Goal: Task Accomplishment & Management: Use online tool/utility

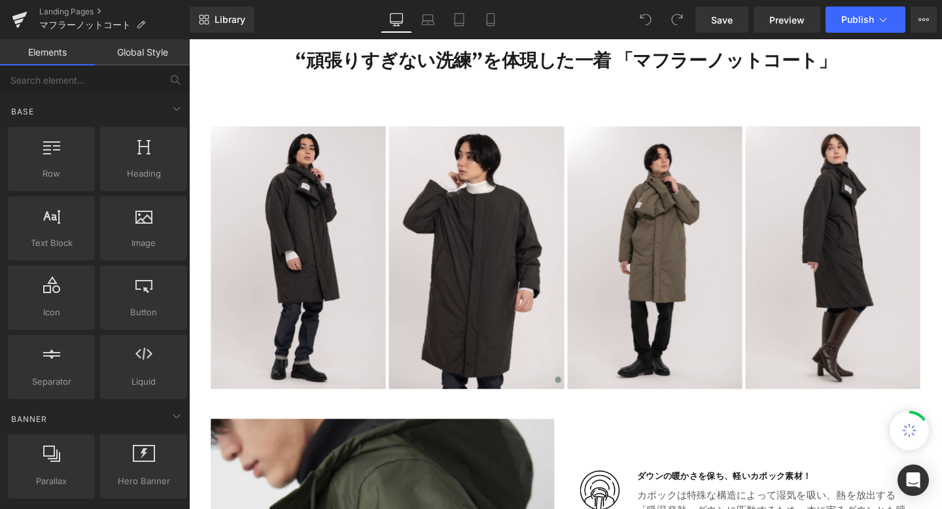
scroll to position [653, 0]
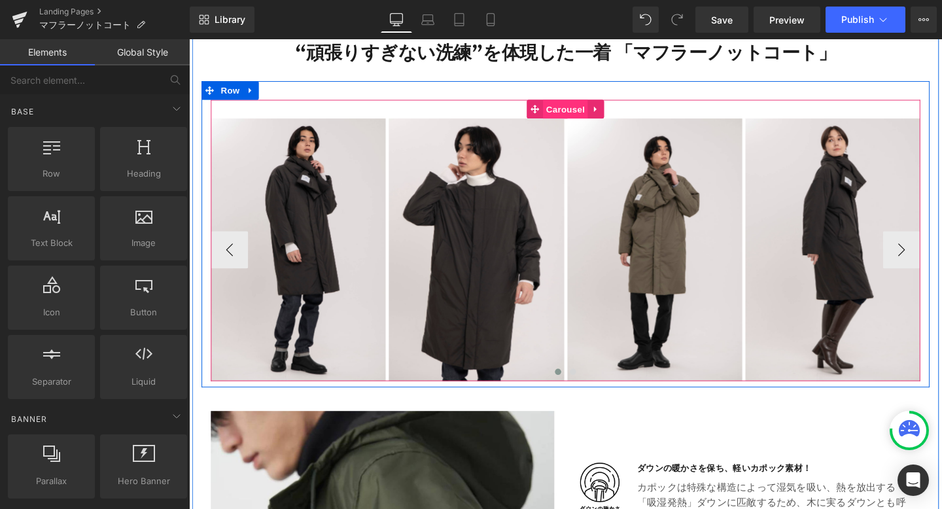
click at [601, 113] on span "Carousel" at bounding box center [584, 113] width 47 height 20
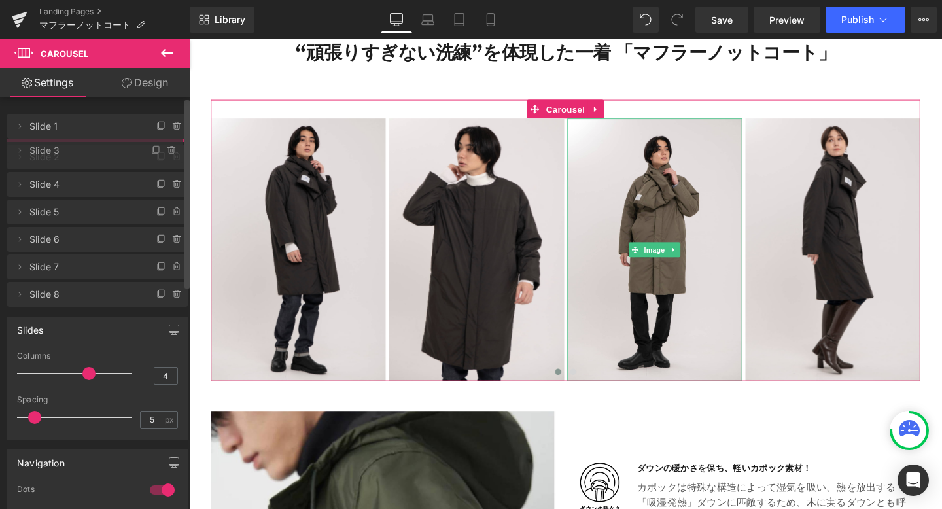
drag, startPoint x: 79, startPoint y: 178, endPoint x: 82, endPoint y: 147, distance: 30.9
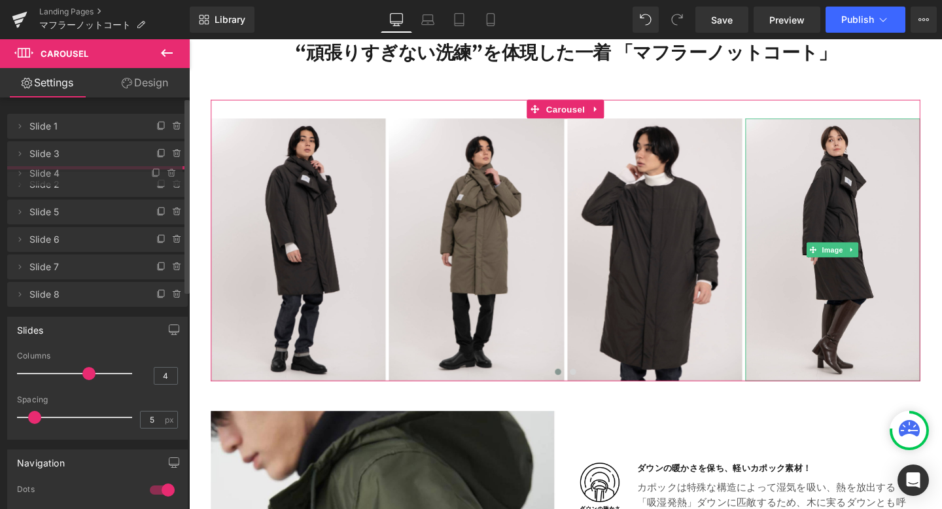
drag, startPoint x: 86, startPoint y: 211, endPoint x: 90, endPoint y: 176, distance: 35.6
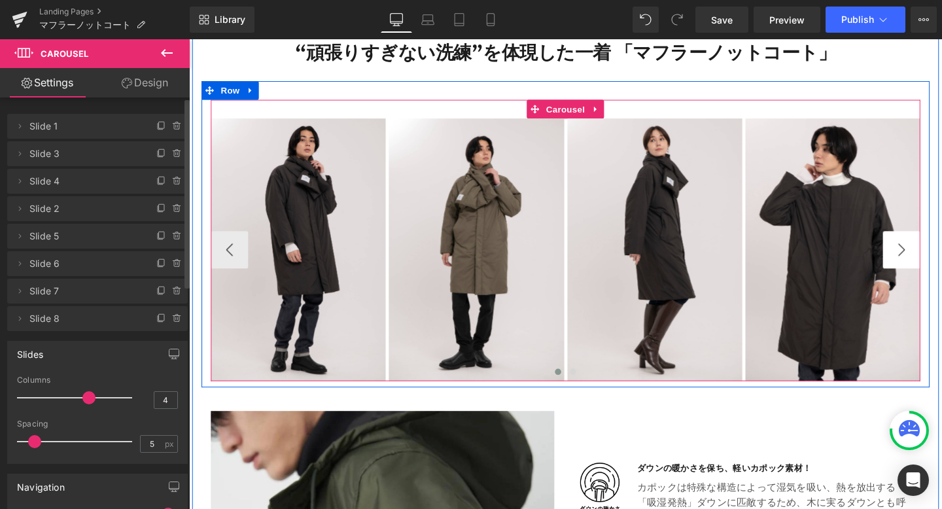
click at [939, 255] on button "›" at bounding box center [938, 260] width 39 height 39
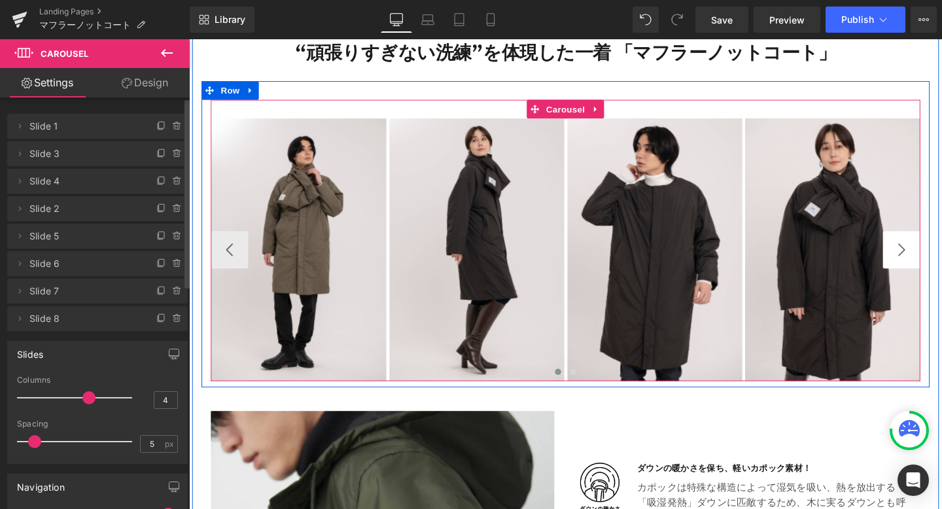
click at [939, 256] on button "›" at bounding box center [938, 260] width 39 height 39
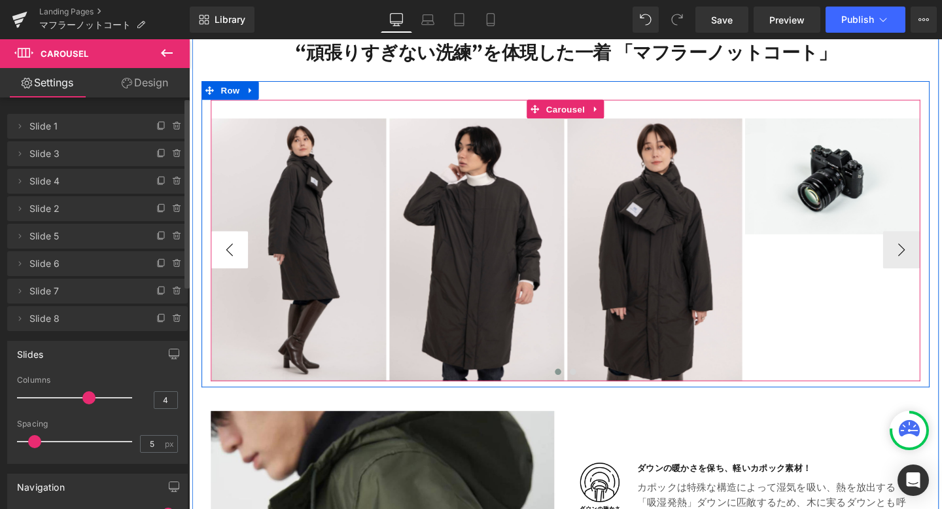
click at [226, 257] on button "‹" at bounding box center [231, 260] width 39 height 39
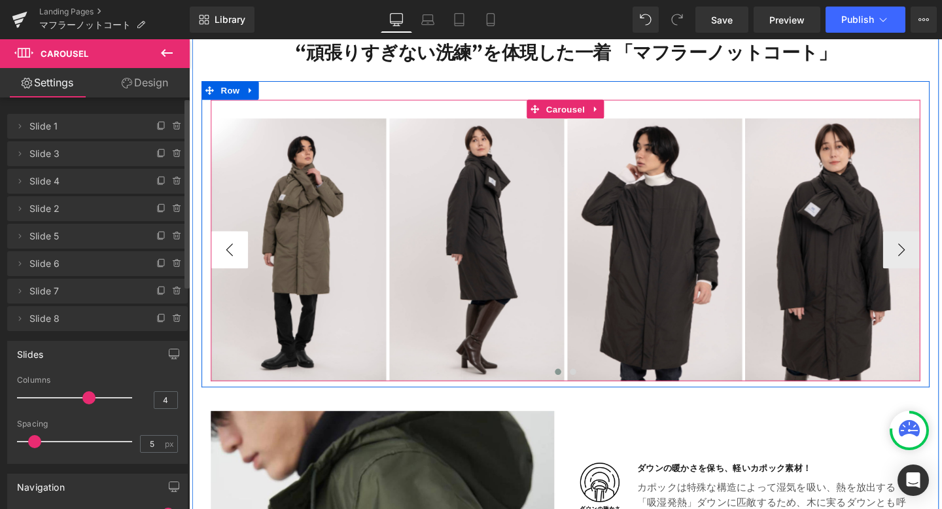
click at [226, 257] on button "‹" at bounding box center [231, 260] width 39 height 39
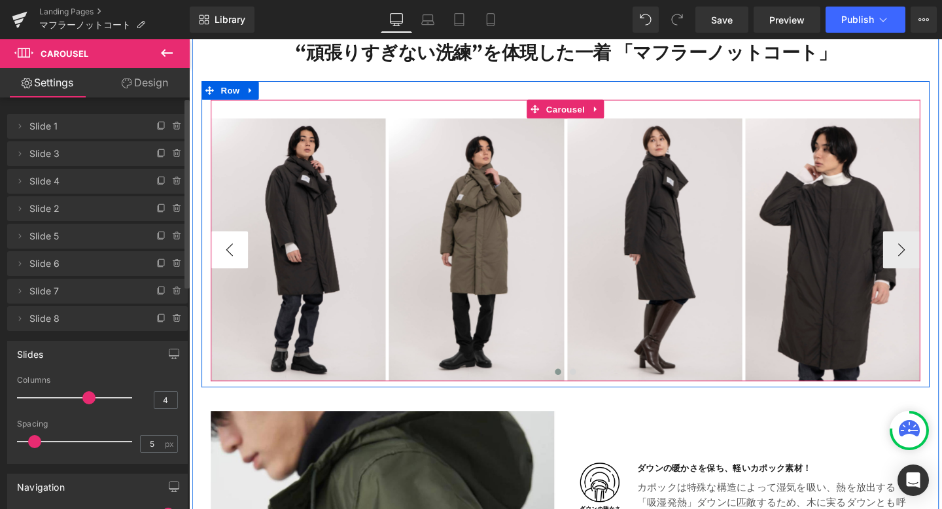
click at [226, 257] on button "‹" at bounding box center [231, 260] width 39 height 39
click at [929, 264] on button "›" at bounding box center [938, 260] width 39 height 39
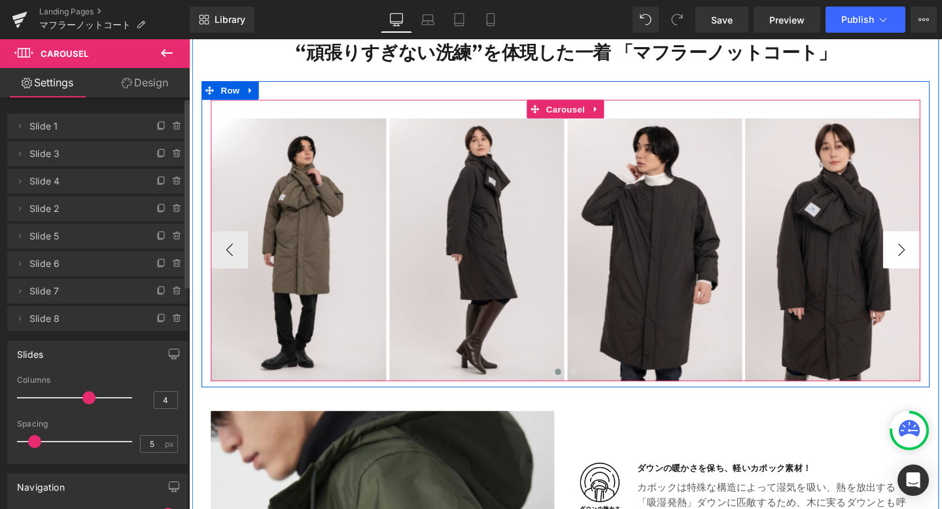
click at [941, 256] on button "›" at bounding box center [938, 260] width 39 height 39
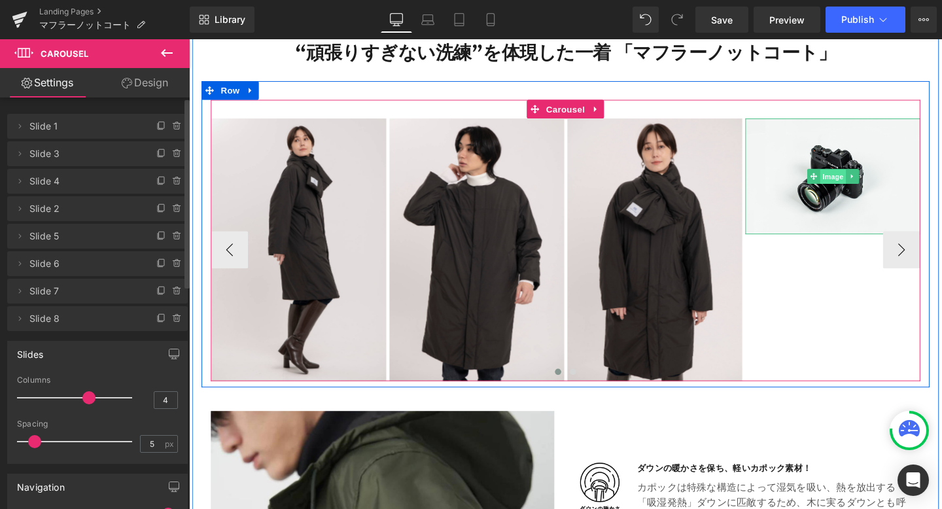
click at [868, 180] on span "Image" at bounding box center [866, 184] width 27 height 16
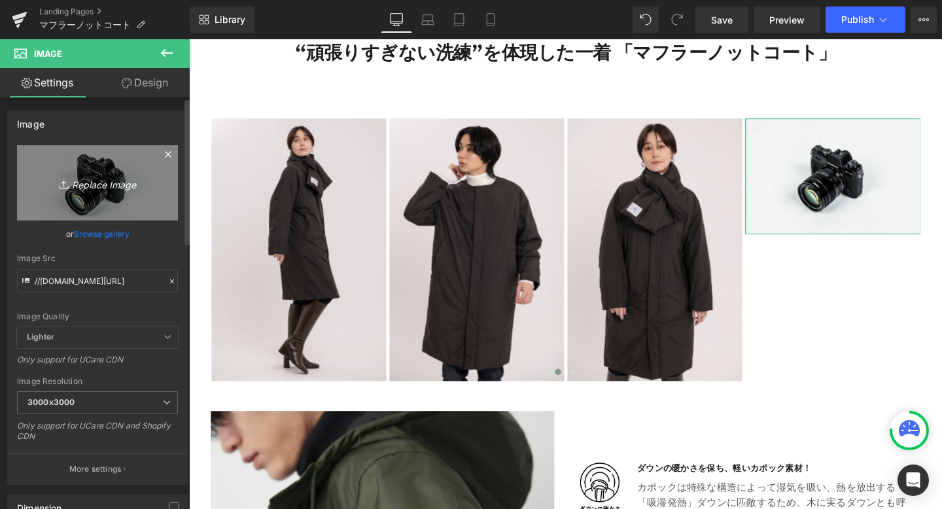
click at [116, 182] on icon "Replace Image" at bounding box center [97, 183] width 105 height 16
type input "C:\fakepath\211.png"
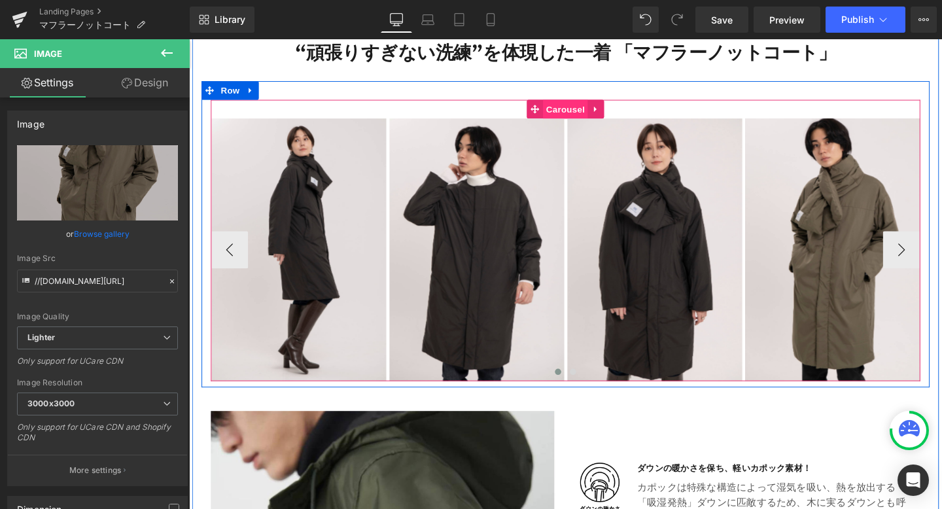
click at [580, 111] on span "Carousel" at bounding box center [584, 113] width 47 height 20
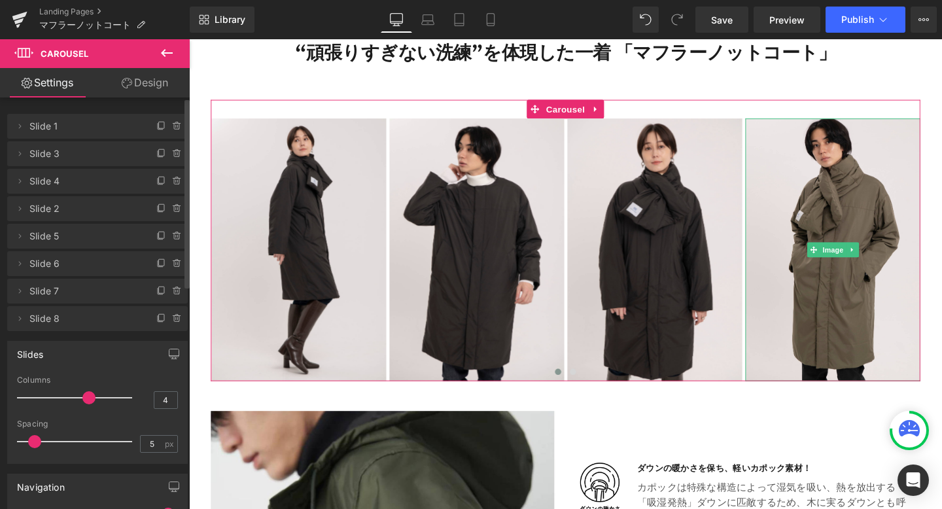
scroll to position [39, 0]
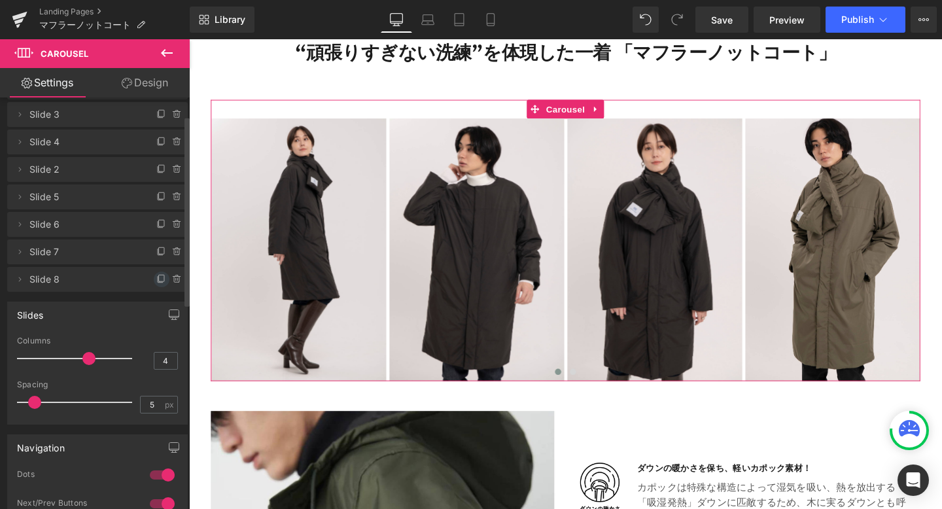
click at [156, 279] on icon at bounding box center [161, 279] width 10 height 10
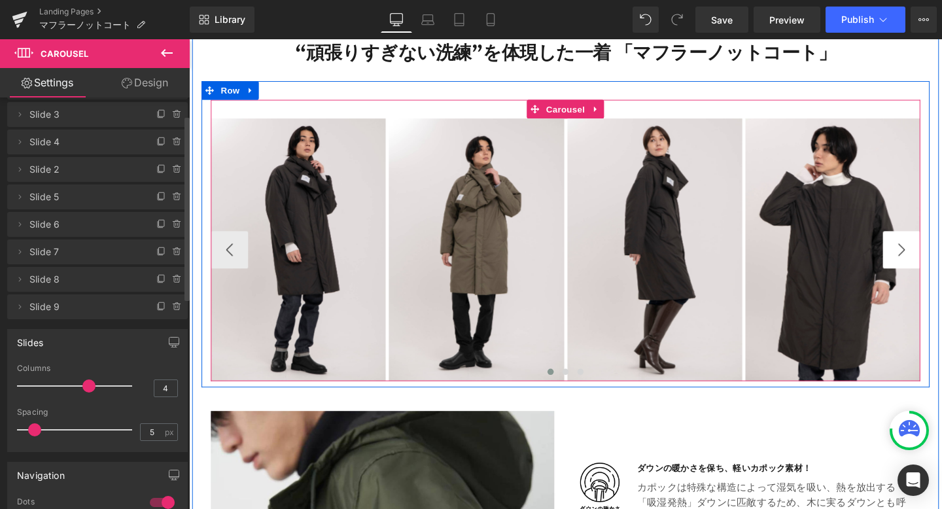
click at [936, 258] on button "›" at bounding box center [938, 260] width 39 height 39
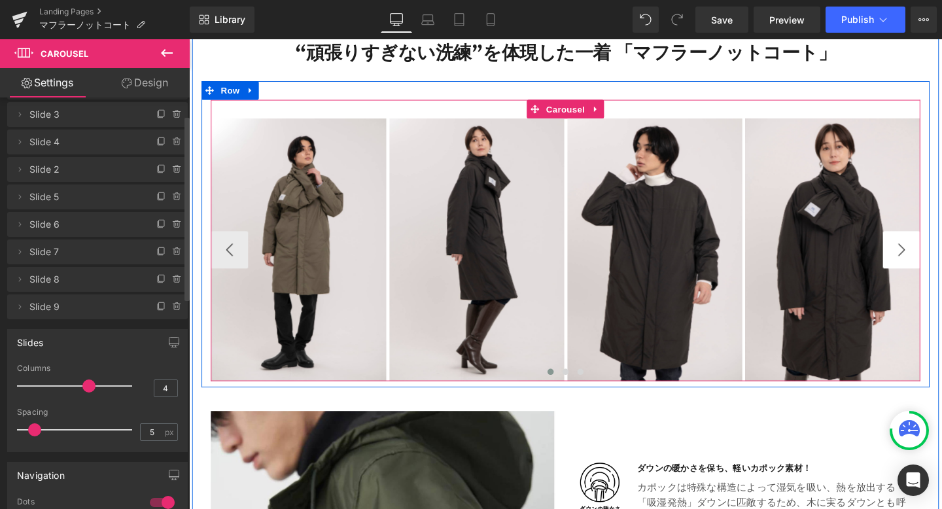
click at [936, 258] on button "›" at bounding box center [938, 260] width 39 height 39
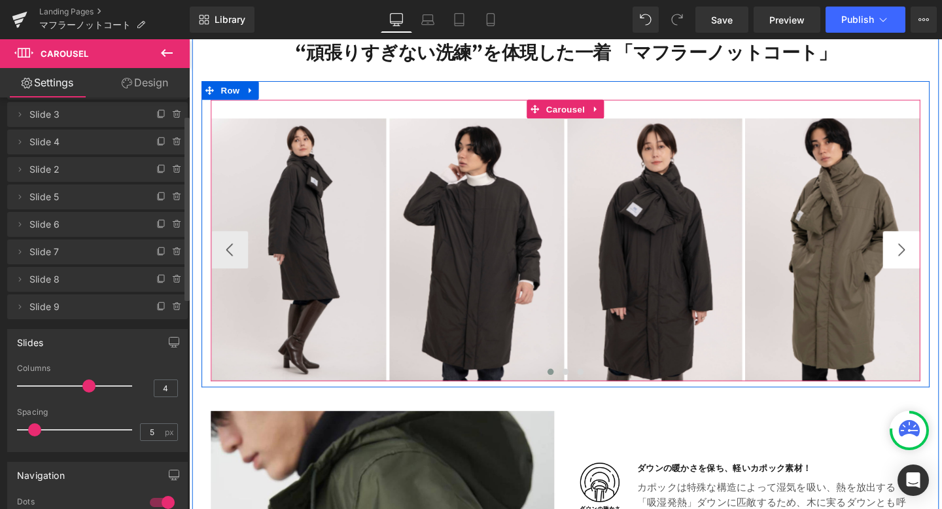
click at [936, 258] on button "›" at bounding box center [938, 260] width 39 height 39
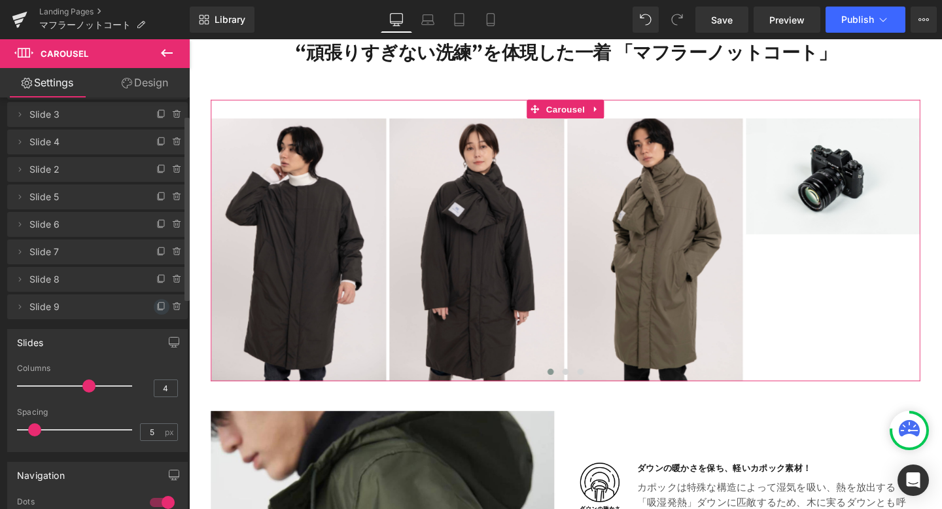
click at [156, 302] on icon at bounding box center [161, 307] width 10 height 10
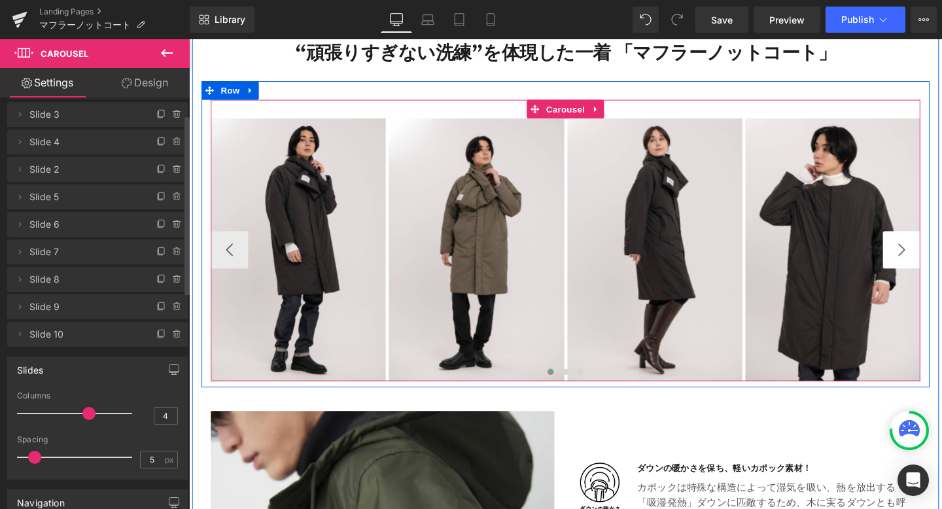
click at [935, 258] on button "›" at bounding box center [938, 260] width 39 height 39
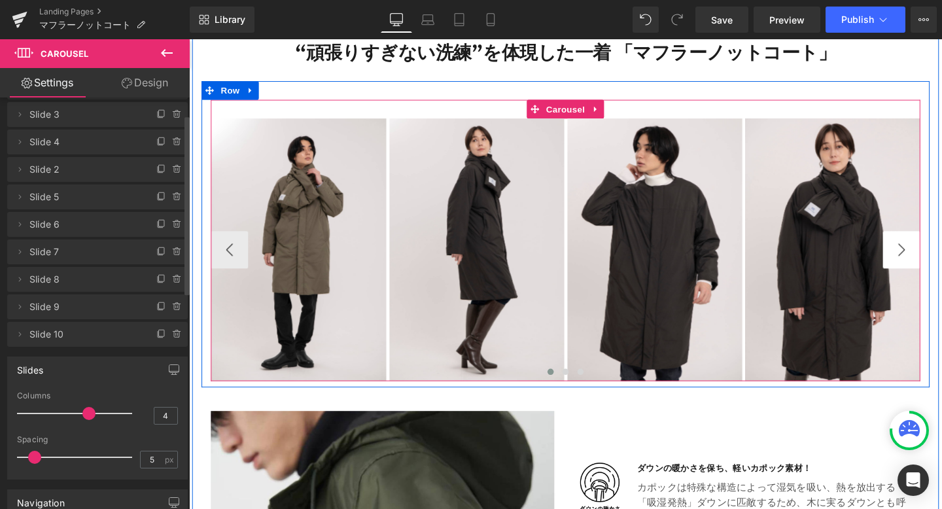
click at [935, 258] on button "›" at bounding box center [938, 260] width 39 height 39
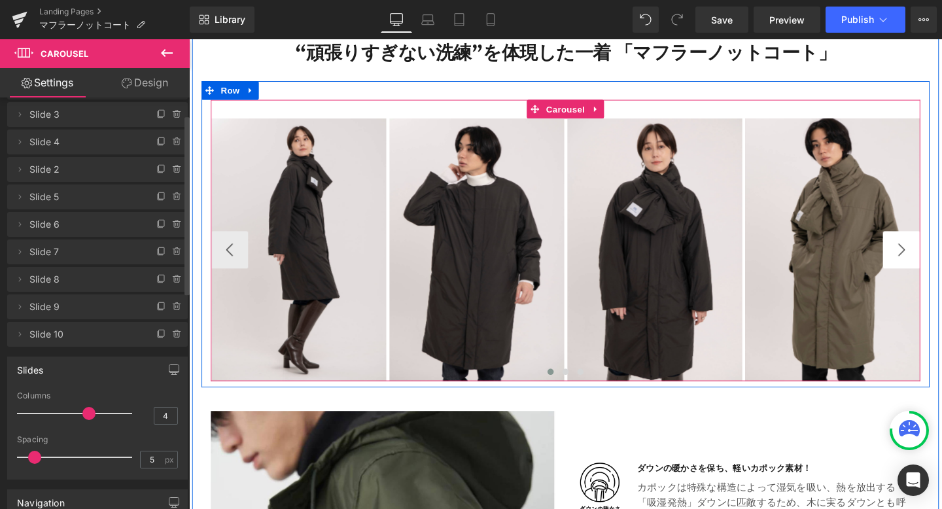
click at [935, 258] on button "›" at bounding box center [938, 260] width 39 height 39
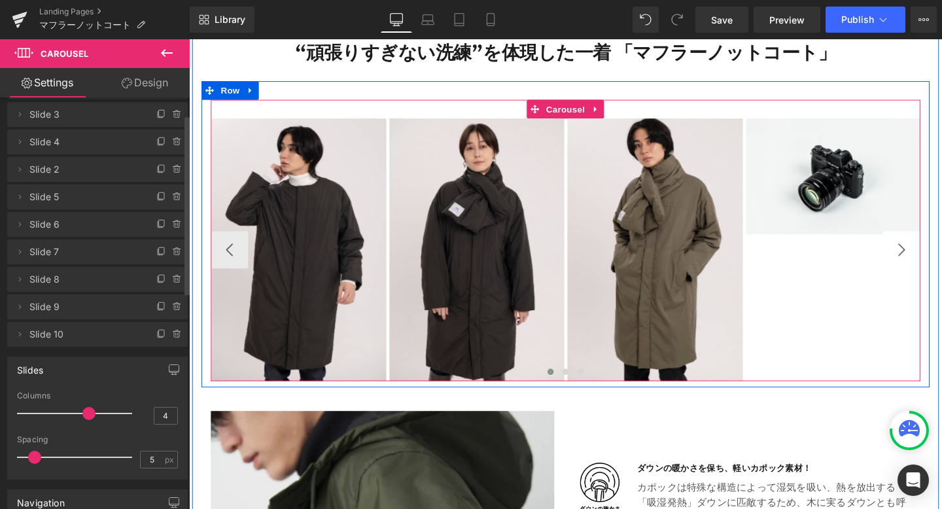
click at [935, 258] on button "›" at bounding box center [938, 260] width 39 height 39
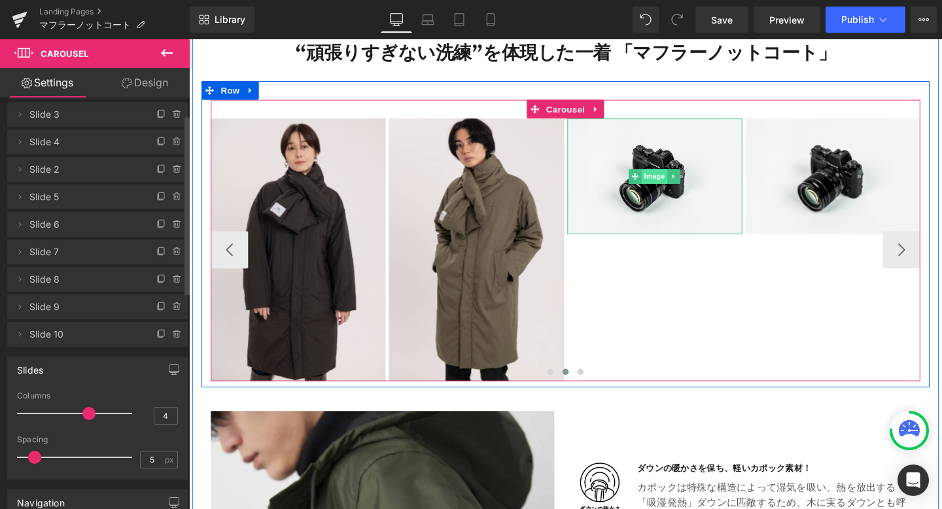
click at [682, 183] on span "Image" at bounding box center [678, 183] width 27 height 16
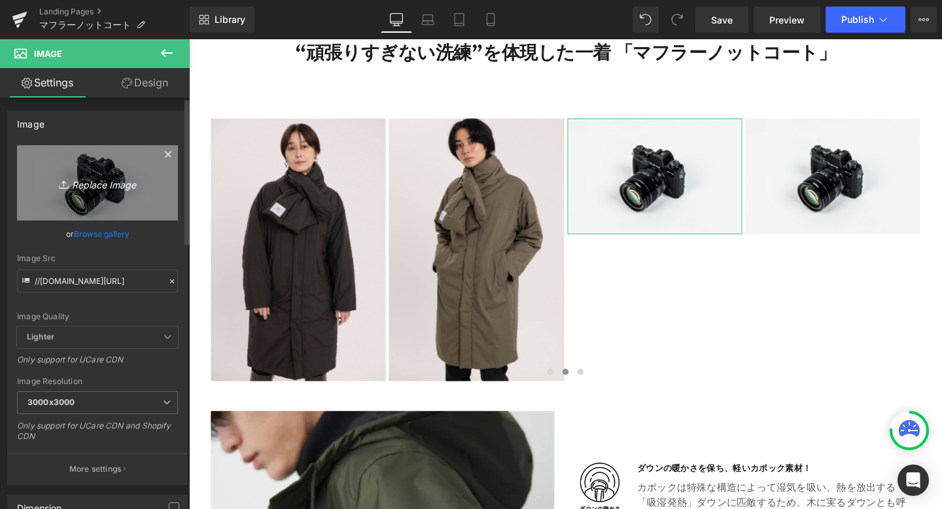
click at [98, 181] on icon "Replace Image" at bounding box center [97, 183] width 105 height 16
type input "C:\fakepath\506.png"
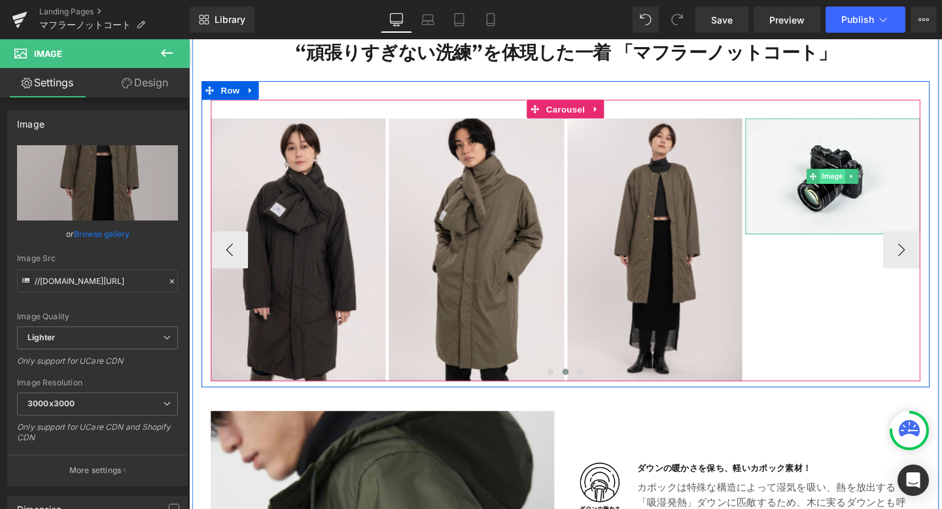
click at [868, 180] on span "Image" at bounding box center [866, 183] width 27 height 16
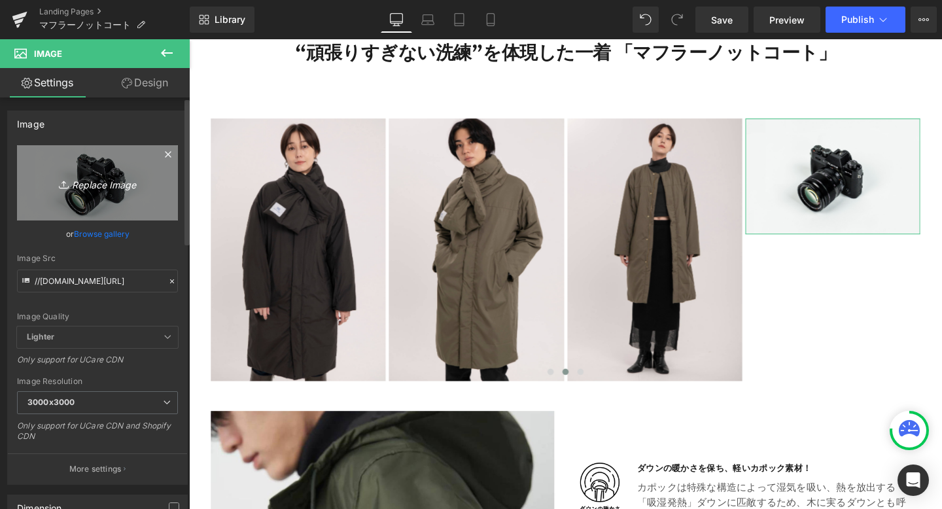
click at [103, 183] on icon "Replace Image" at bounding box center [97, 183] width 105 height 16
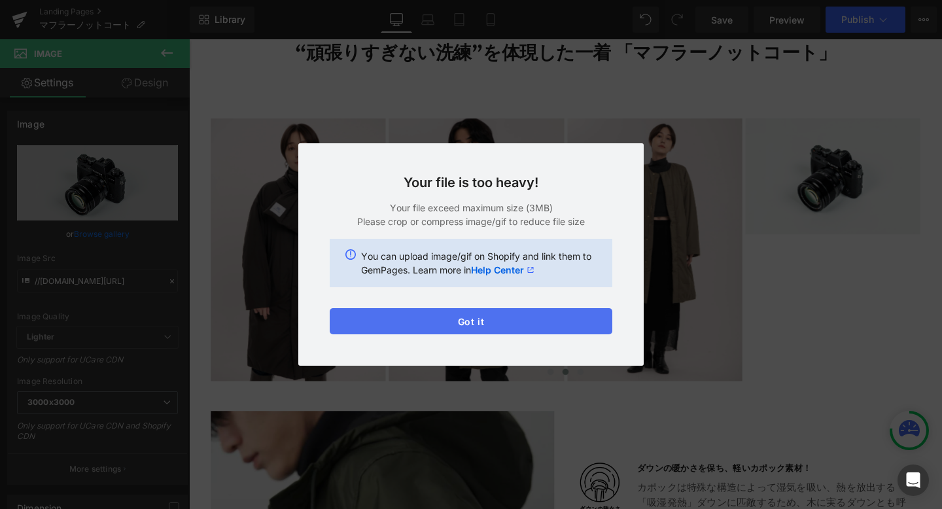
click at [504, 315] on button "Got it" at bounding box center [471, 321] width 283 height 26
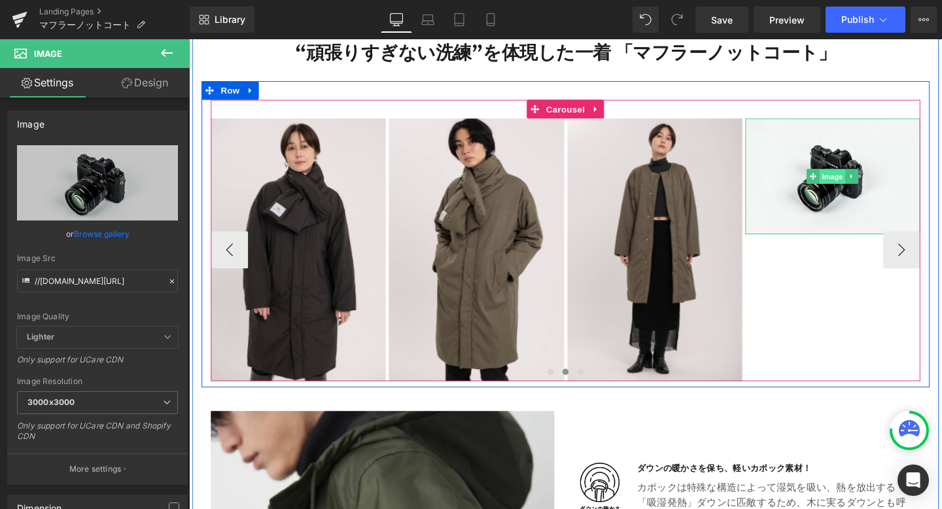
click at [863, 182] on span "Image" at bounding box center [866, 184] width 27 height 16
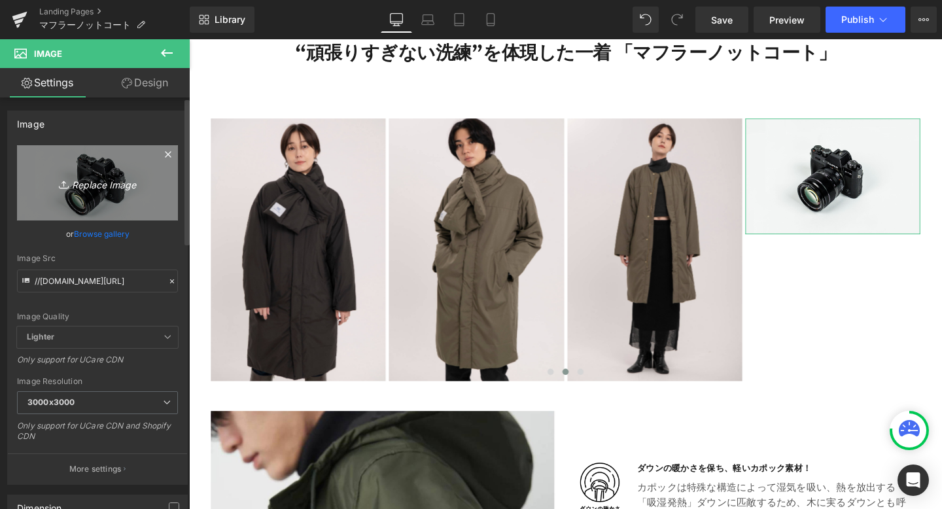
click at [90, 185] on icon "Replace Image" at bounding box center [97, 183] width 105 height 16
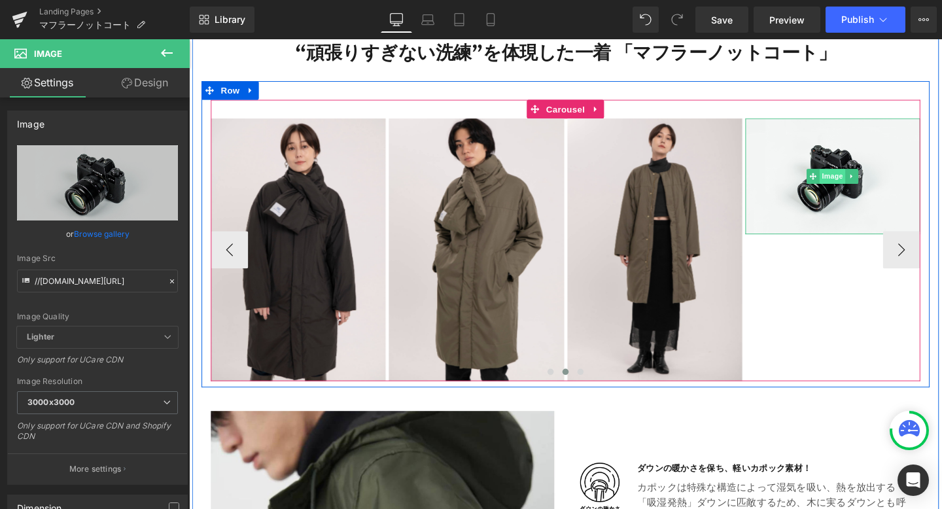
click at [870, 184] on span "Image" at bounding box center [866, 183] width 27 height 16
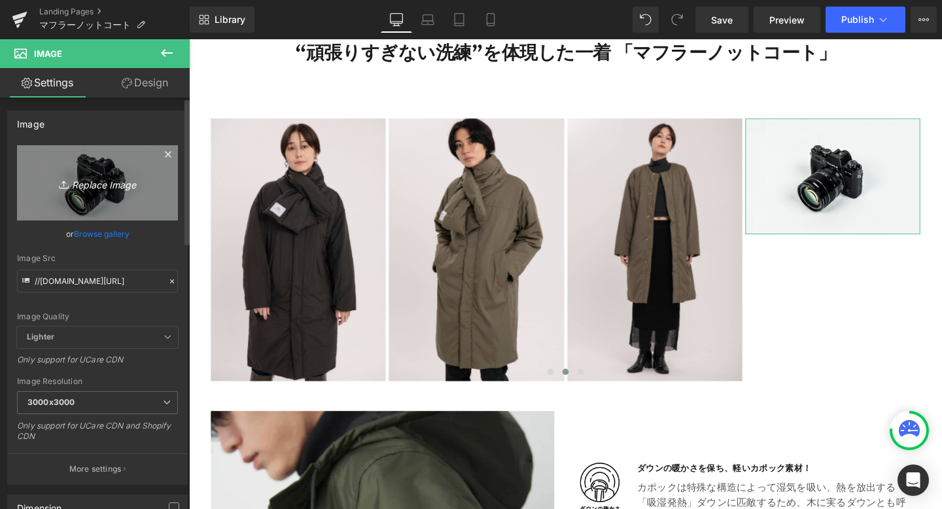
click at [113, 182] on icon "Replace Image" at bounding box center [97, 183] width 105 height 16
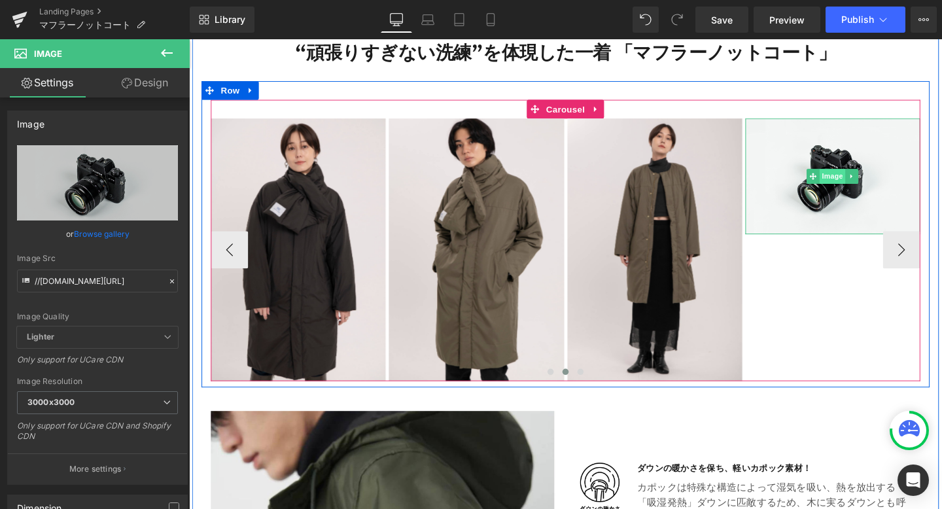
click at [867, 181] on span "Image" at bounding box center [866, 183] width 27 height 16
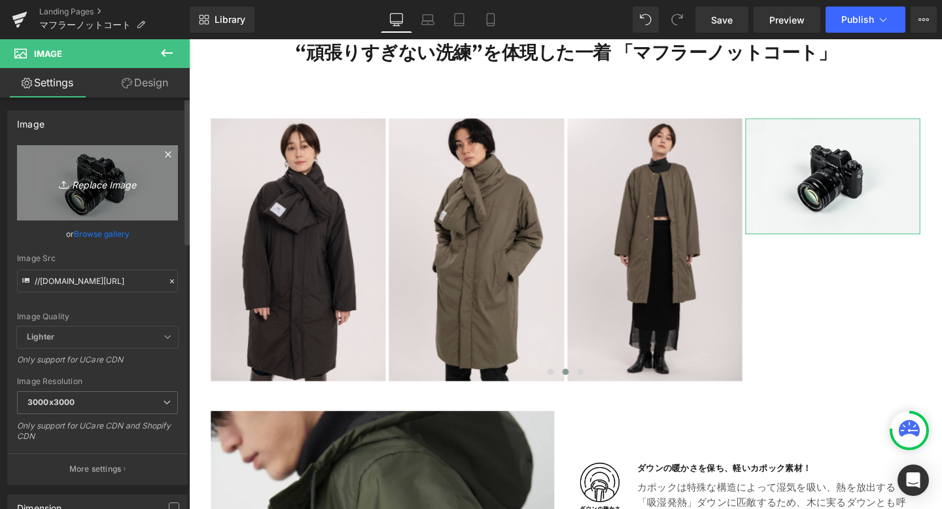
click at [116, 183] on icon "Replace Image" at bounding box center [97, 183] width 105 height 16
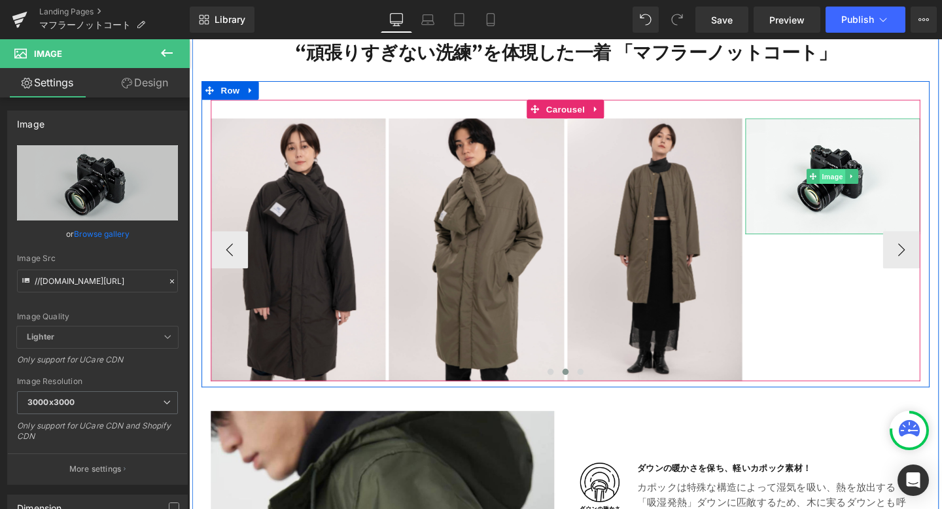
click at [864, 185] on span "Image" at bounding box center [866, 184] width 27 height 16
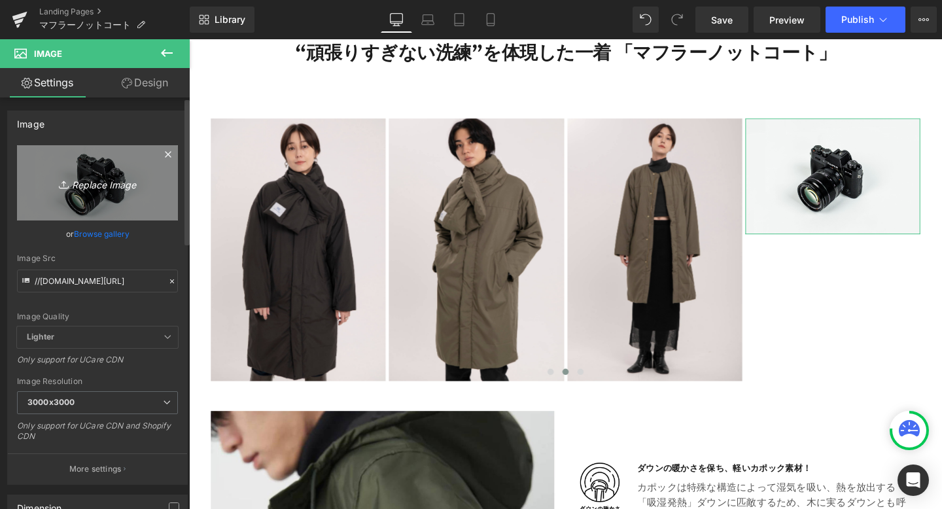
click at [105, 182] on icon "Replace Image" at bounding box center [97, 183] width 105 height 16
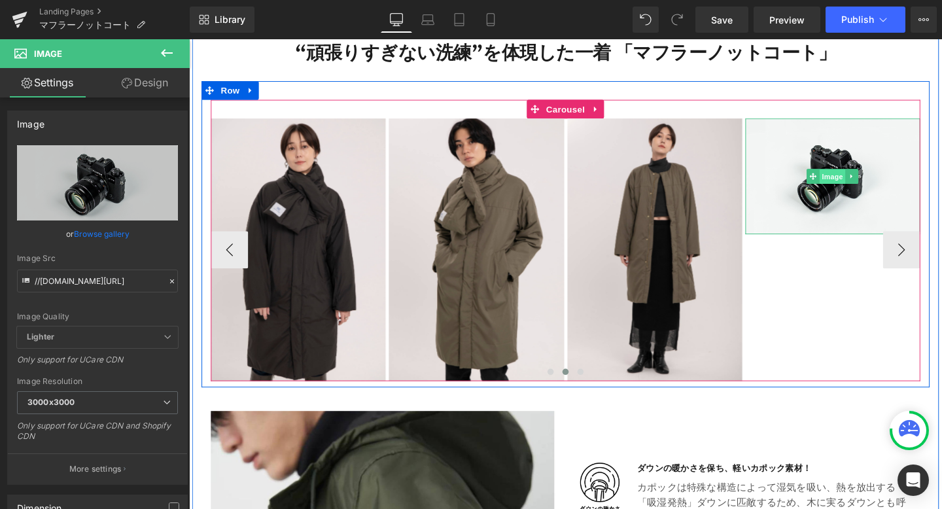
click at [864, 186] on span "Image" at bounding box center [866, 184] width 27 height 16
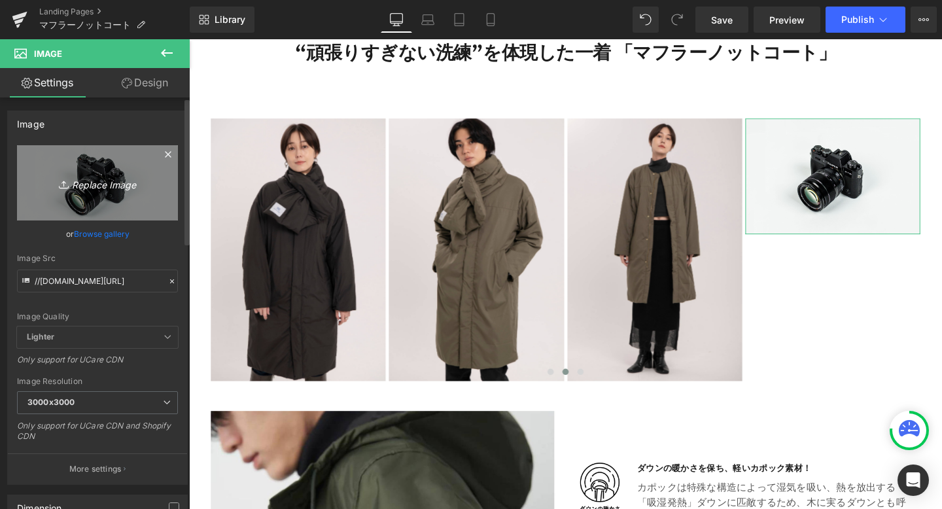
click at [99, 185] on icon "Replace Image" at bounding box center [97, 183] width 105 height 16
click at [86, 184] on icon "Replace Image" at bounding box center [97, 183] width 105 height 16
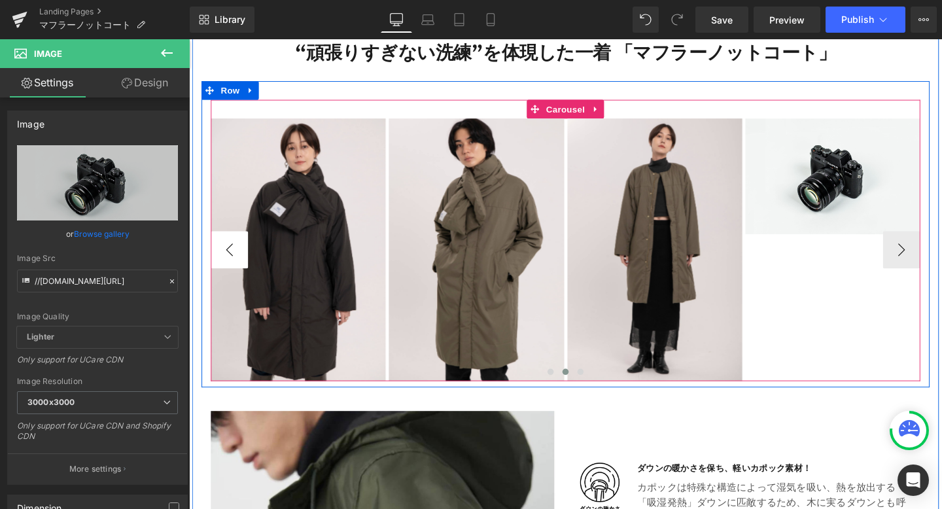
click at [229, 259] on button "‹" at bounding box center [231, 260] width 39 height 39
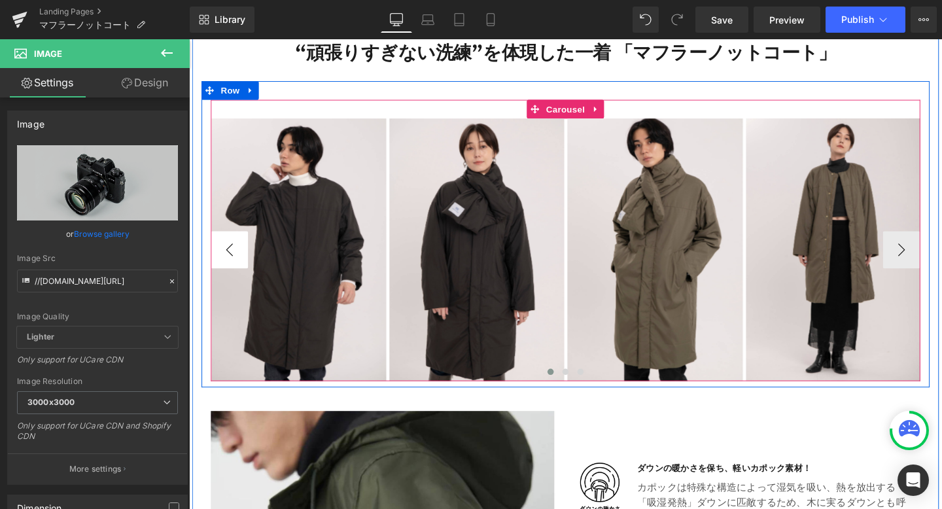
click at [229, 259] on button "‹" at bounding box center [231, 260] width 39 height 39
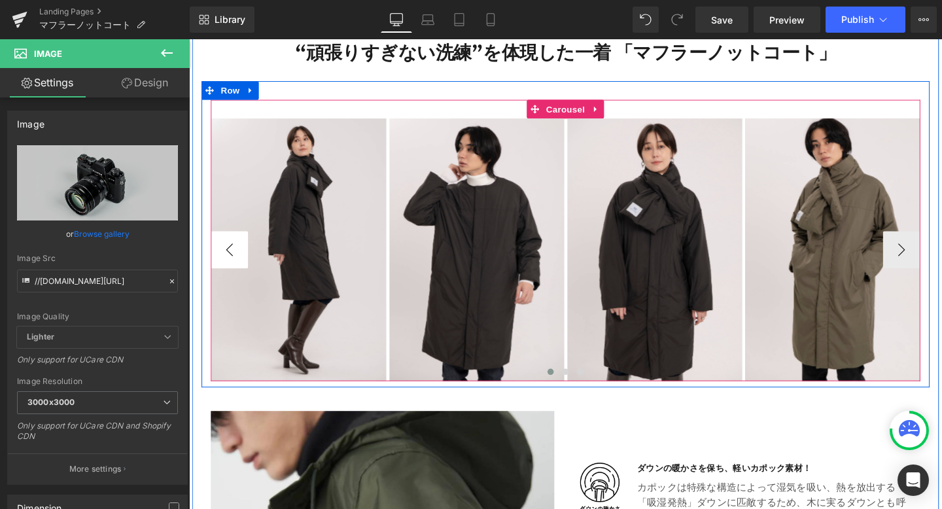
click at [229, 259] on button "‹" at bounding box center [231, 260] width 39 height 39
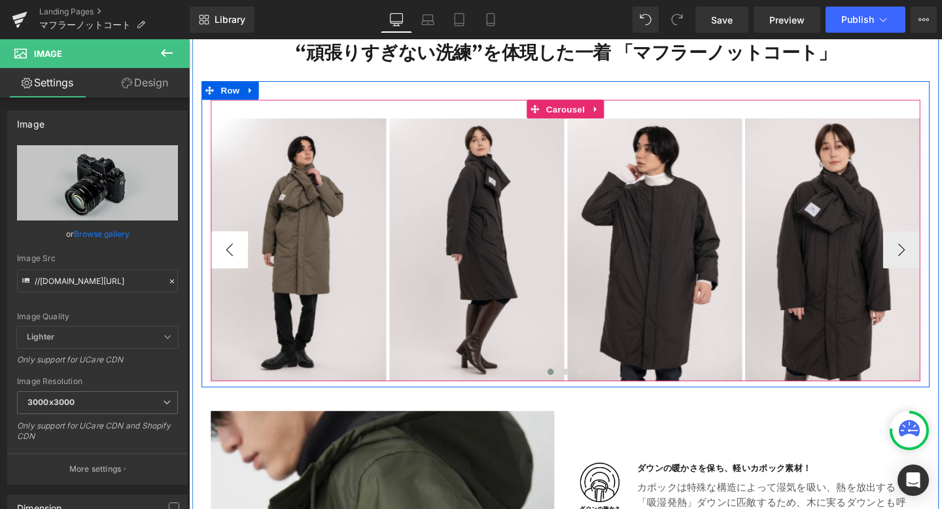
click at [229, 259] on button "‹" at bounding box center [231, 260] width 39 height 39
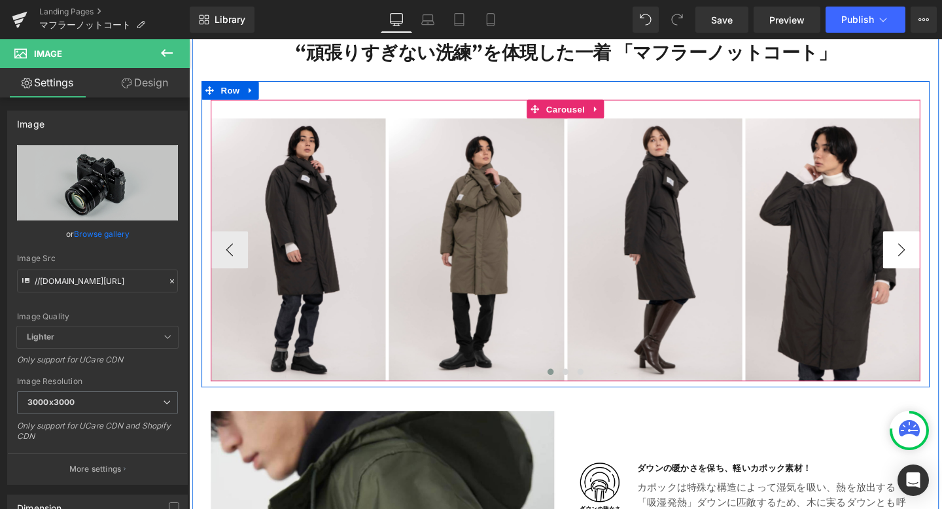
click at [932, 260] on button "›" at bounding box center [938, 260] width 39 height 39
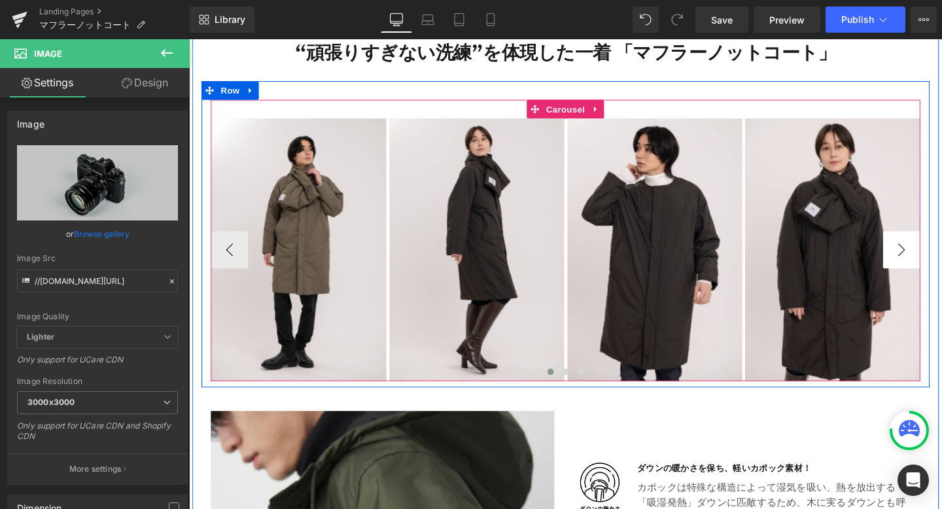
click at [932, 260] on button "›" at bounding box center [938, 260] width 39 height 39
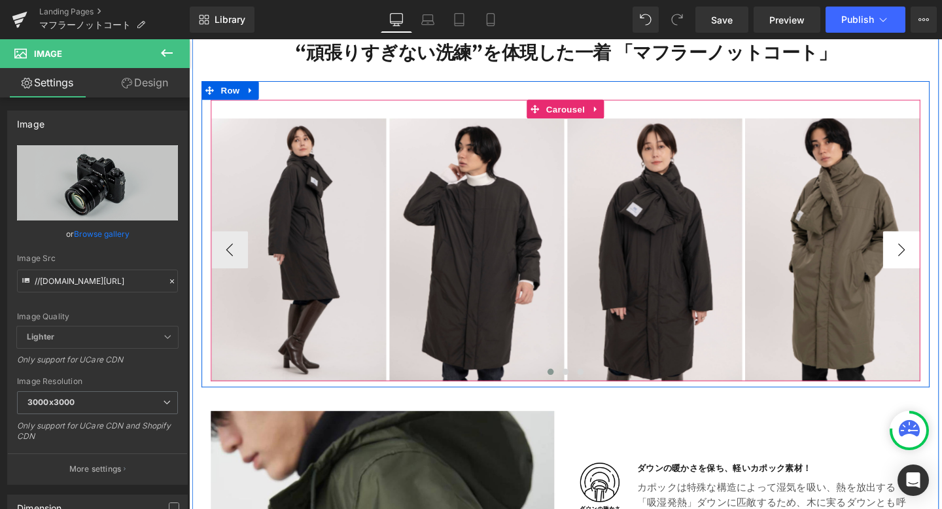
click at [932, 260] on button "›" at bounding box center [938, 260] width 39 height 39
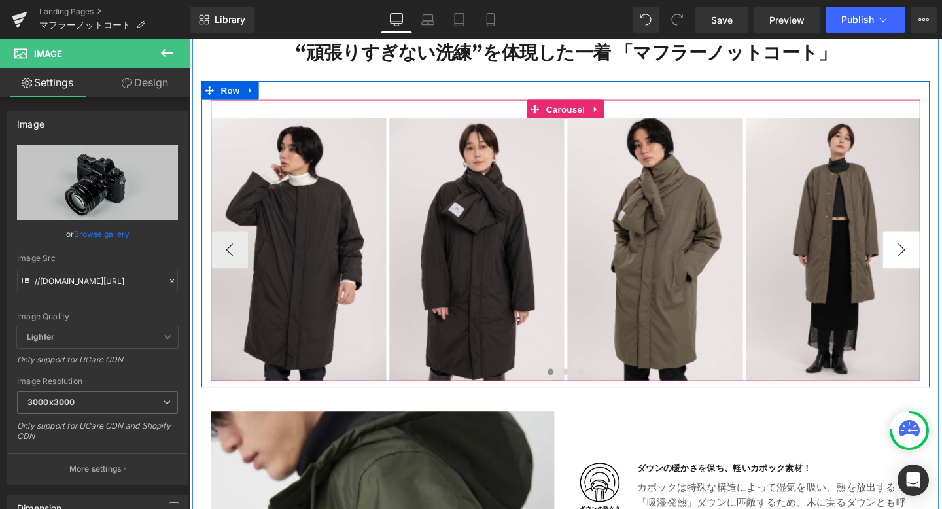
click at [932, 260] on button "›" at bounding box center [938, 260] width 39 height 39
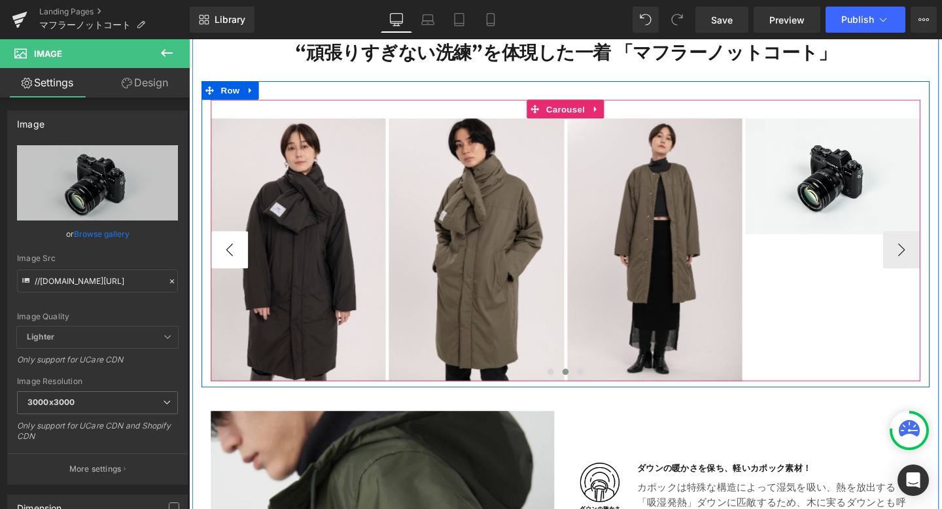
click at [226, 260] on button "‹" at bounding box center [231, 260] width 39 height 39
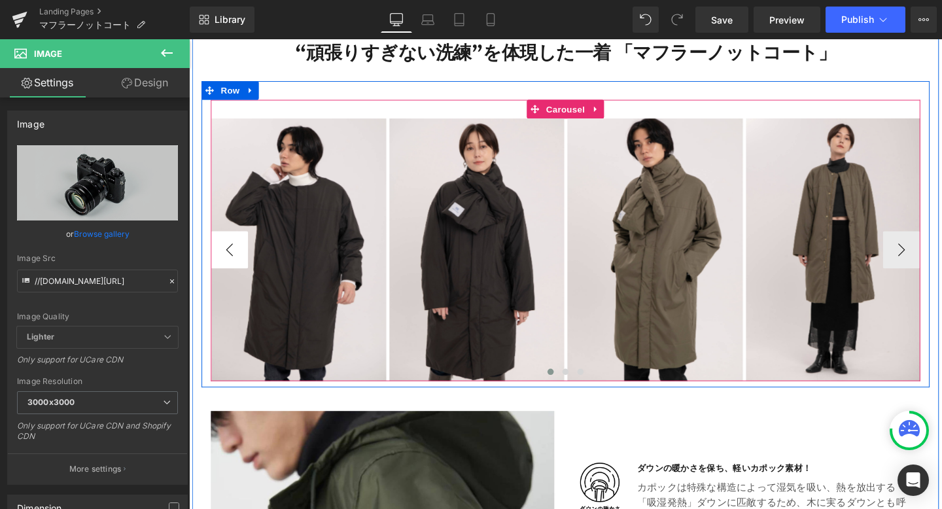
click at [226, 260] on button "‹" at bounding box center [231, 260] width 39 height 39
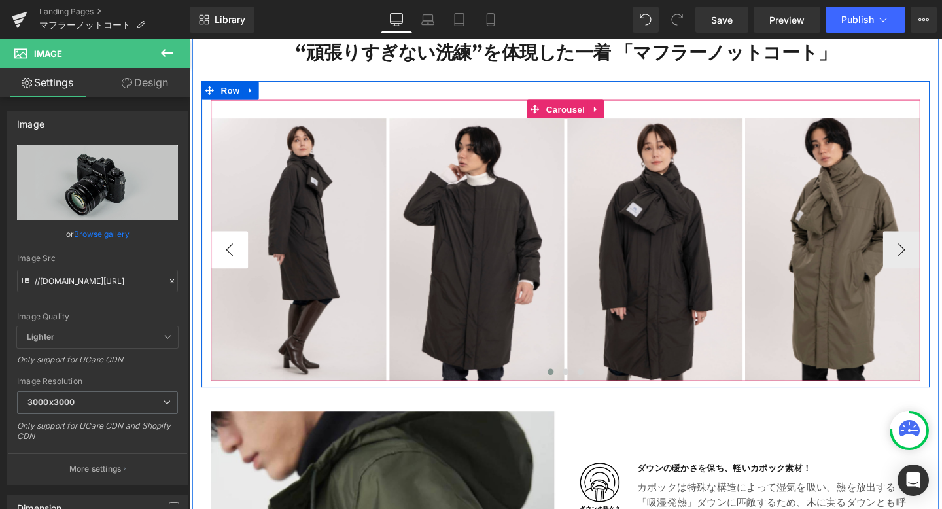
click at [226, 260] on button "‹" at bounding box center [231, 260] width 39 height 39
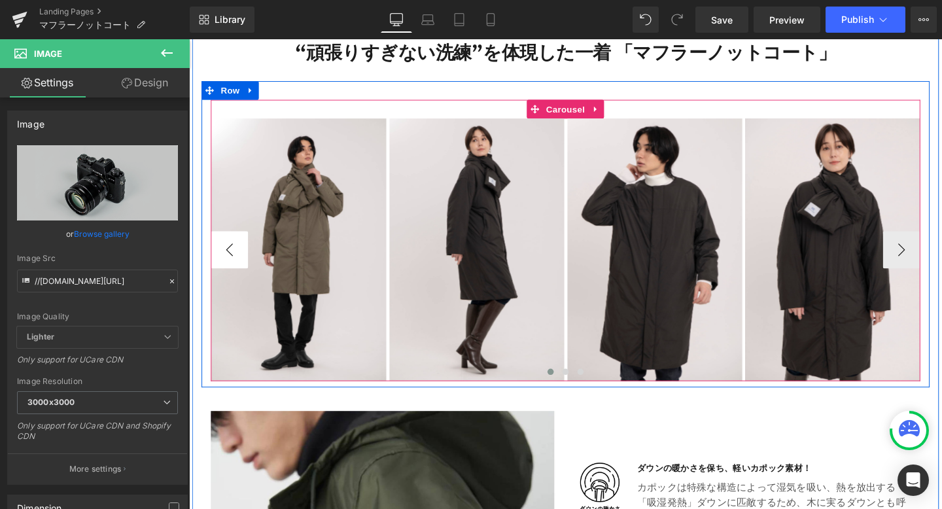
click at [226, 260] on button "‹" at bounding box center [231, 260] width 39 height 39
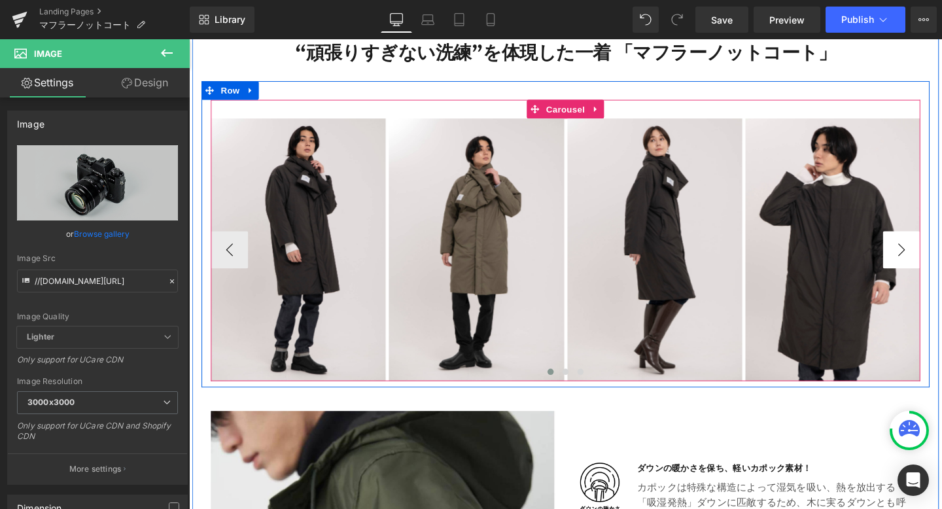
click at [936, 264] on button "›" at bounding box center [938, 260] width 39 height 39
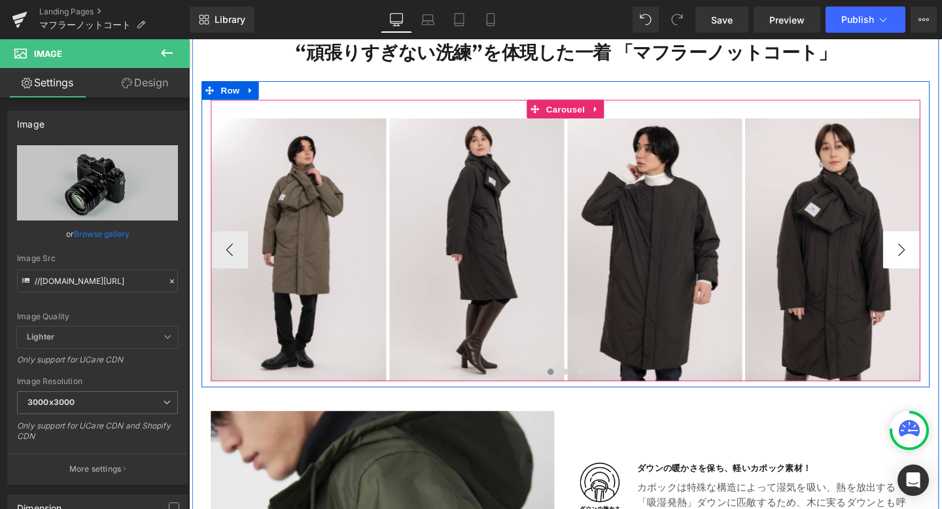
click at [936, 264] on button "›" at bounding box center [938, 260] width 39 height 39
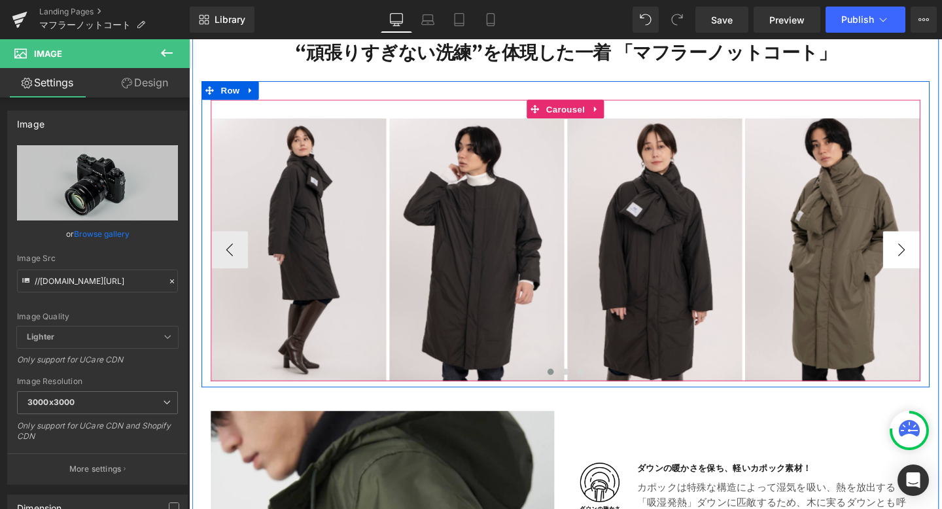
click at [936, 264] on button "›" at bounding box center [938, 260] width 39 height 39
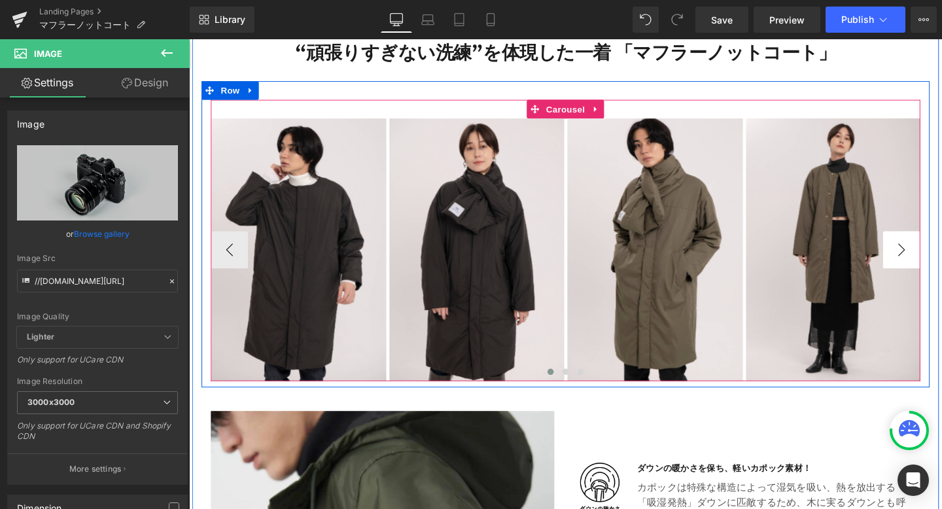
click at [936, 264] on button "›" at bounding box center [938, 260] width 39 height 39
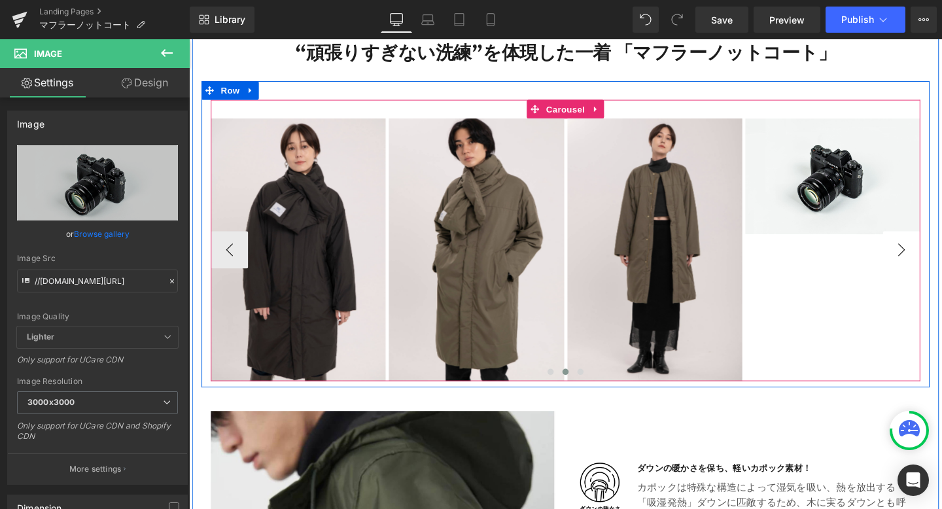
click at [936, 264] on button "›" at bounding box center [938, 260] width 39 height 39
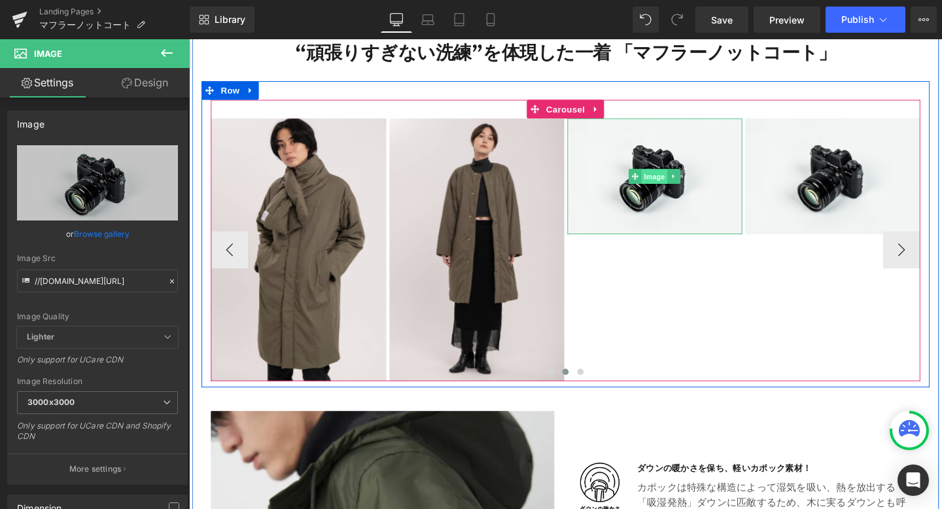
click at [685, 183] on span "Image" at bounding box center [678, 184] width 27 height 16
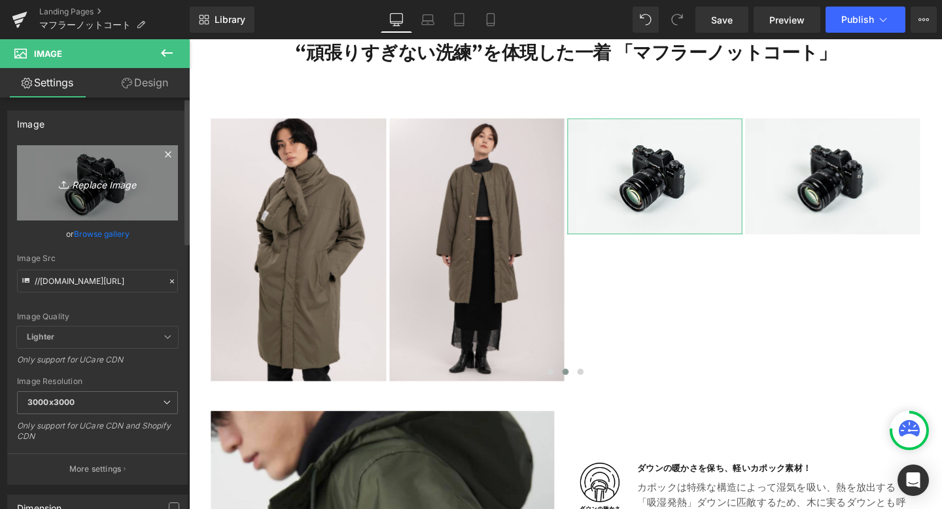
click at [84, 185] on icon "Replace Image" at bounding box center [97, 183] width 105 height 16
type input "C:\fakepath\508.png"
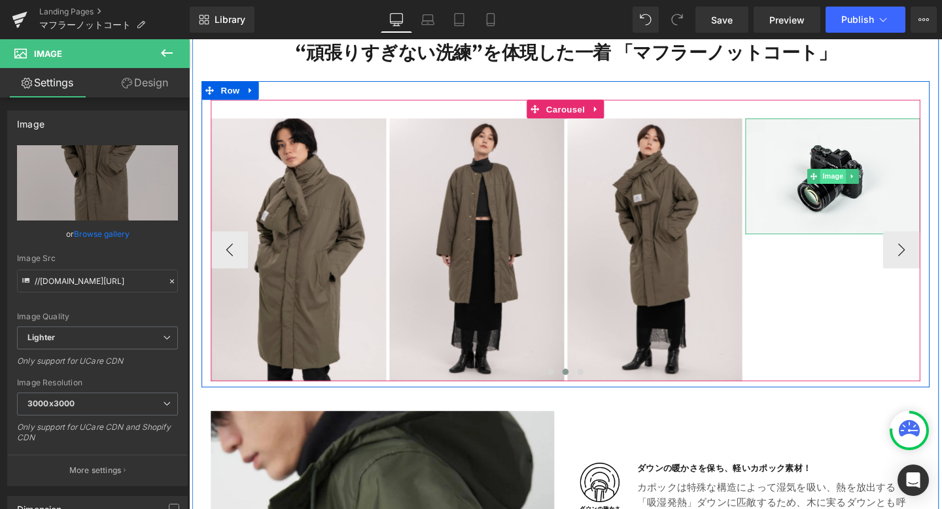
click at [861, 183] on span "Image" at bounding box center [866, 183] width 27 height 16
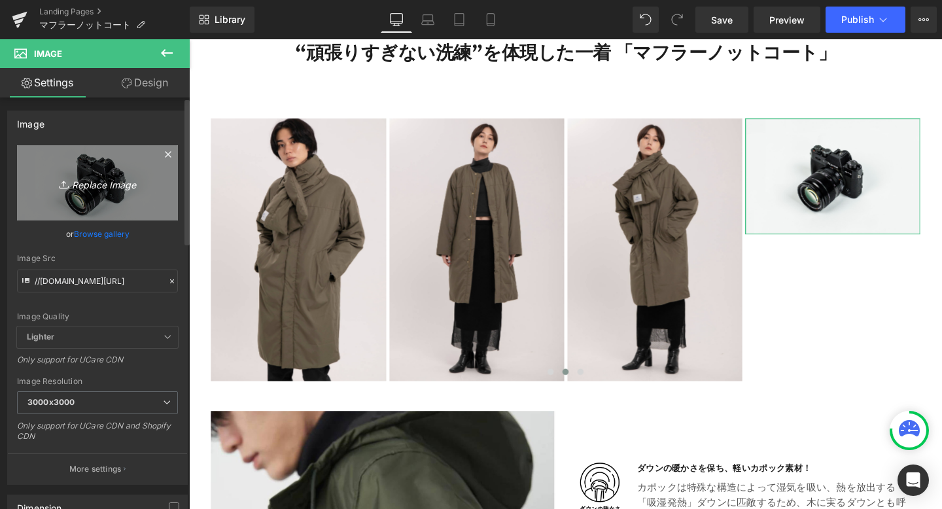
click at [105, 184] on icon "Replace Image" at bounding box center [97, 183] width 105 height 16
type input "C:\fakepath\511.png"
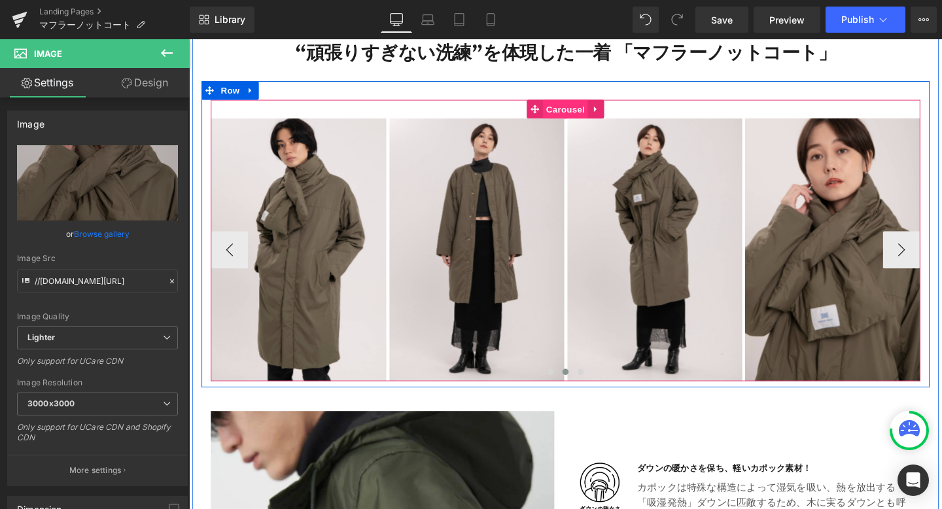
click at [576, 113] on span "Carousel" at bounding box center [584, 113] width 47 height 20
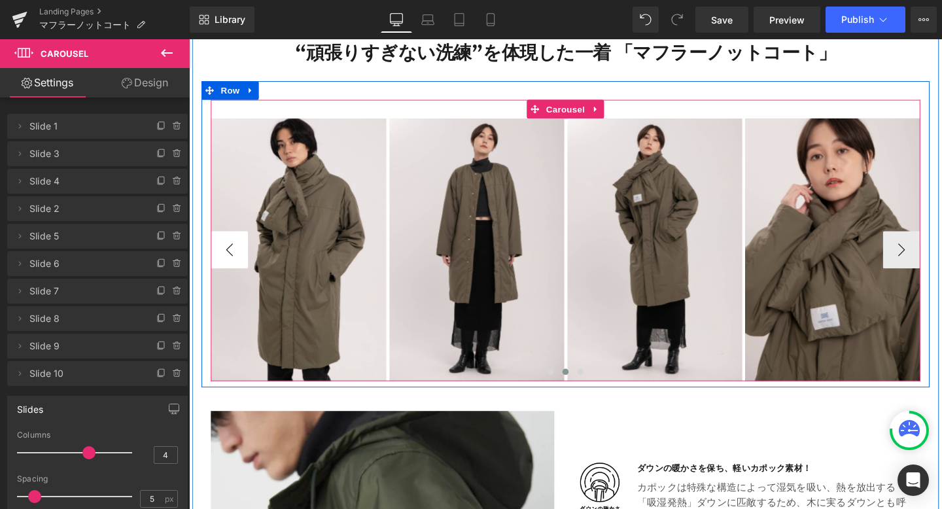
click at [224, 259] on button "‹" at bounding box center [231, 260] width 39 height 39
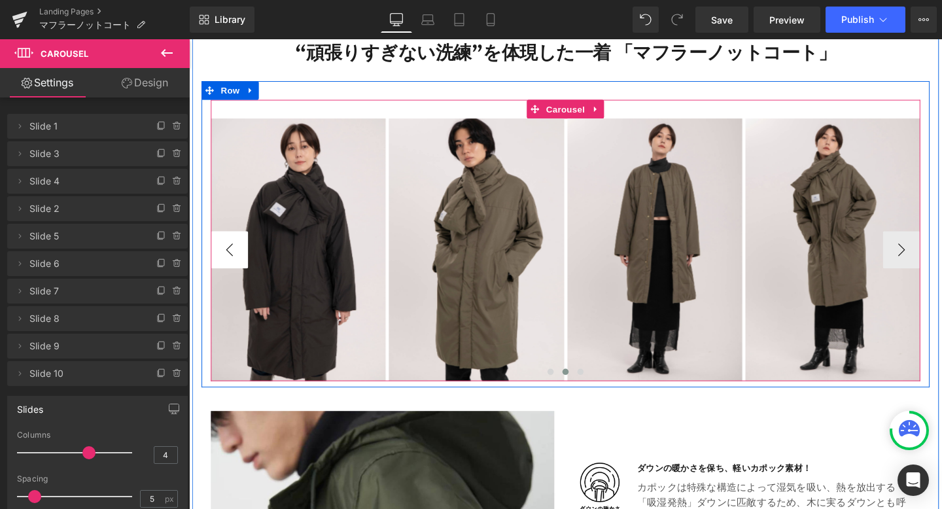
click at [225, 260] on button "‹" at bounding box center [231, 260] width 39 height 39
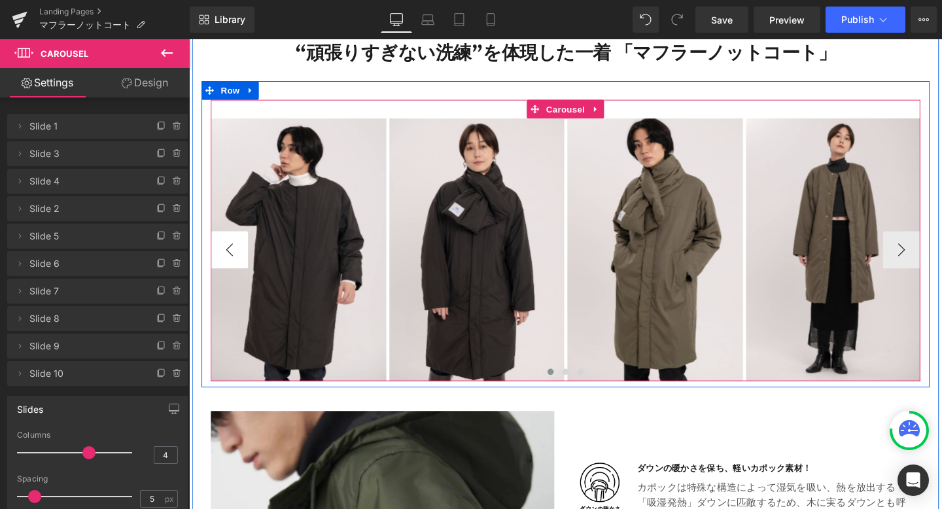
click at [225, 260] on button "‹" at bounding box center [231, 260] width 39 height 39
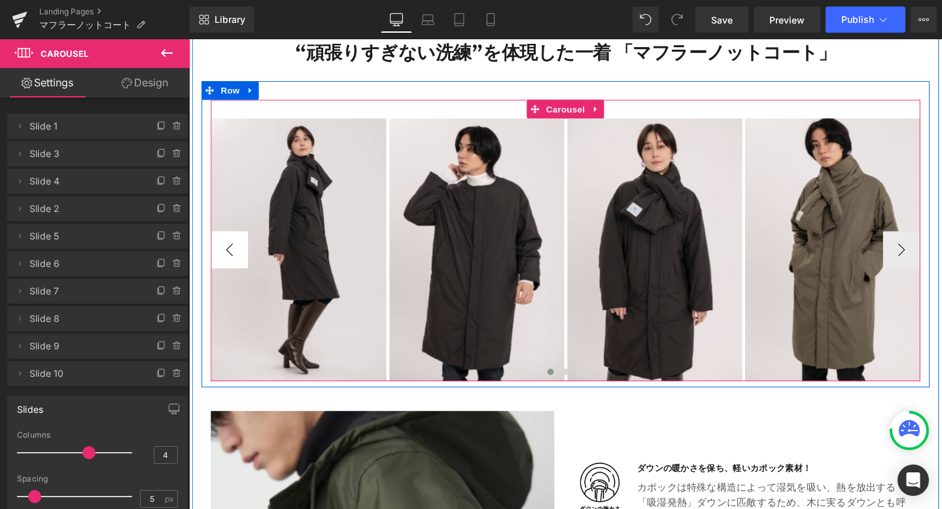
click at [225, 260] on button "‹" at bounding box center [231, 260] width 39 height 39
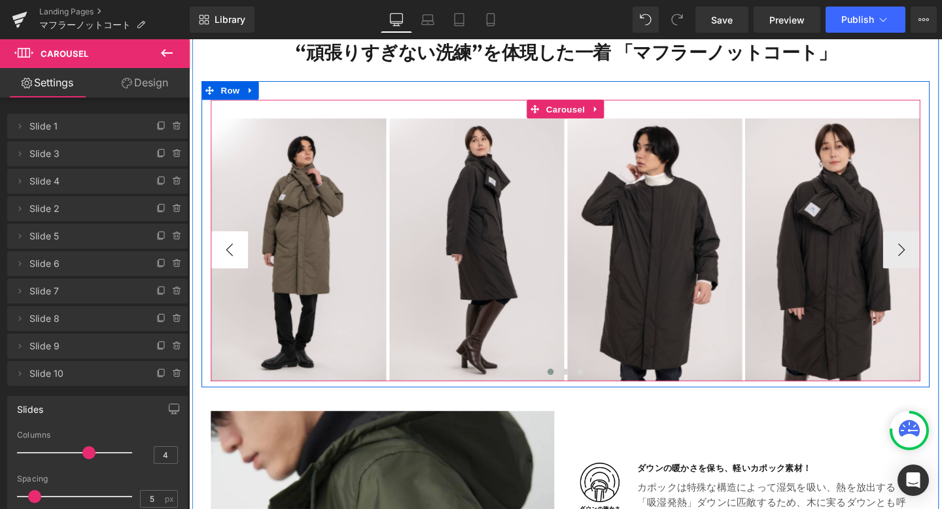
click at [226, 260] on button "‹" at bounding box center [231, 260] width 39 height 39
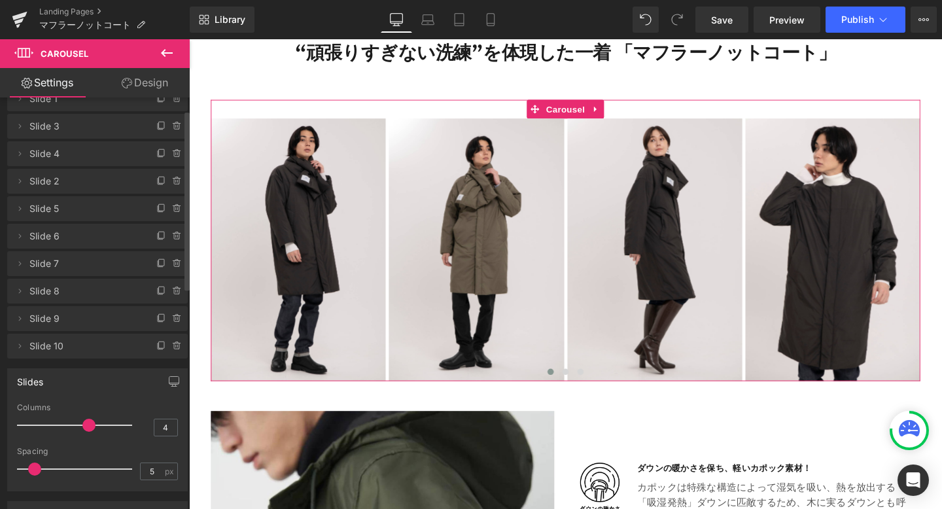
scroll to position [29, 0]
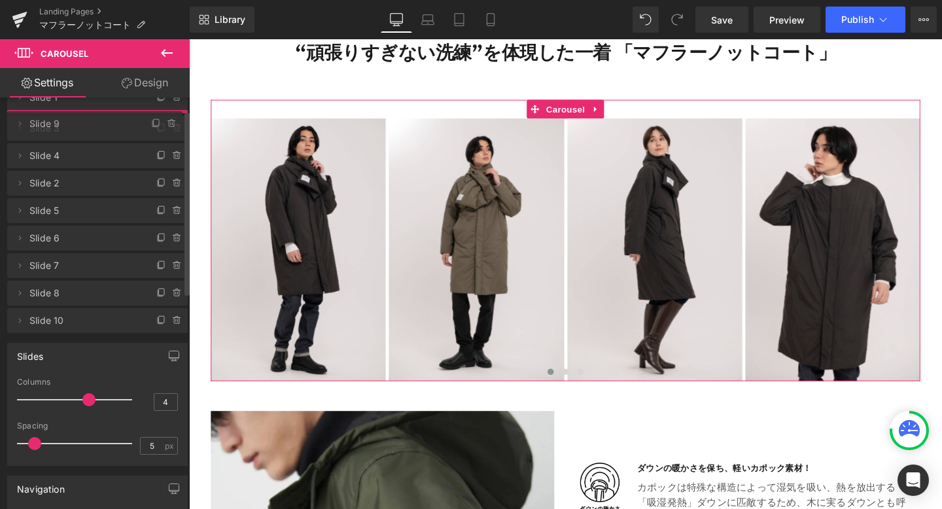
drag, startPoint x: 65, startPoint y: 321, endPoint x: 90, endPoint y: 130, distance: 193.3
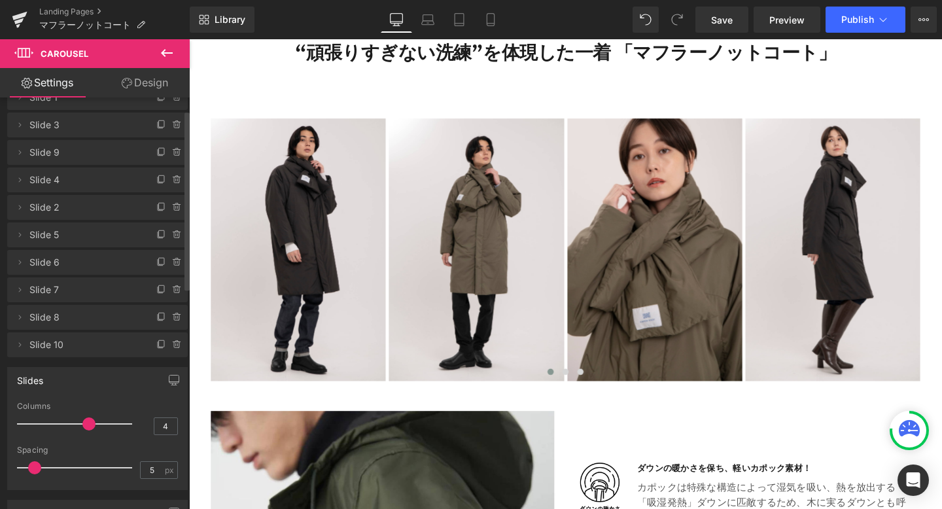
scroll to position [0, 0]
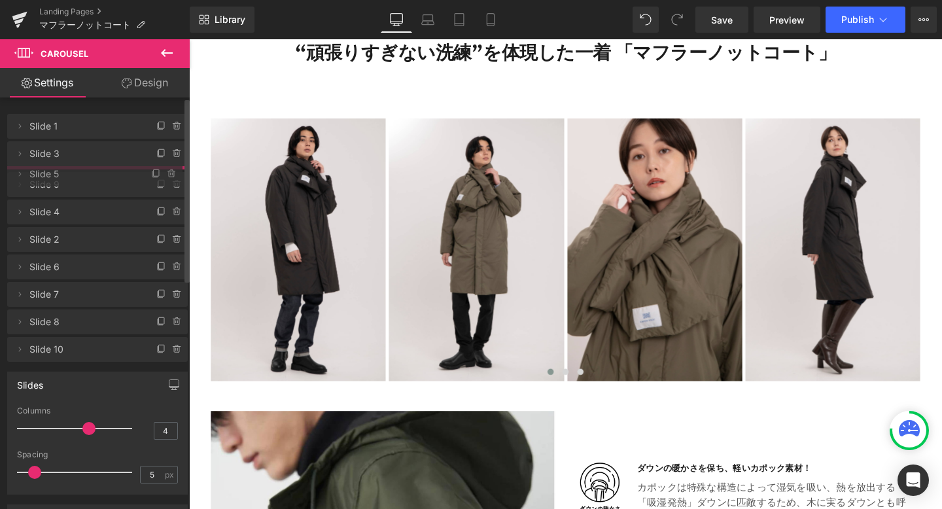
drag, startPoint x: 74, startPoint y: 268, endPoint x: 78, endPoint y: 180, distance: 87.8
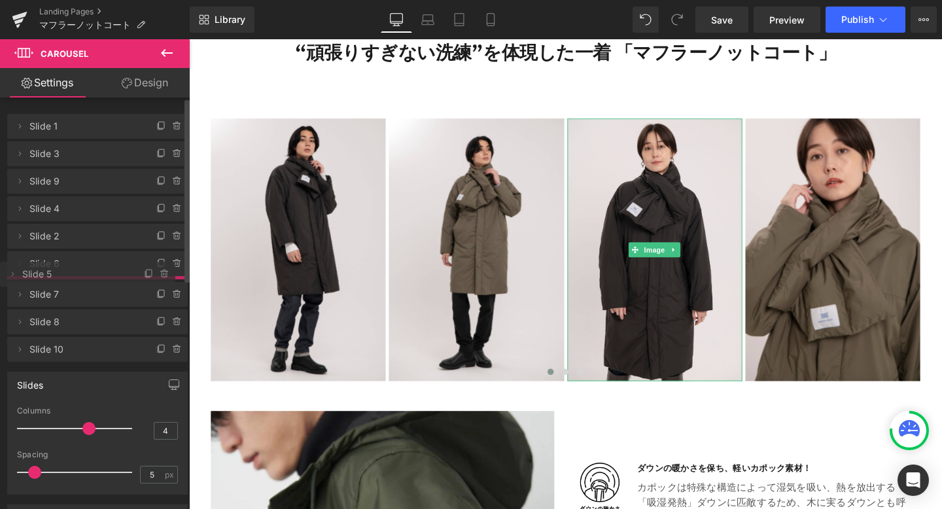
drag, startPoint x: 78, startPoint y: 186, endPoint x: 76, endPoint y: 277, distance: 91.0
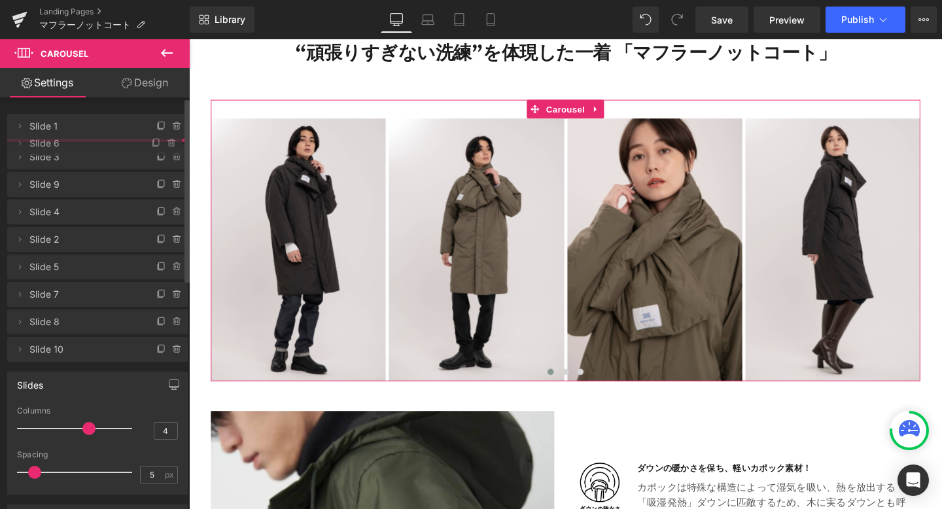
drag, startPoint x: 71, startPoint y: 270, endPoint x: 79, endPoint y: 150, distance: 120.0
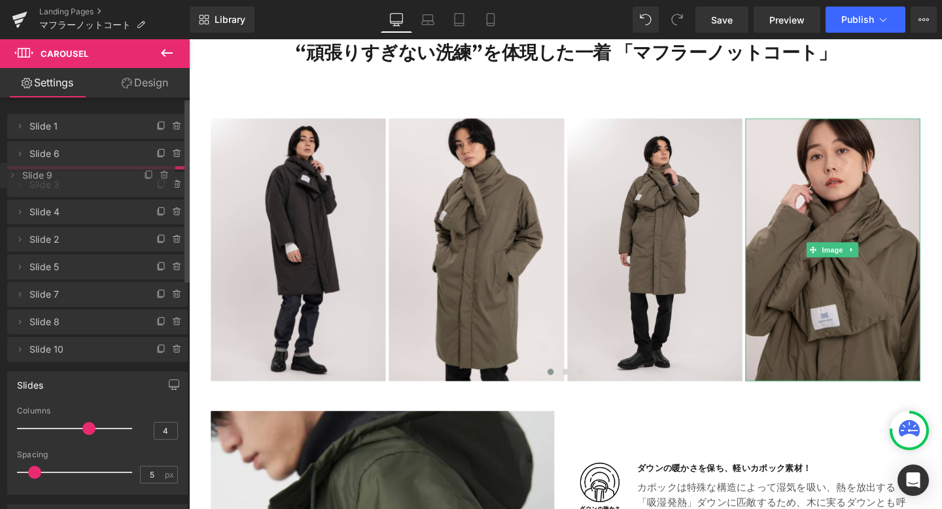
drag, startPoint x: 82, startPoint y: 213, endPoint x: 83, endPoint y: 179, distance: 34.0
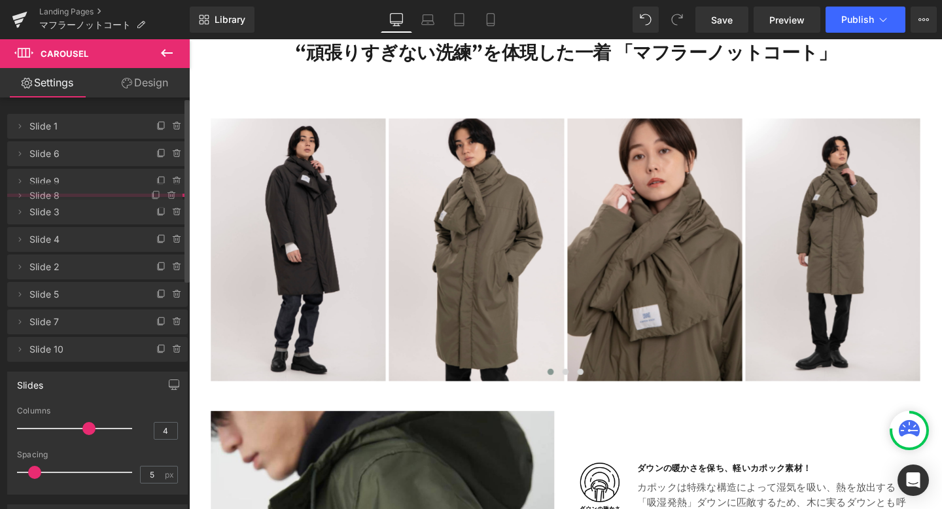
drag, startPoint x: 88, startPoint y: 356, endPoint x: 109, endPoint y: 206, distance: 151.3
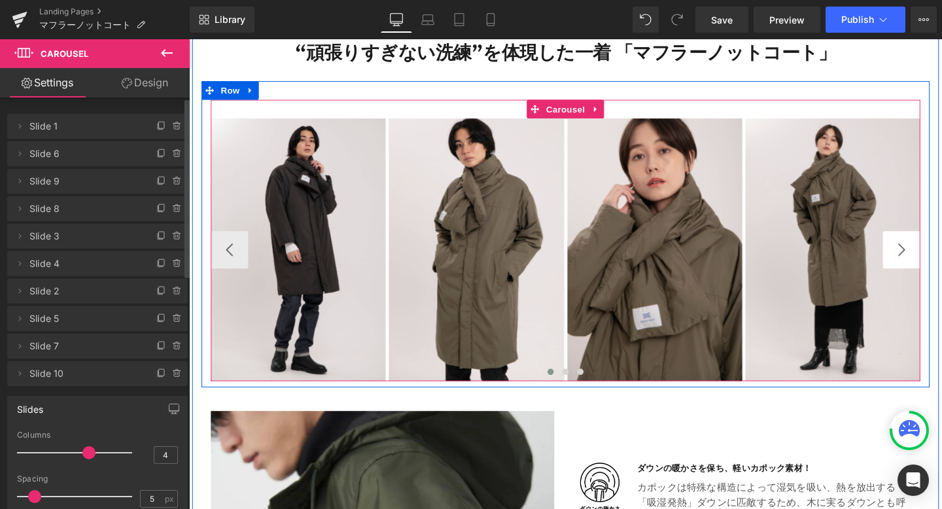
click at [936, 254] on button "›" at bounding box center [938, 260] width 39 height 39
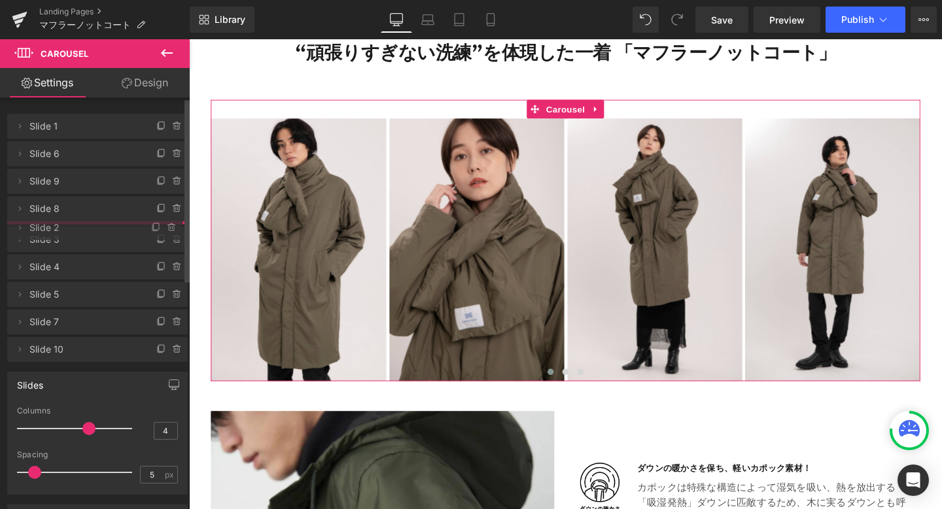
drag, startPoint x: 71, startPoint y: 294, endPoint x: 84, endPoint y: 236, distance: 60.2
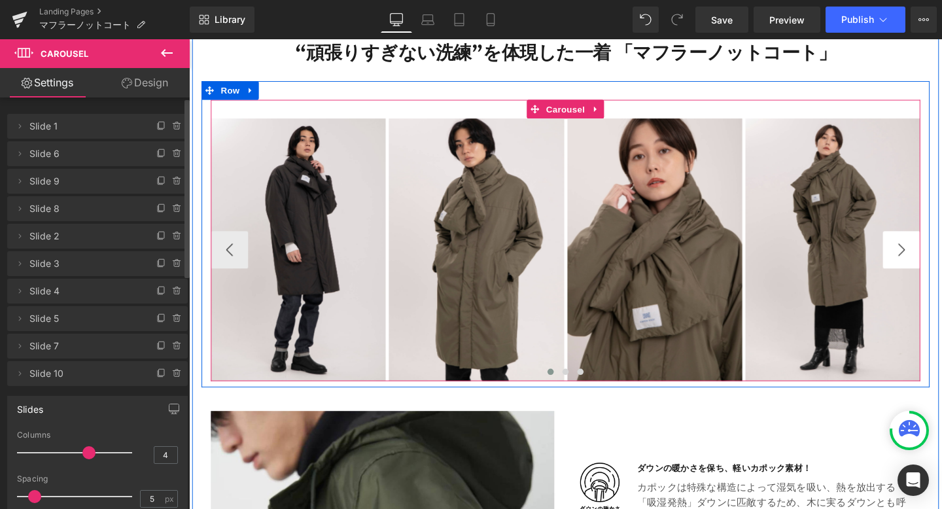
click at [934, 257] on button "›" at bounding box center [938, 260] width 39 height 39
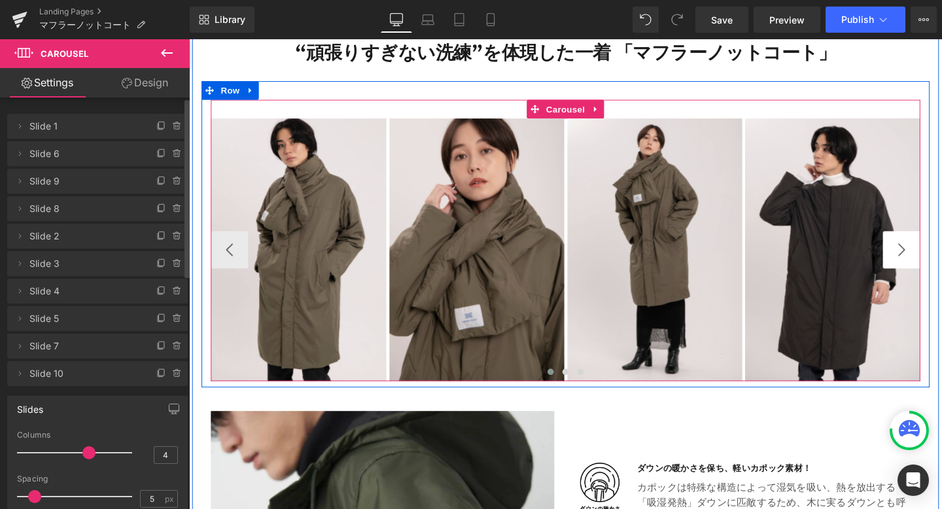
click at [934, 257] on button "›" at bounding box center [938, 260] width 39 height 39
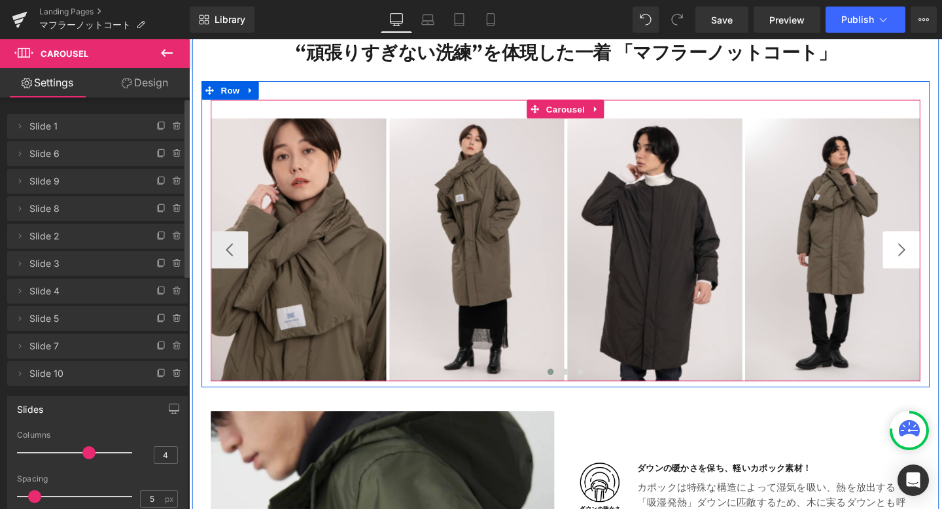
click at [934, 257] on button "›" at bounding box center [938, 260] width 39 height 39
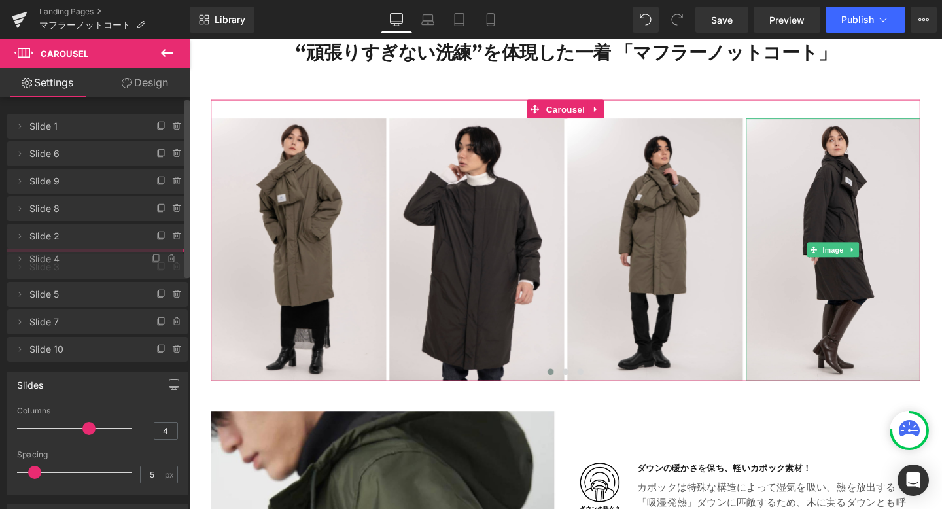
drag, startPoint x: 74, startPoint y: 290, endPoint x: 78, endPoint y: 258, distance: 31.6
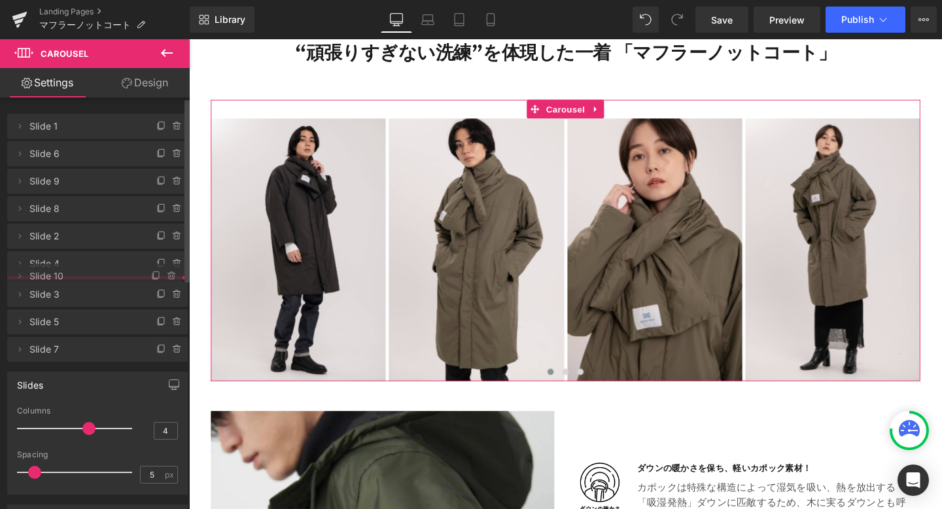
drag, startPoint x: 77, startPoint y: 374, endPoint x: 89, endPoint y: 281, distance: 93.7
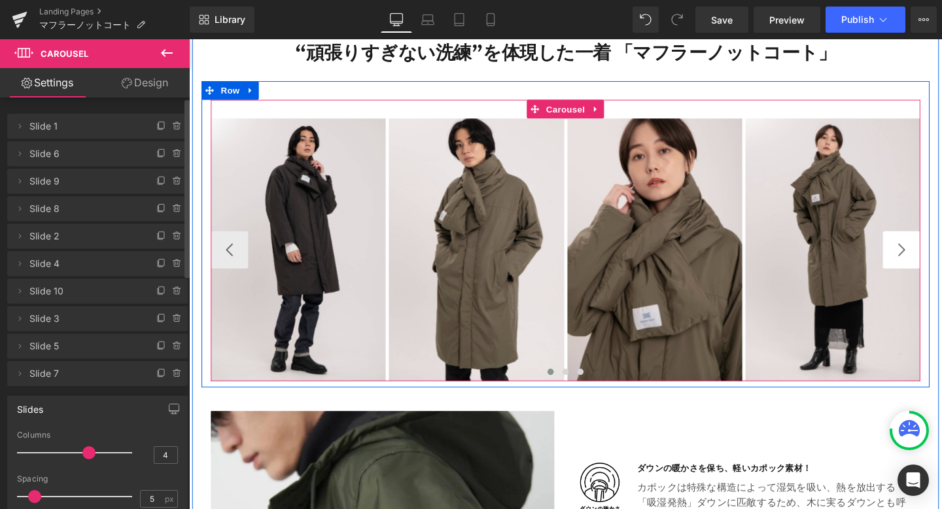
click at [940, 260] on button "›" at bounding box center [938, 260] width 39 height 39
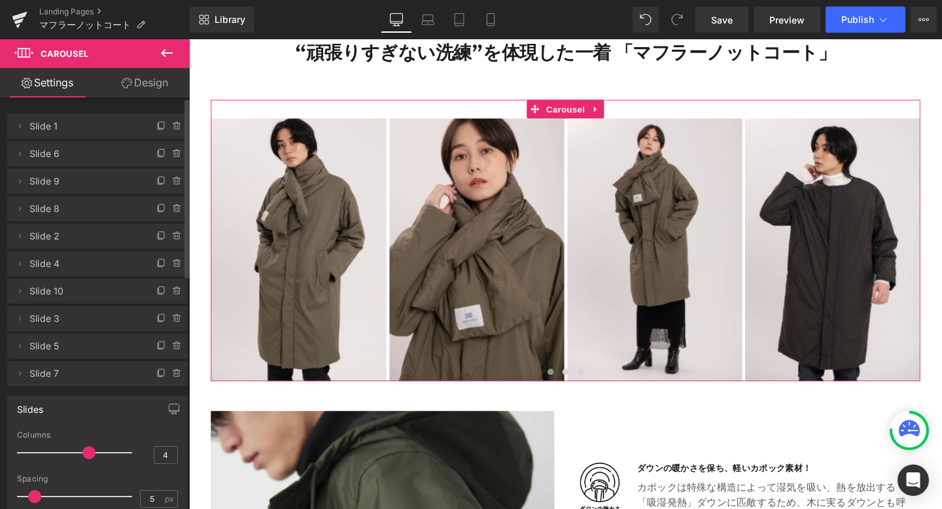
click at [91, 369] on span "Slide 7" at bounding box center [84, 373] width 110 height 25
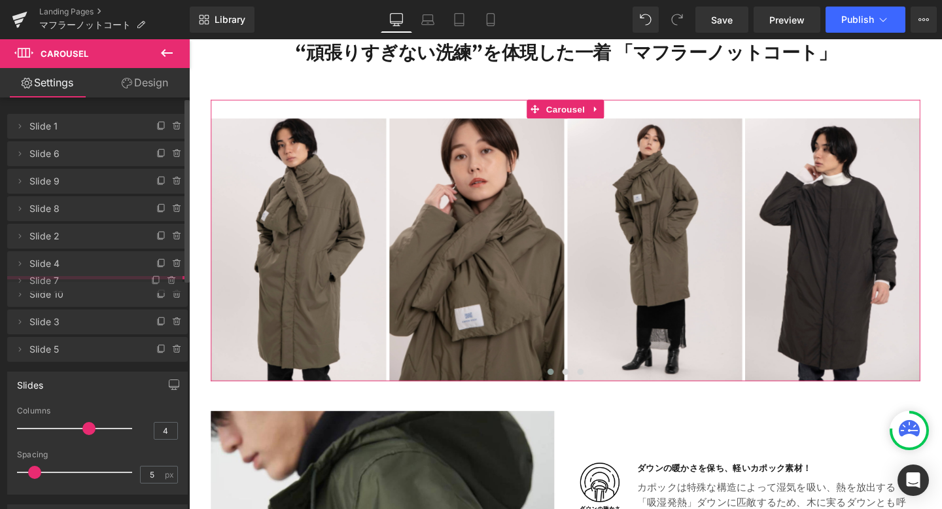
drag, startPoint x: 112, startPoint y: 368, endPoint x: 114, endPoint y: 277, distance: 91.0
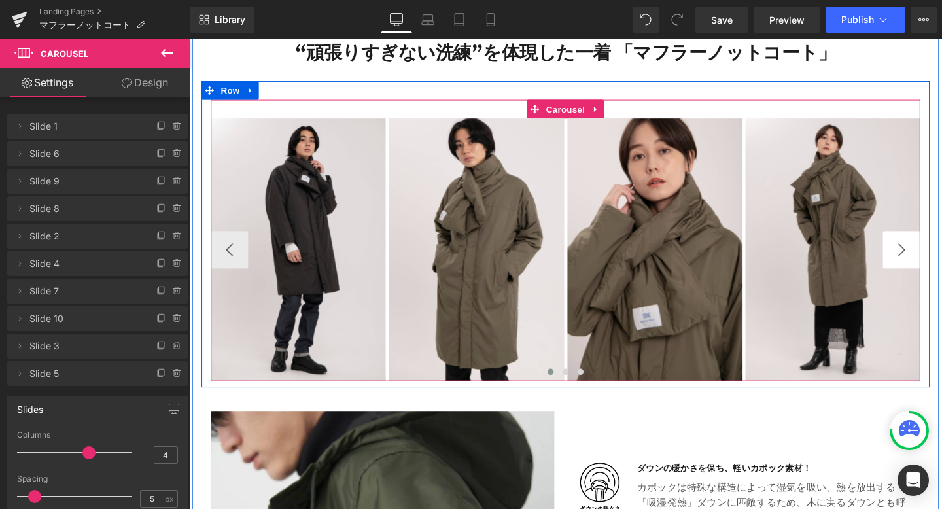
click at [932, 253] on button "›" at bounding box center [938, 260] width 39 height 39
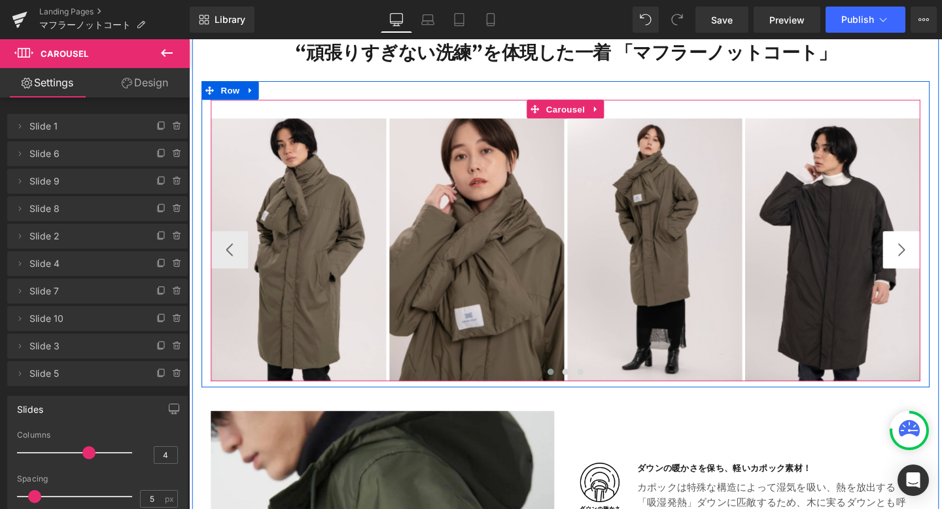
click at [932, 253] on button "›" at bounding box center [938, 260] width 39 height 39
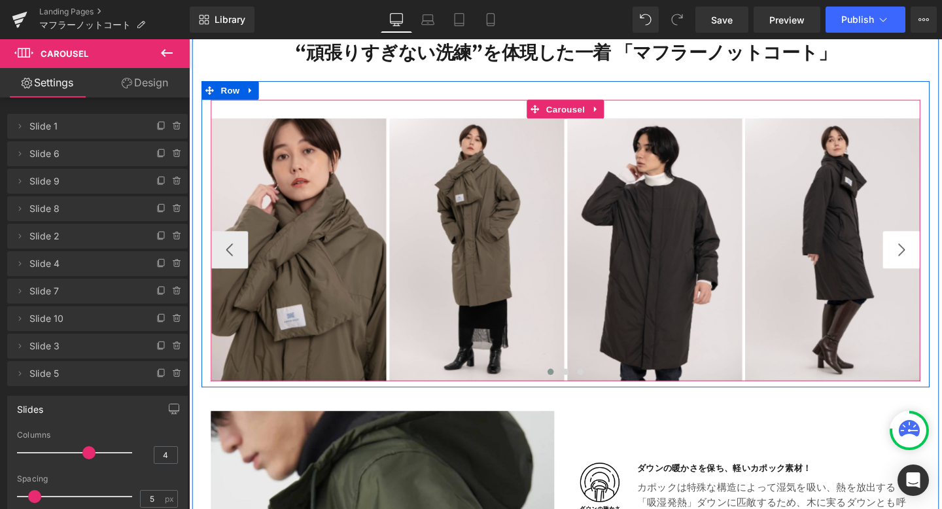
click at [932, 253] on button "›" at bounding box center [938, 260] width 39 height 39
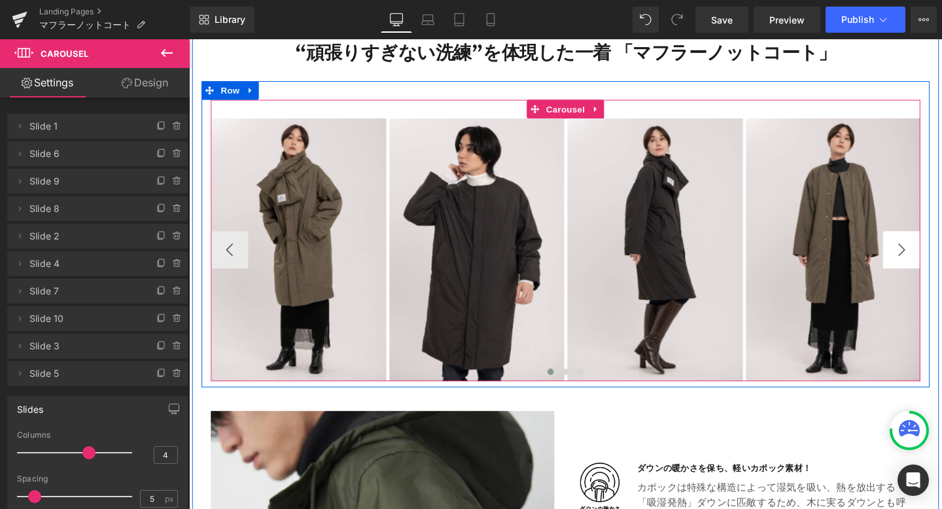
click at [932, 253] on button "›" at bounding box center [938, 260] width 39 height 39
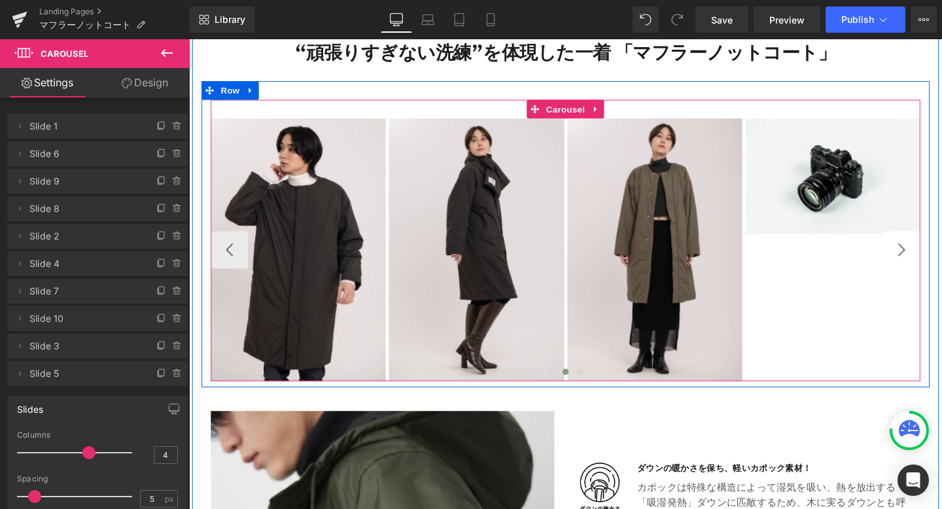
click at [932, 254] on button "›" at bounding box center [938, 260] width 39 height 39
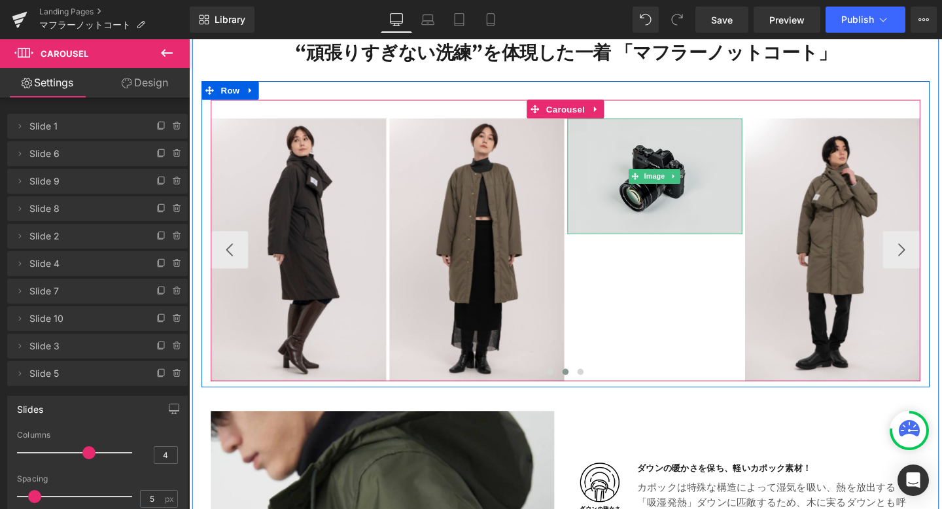
click at [679, 208] on img at bounding box center [679, 183] width 184 height 122
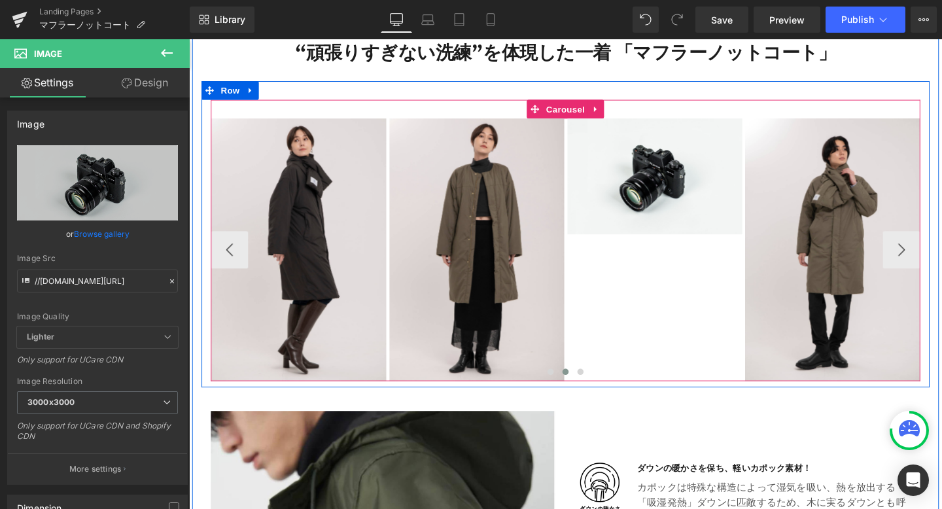
click at [673, 308] on div "Image Image Image Image Image Image Image Image Image Image" at bounding box center [212, 260] width 1873 height 276
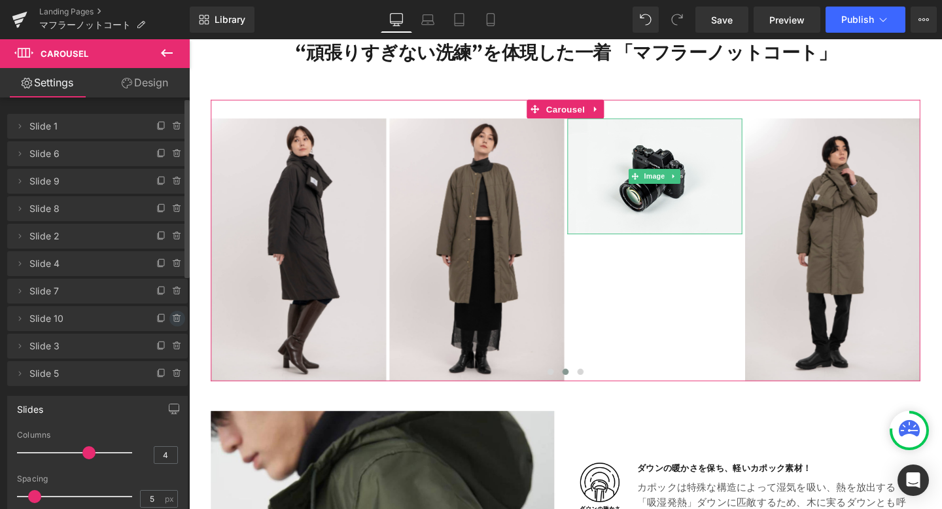
click at [172, 316] on icon at bounding box center [177, 318] width 10 height 10
click at [156, 318] on button "Delete" at bounding box center [163, 319] width 41 height 17
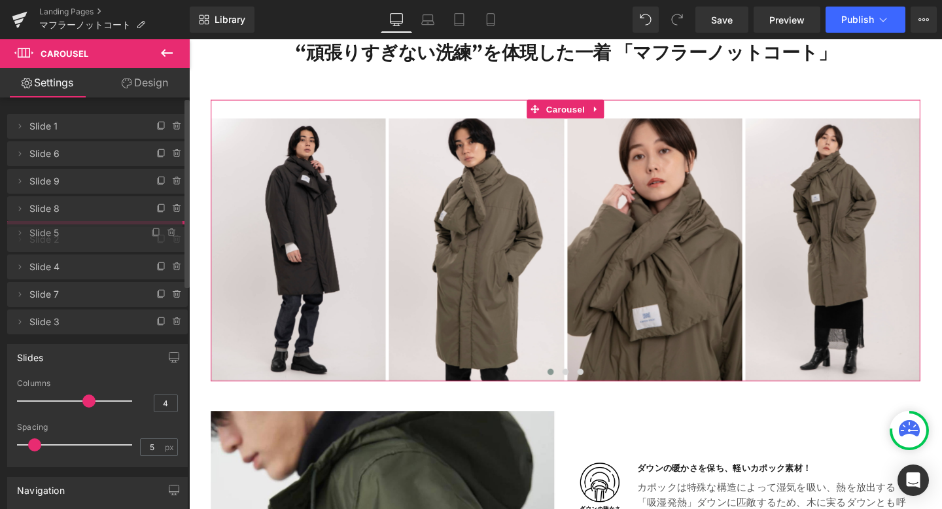
drag, startPoint x: 69, startPoint y: 345, endPoint x: 80, endPoint y: 235, distance: 111.2
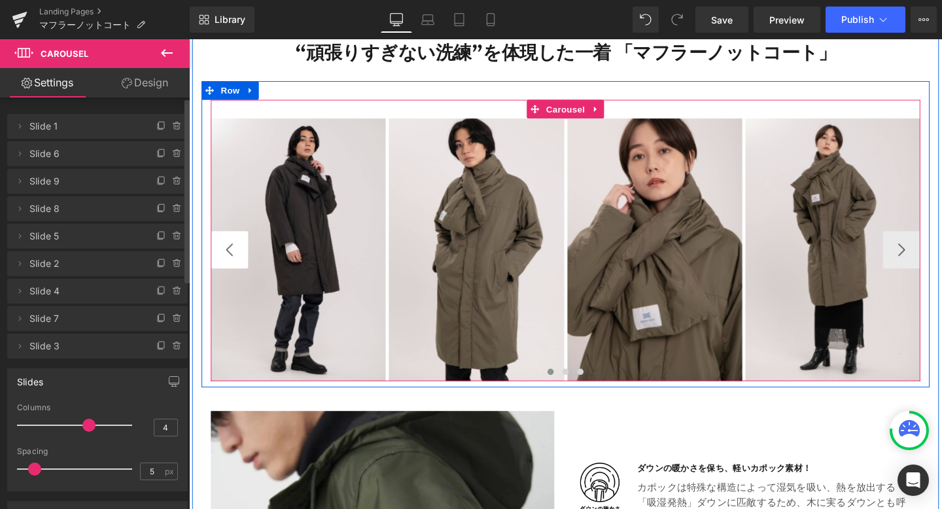
click at [236, 253] on button "‹" at bounding box center [231, 260] width 39 height 39
click at [941, 256] on button "›" at bounding box center [938, 260] width 39 height 39
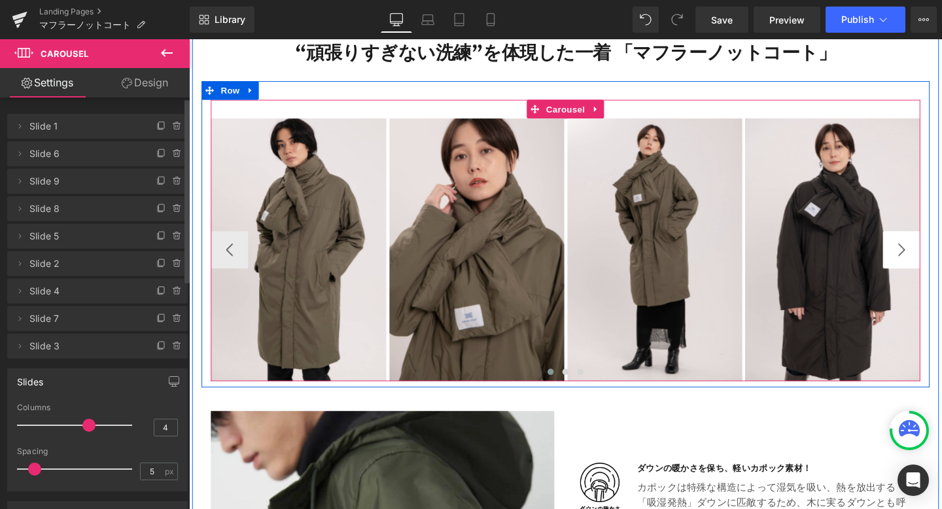
click at [941, 258] on button "›" at bounding box center [938, 260] width 39 height 39
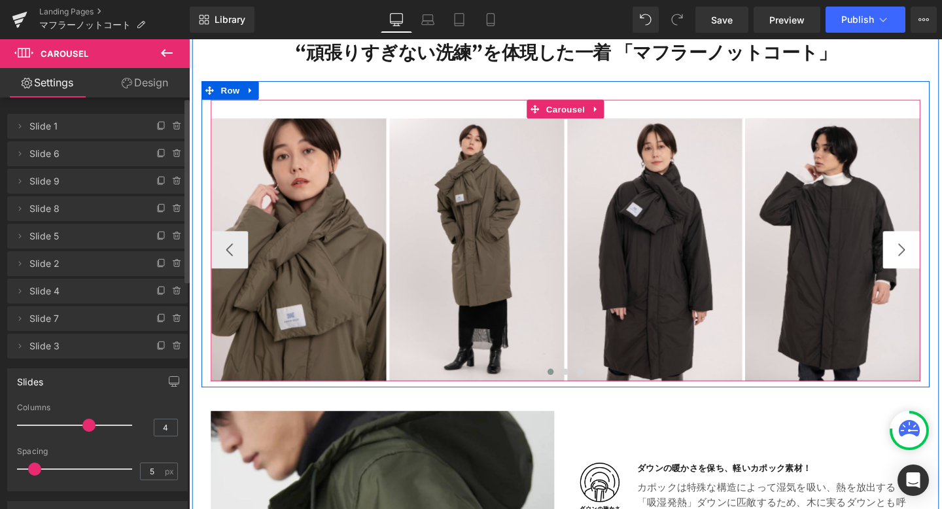
click at [940, 258] on button "›" at bounding box center [938, 260] width 39 height 39
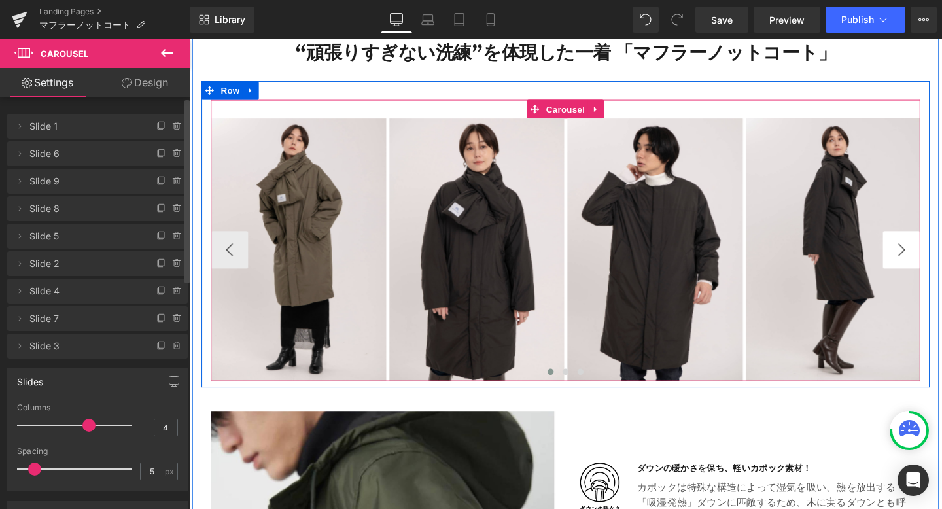
click at [940, 259] on button "›" at bounding box center [938, 260] width 39 height 39
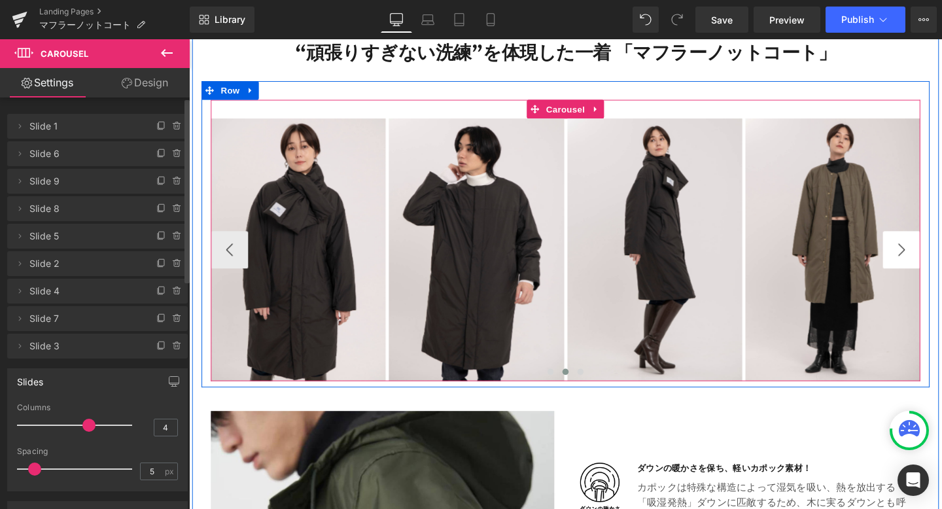
click at [940, 260] on button "›" at bounding box center [938, 260] width 39 height 39
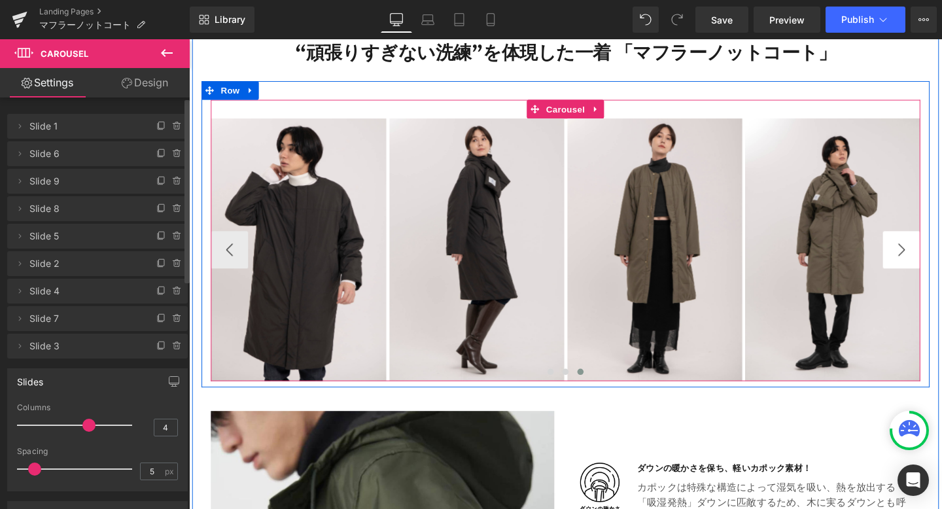
click at [940, 261] on button "›" at bounding box center [938, 260] width 39 height 39
click at [929, 262] on button "›" at bounding box center [938, 260] width 39 height 39
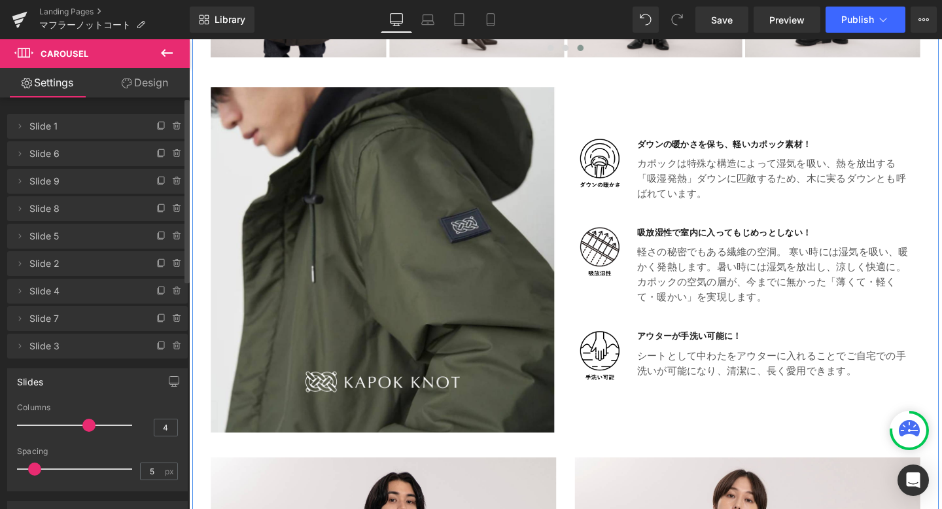
scroll to position [1000, 0]
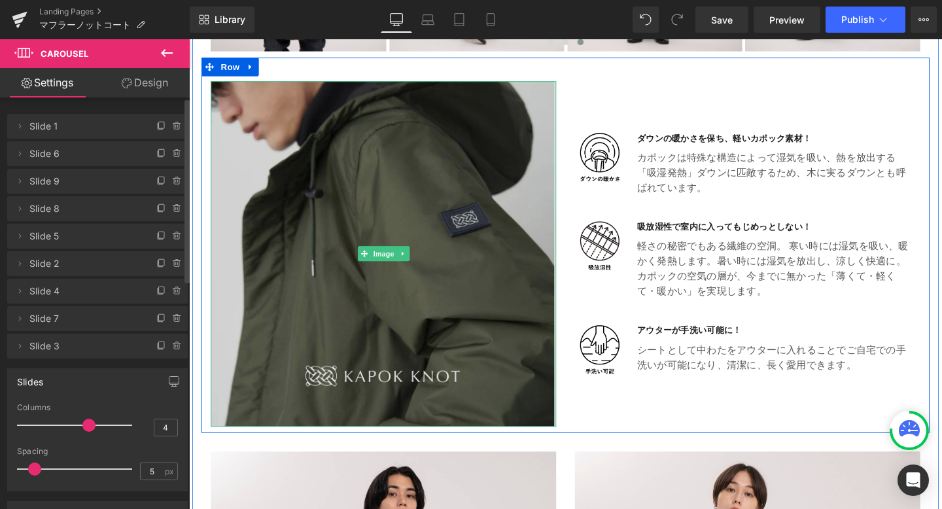
click at [466, 171] on img at bounding box center [393, 264] width 363 height 363
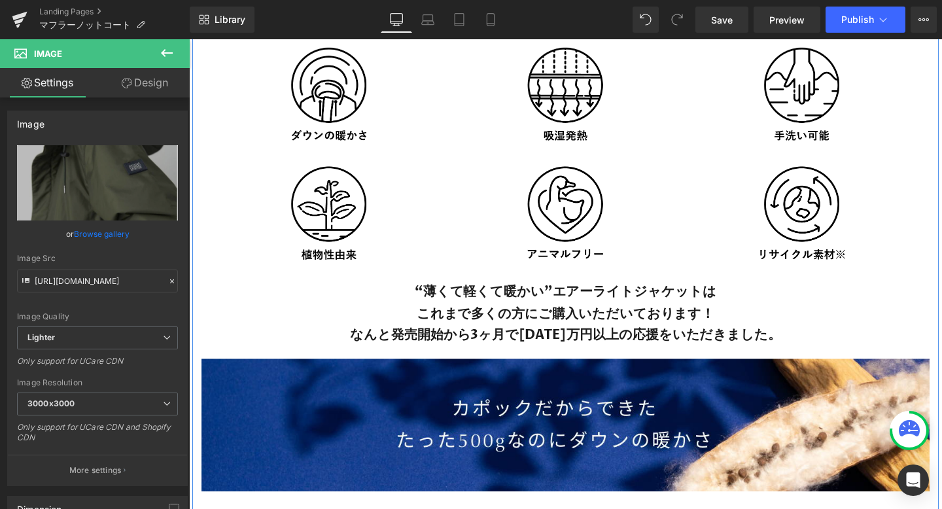
scroll to position [3239, 0]
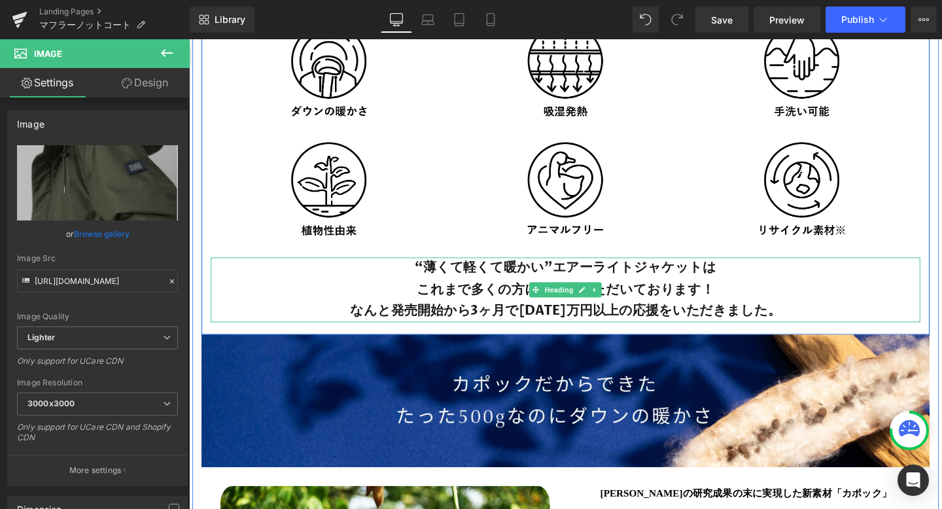
click at [527, 296] on h2 "これまで多くの方に ご購入いただいております！" at bounding box center [585, 303] width 746 height 23
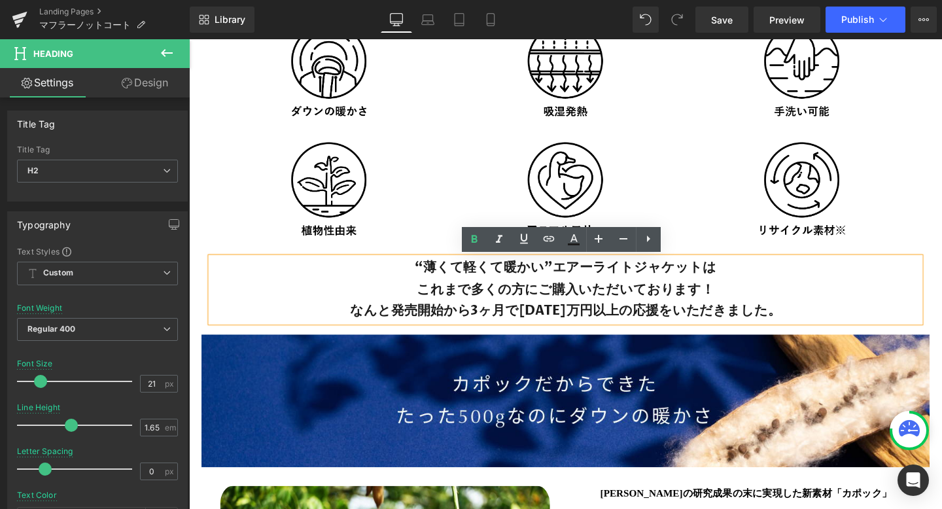
click at [673, 289] on h2 "“薄くて軽くて暖かい” エアーライトジャケットは" at bounding box center [585, 280] width 746 height 23
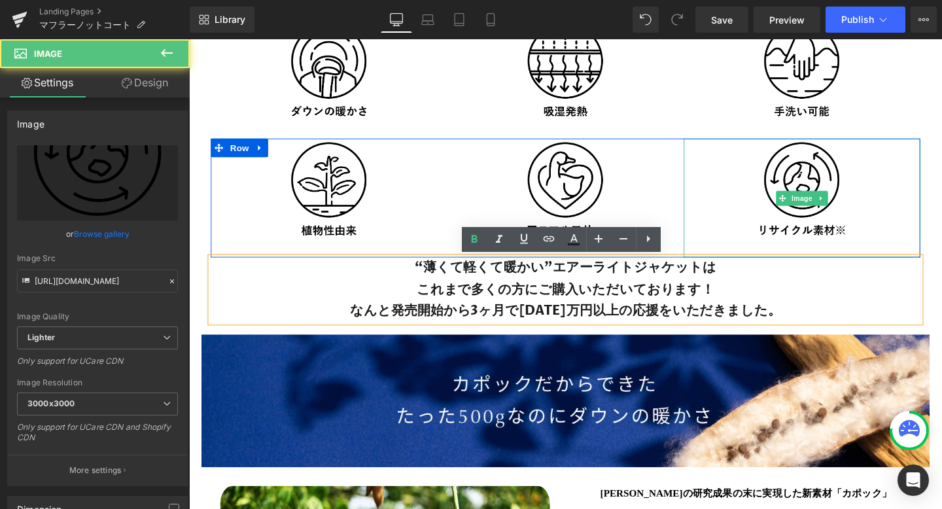
click at [735, 251] on div at bounding box center [833, 206] width 249 height 125
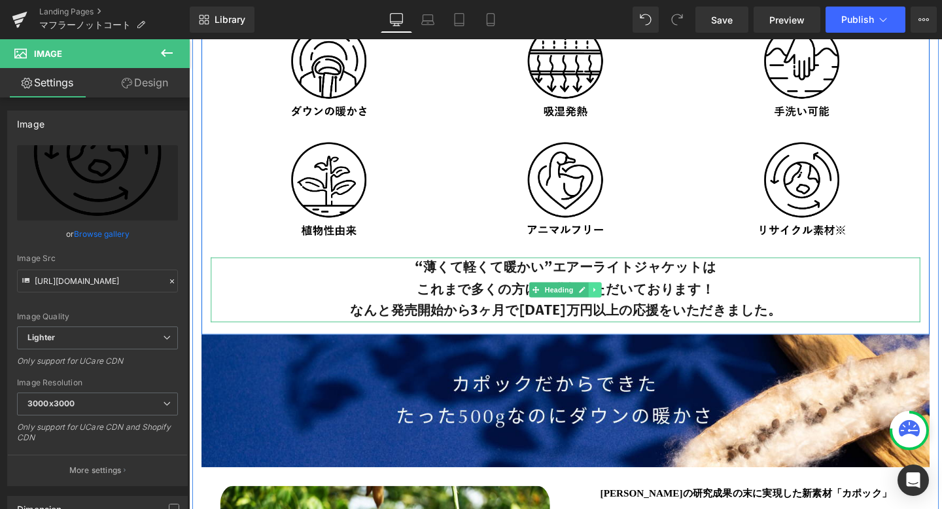
click at [618, 306] on icon at bounding box center [615, 303] width 7 height 8
click at [623, 303] on icon at bounding box center [623, 302] width 7 height 7
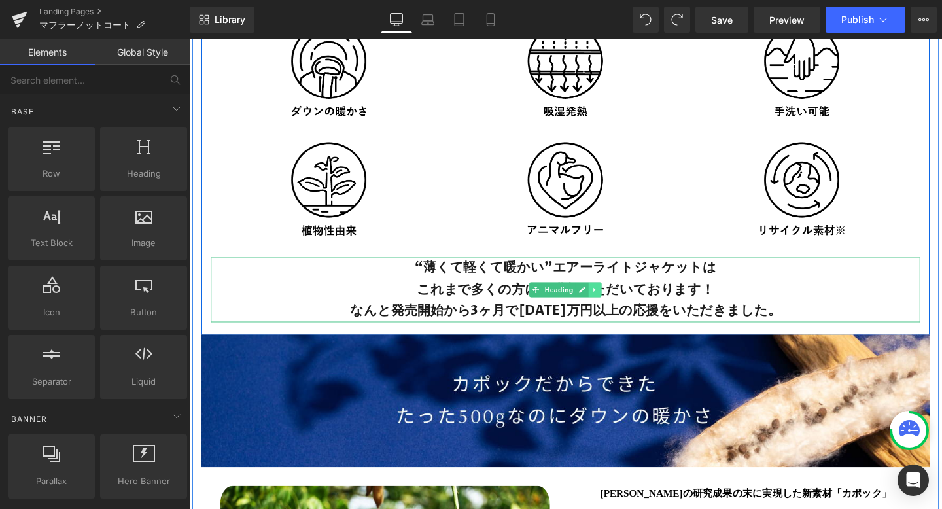
click at [620, 304] on link at bounding box center [616, 303] width 14 height 16
click at [620, 302] on icon at bounding box center [623, 302] width 7 height 7
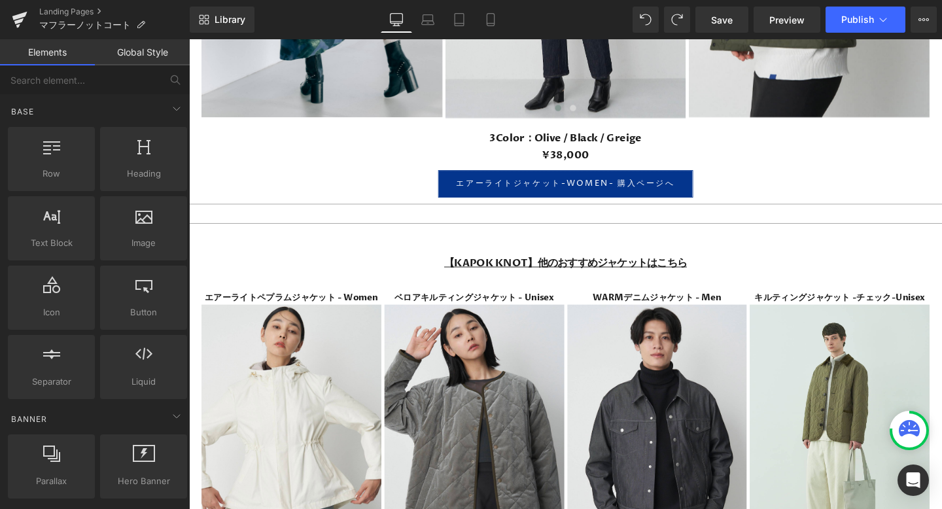
scroll to position [5841, 0]
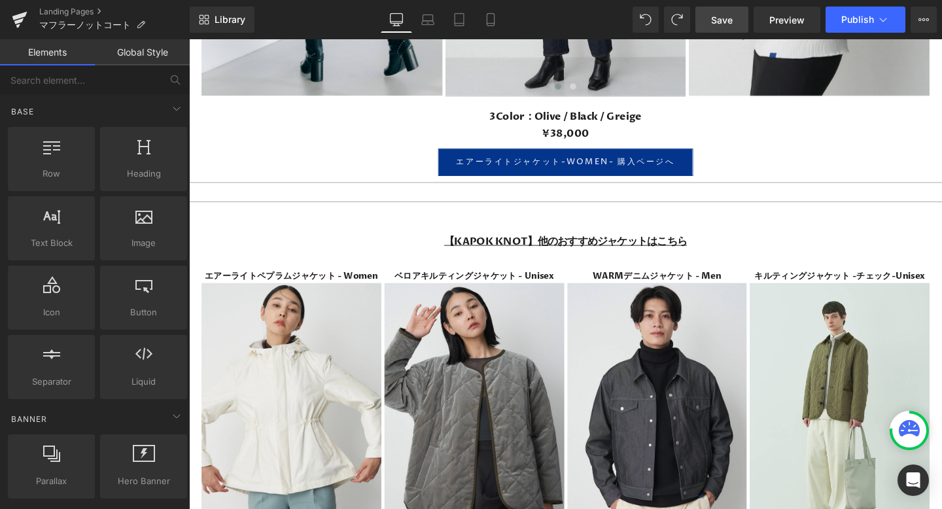
click at [728, 19] on span "Save" at bounding box center [722, 20] width 22 height 14
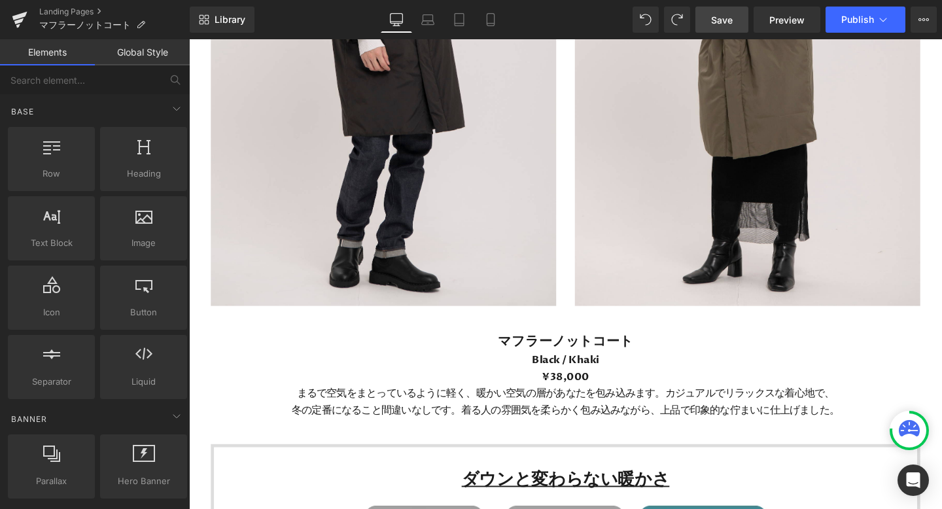
scroll to position [1796, 0]
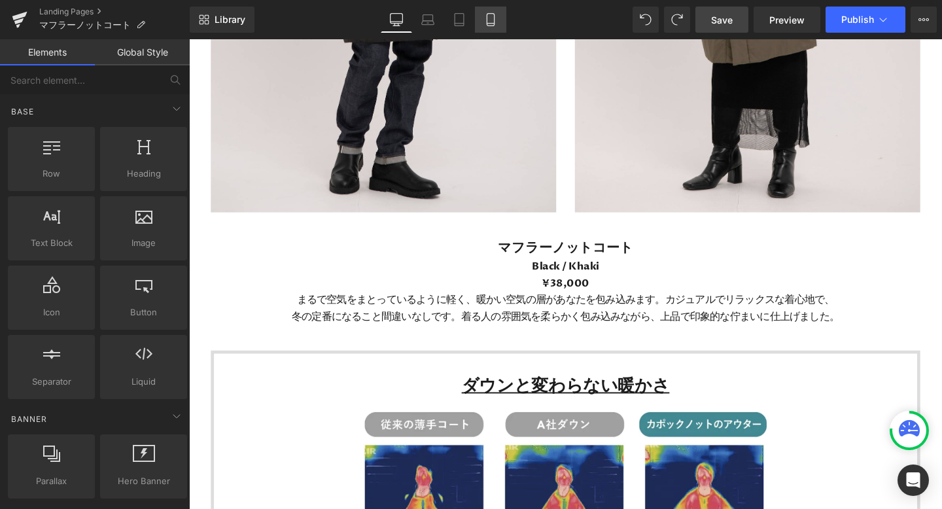
click at [492, 18] on icon at bounding box center [490, 19] width 13 height 13
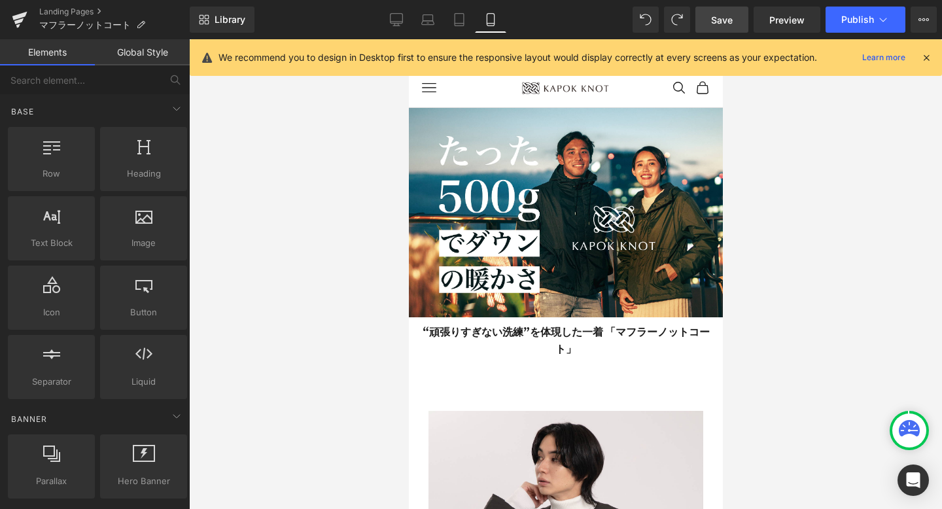
scroll to position [0, 0]
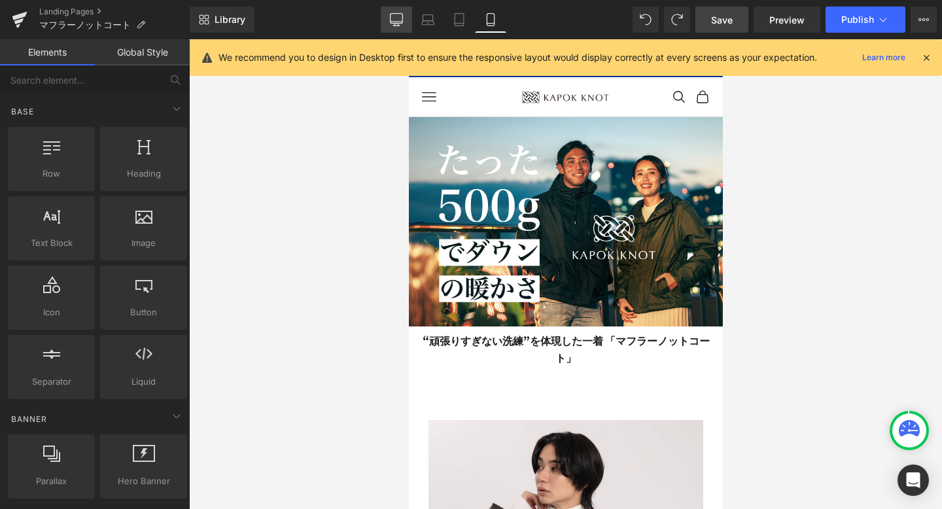
click at [396, 23] on icon at bounding box center [397, 19] width 12 height 10
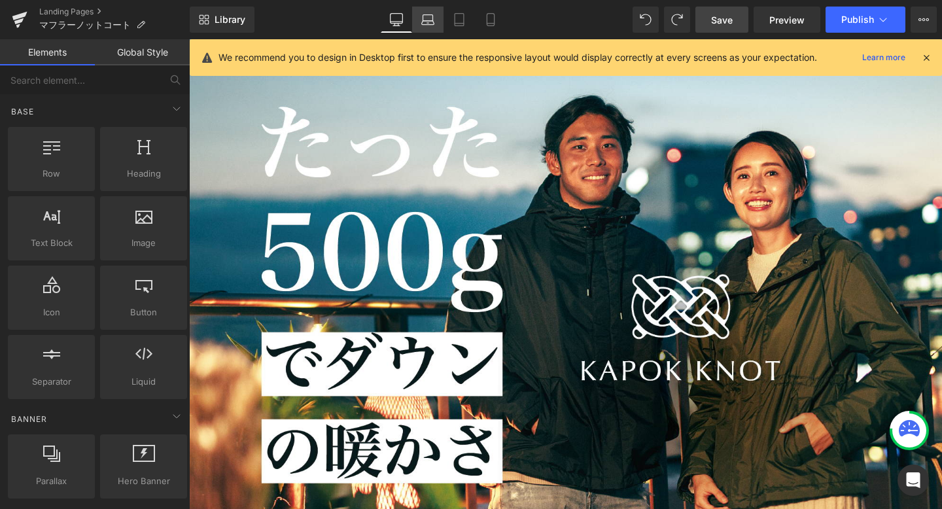
click at [426, 17] on icon at bounding box center [427, 19] width 13 height 13
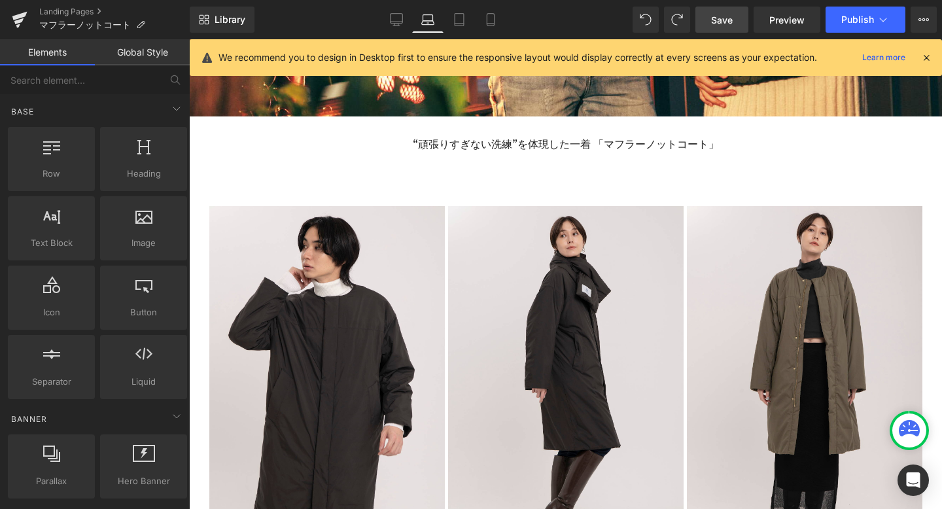
scroll to position [410, 0]
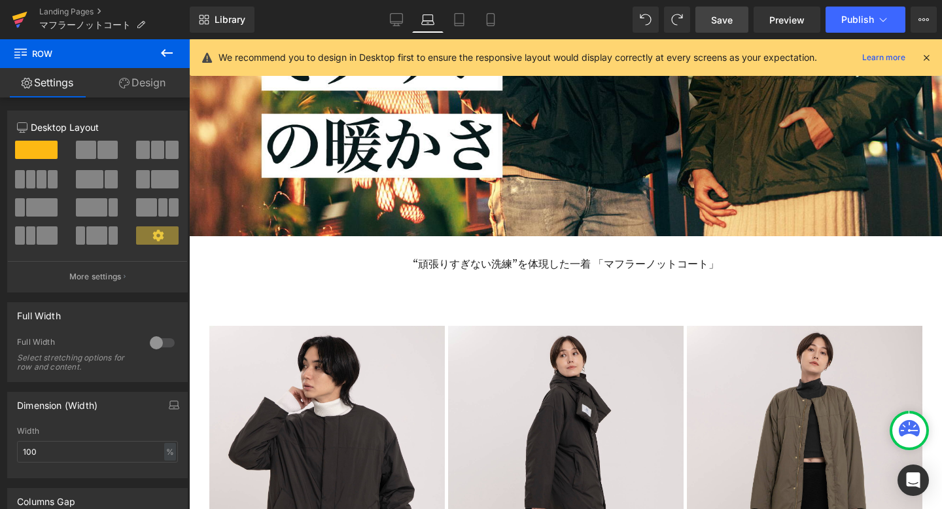
click at [27, 16] on link at bounding box center [19, 19] width 39 height 39
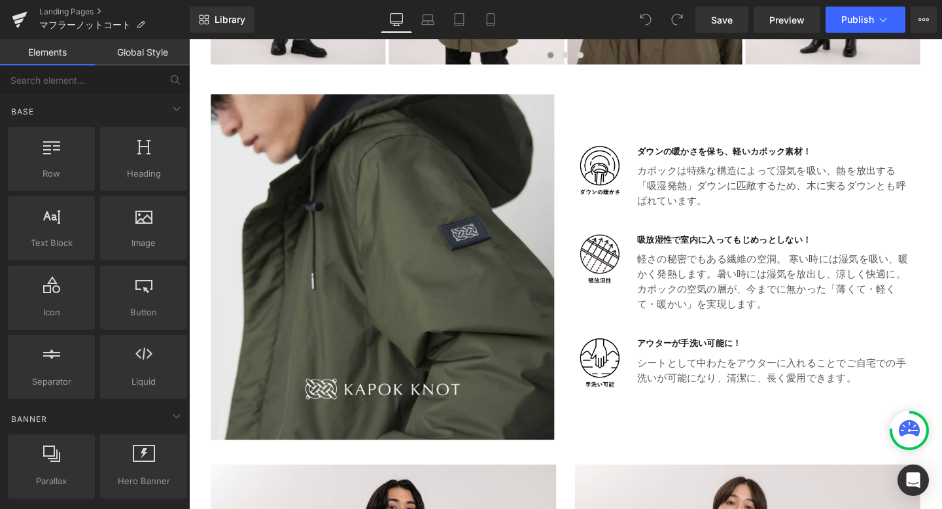
scroll to position [993, 0]
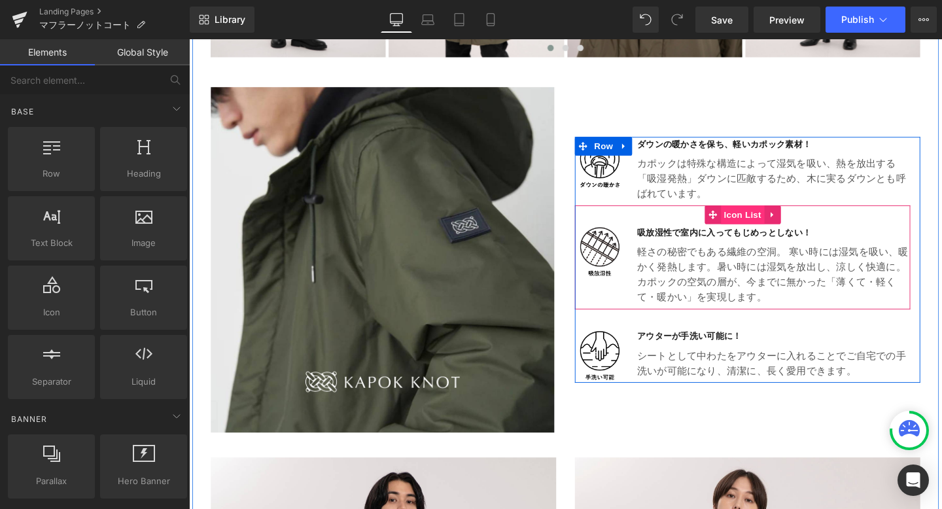
click at [763, 221] on span "Icon List" at bounding box center [771, 224] width 46 height 20
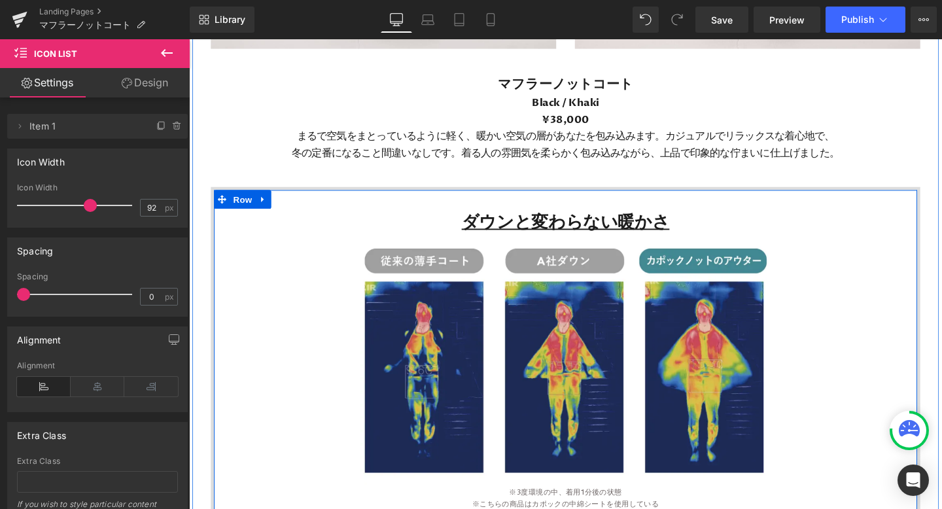
scroll to position [1972, 0]
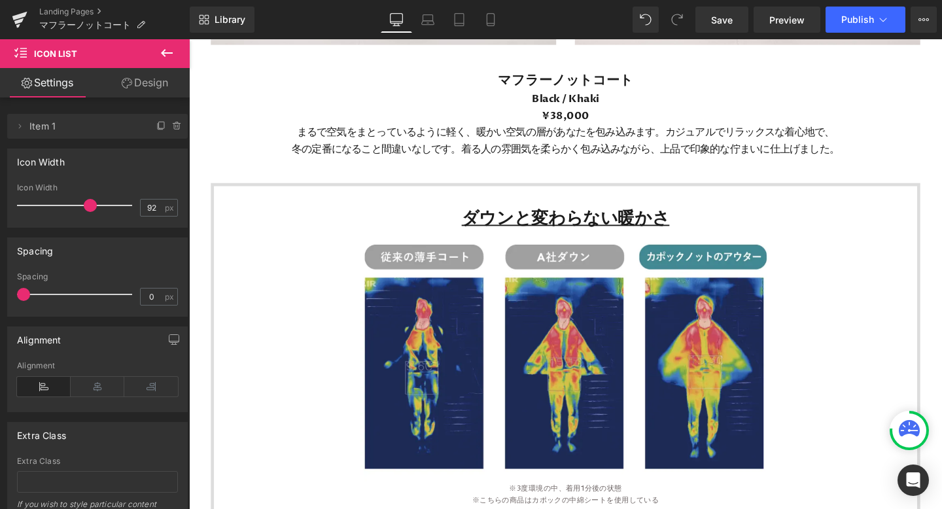
click at [174, 54] on icon at bounding box center [167, 53] width 16 height 16
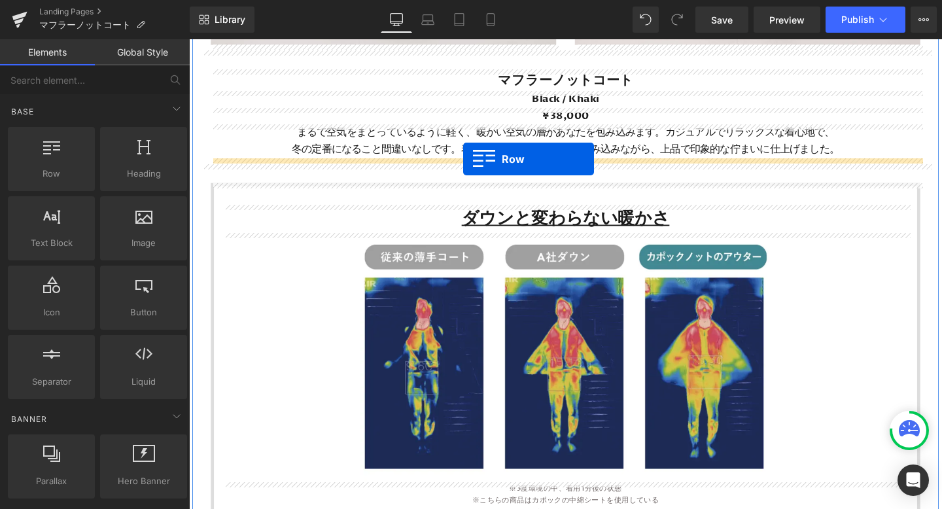
drag, startPoint x: 258, startPoint y: 194, endPoint x: 478, endPoint y: 165, distance: 221.7
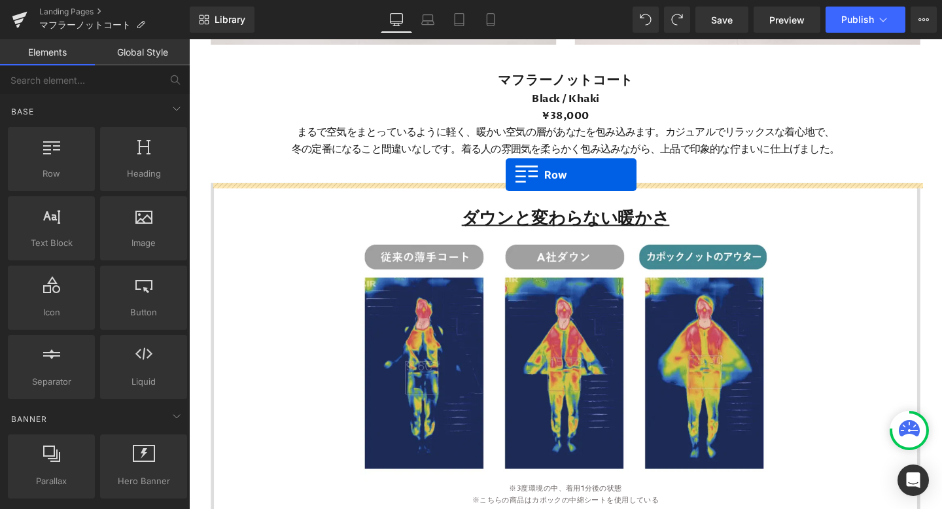
drag, startPoint x: 264, startPoint y: 213, endPoint x: 521, endPoint y: 182, distance: 259.0
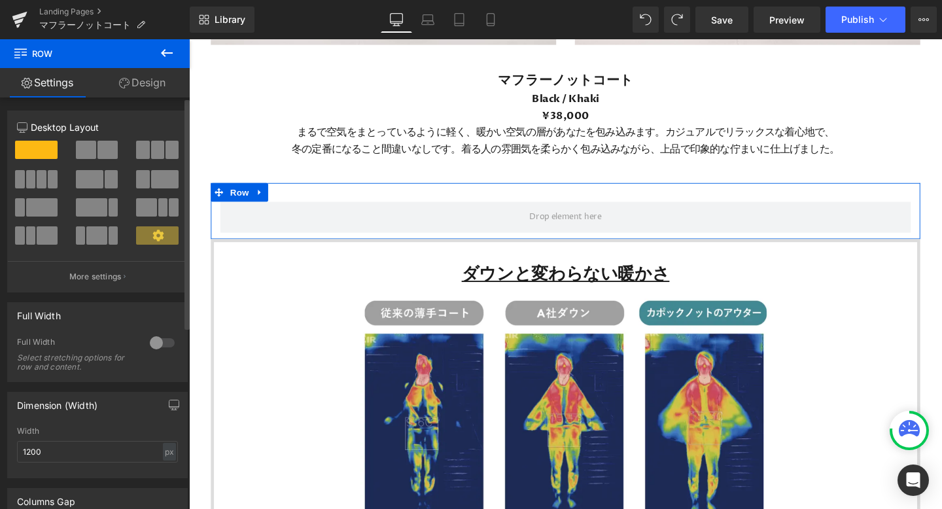
click at [106, 150] on span at bounding box center [107, 150] width 20 height 18
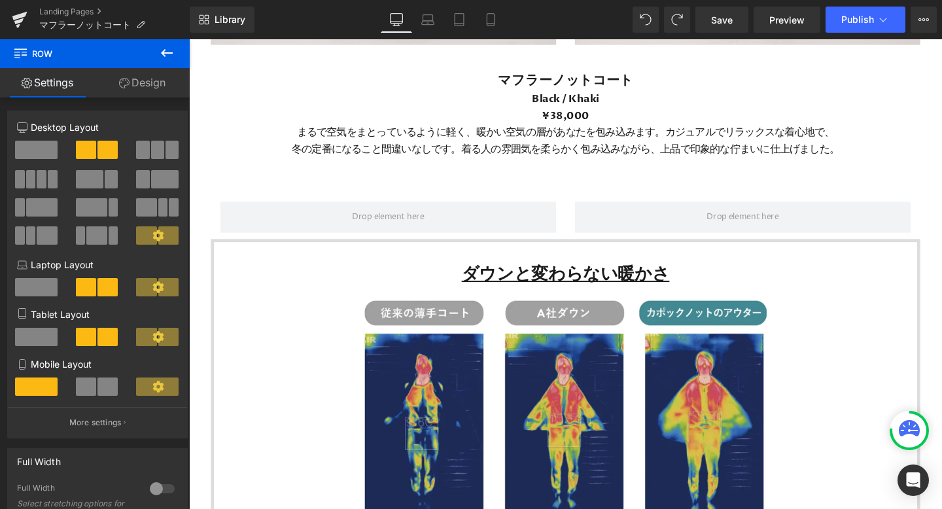
click at [166, 56] on icon at bounding box center [167, 53] width 16 height 16
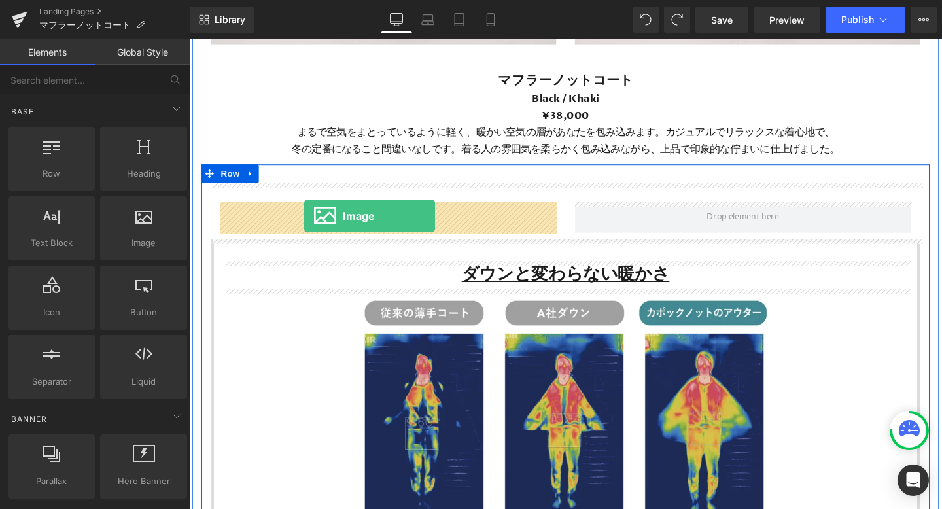
drag, startPoint x: 336, startPoint y: 273, endPoint x: 310, endPoint y: 225, distance: 54.5
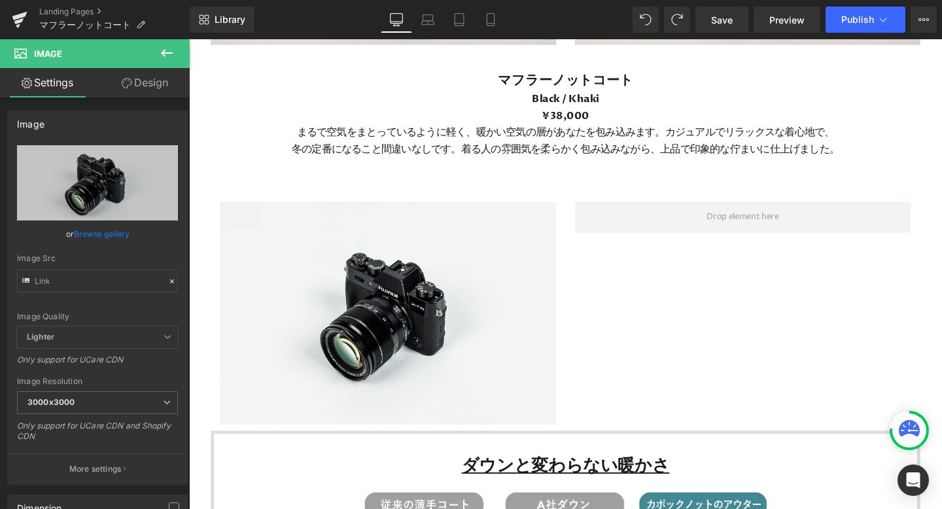
click at [167, 52] on icon at bounding box center [167, 53] width 12 height 8
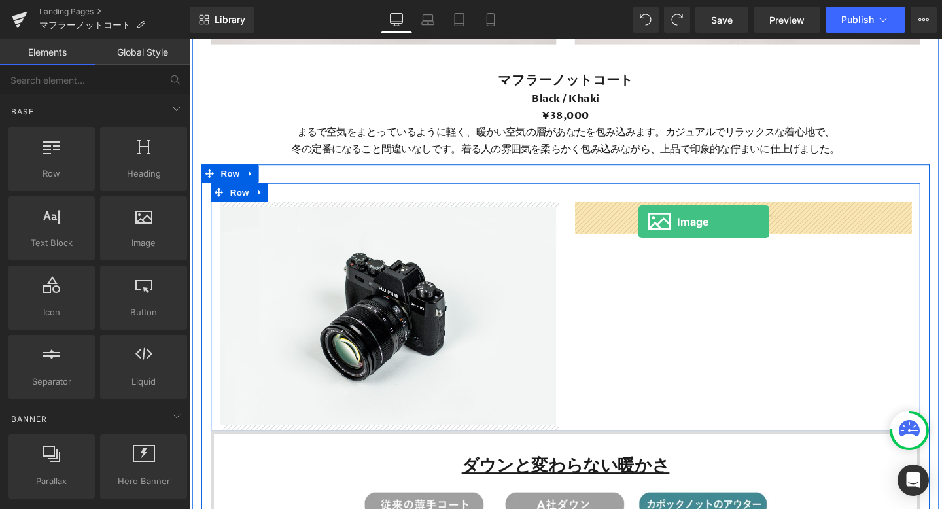
drag, startPoint x: 329, startPoint y: 269, endPoint x: 661, endPoint y: 231, distance: 334.5
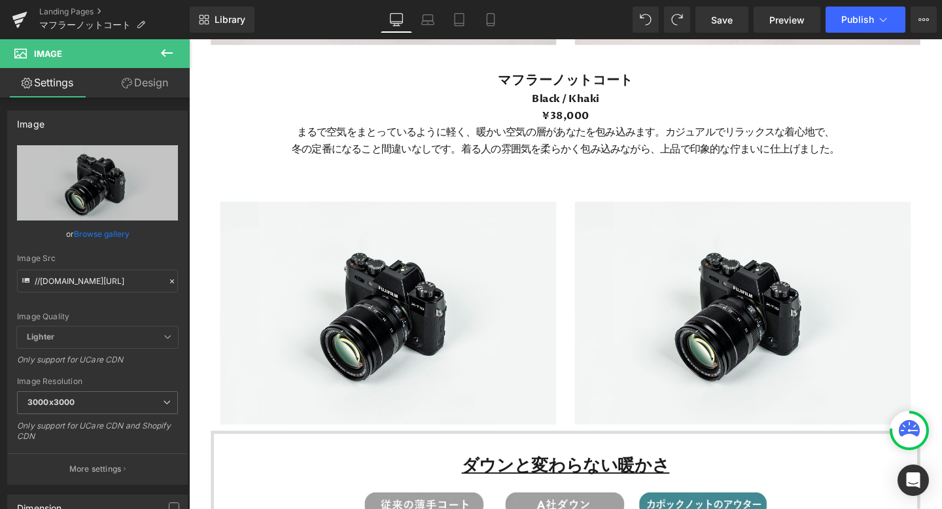
click at [165, 54] on icon at bounding box center [167, 53] width 16 height 16
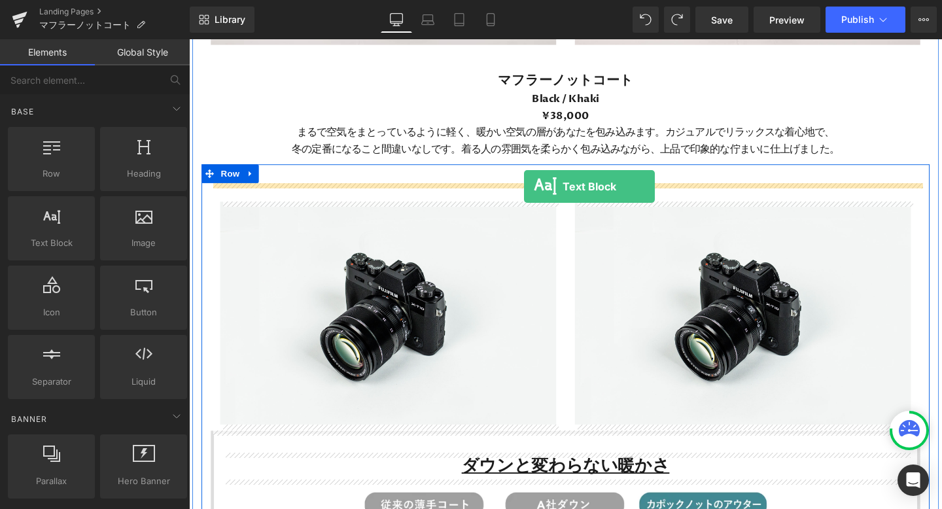
drag, startPoint x: 258, startPoint y: 270, endPoint x: 541, endPoint y: 193, distance: 293.5
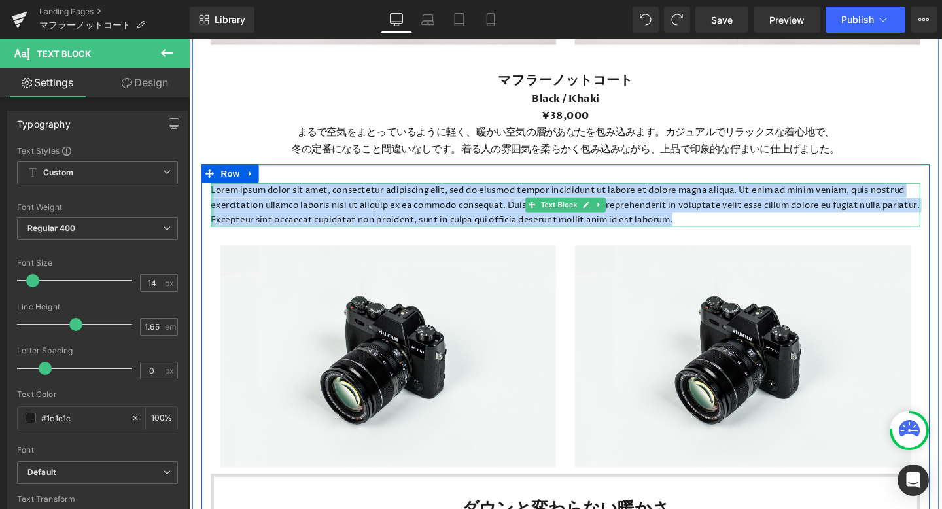
drag, startPoint x: 747, startPoint y: 226, endPoint x: 215, endPoint y: 197, distance: 532.7
click at [214, 197] on div "Lorem ipsum dolor sit amet, consectetur adipiscing elit, sed do eiusmod tempor …" at bounding box center [585, 212] width 746 height 45
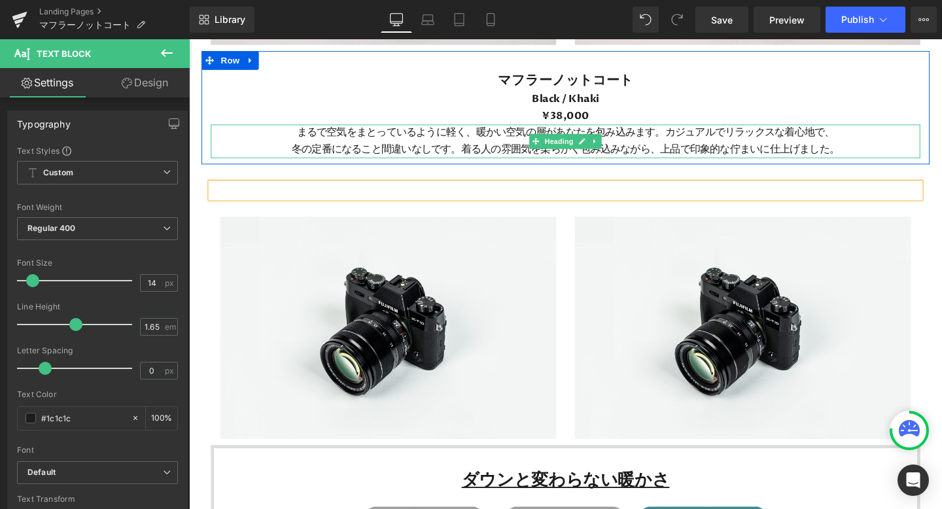
click at [250, 152] on h3 "まるで空気をまとっているように軽く、暖かい空気の層があなたを包み込みます。カジュアルでリラックスな着心地で、 冬の定番になること間違いなしです。着る人の雰囲気…" at bounding box center [585, 146] width 746 height 35
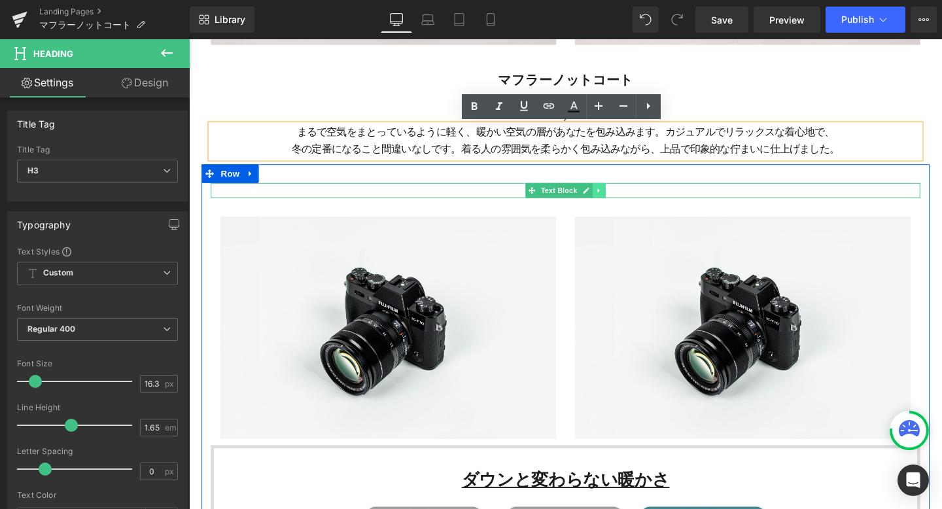
click at [620, 196] on icon at bounding box center [619, 198] width 7 height 8
click at [627, 198] on icon at bounding box center [627, 198] width 7 height 8
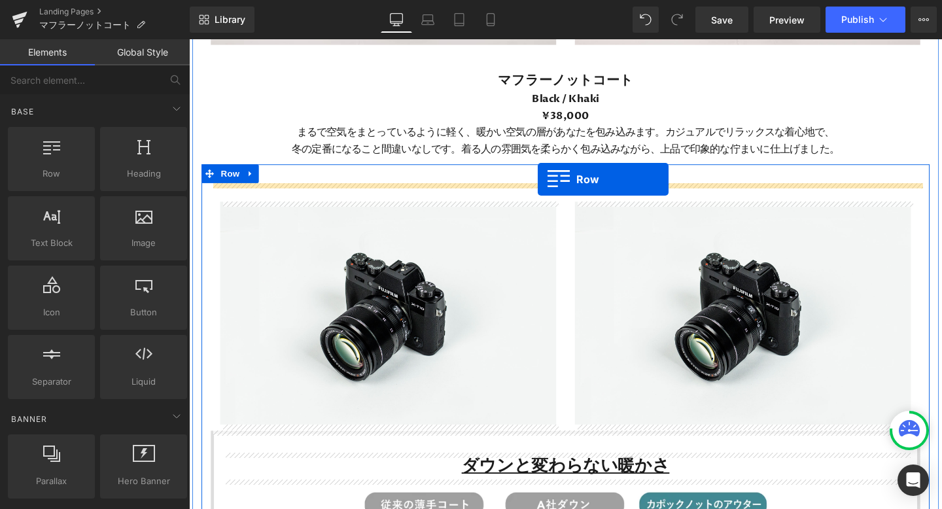
drag, startPoint x: 260, startPoint y: 205, endPoint x: 555, endPoint y: 186, distance: 295.1
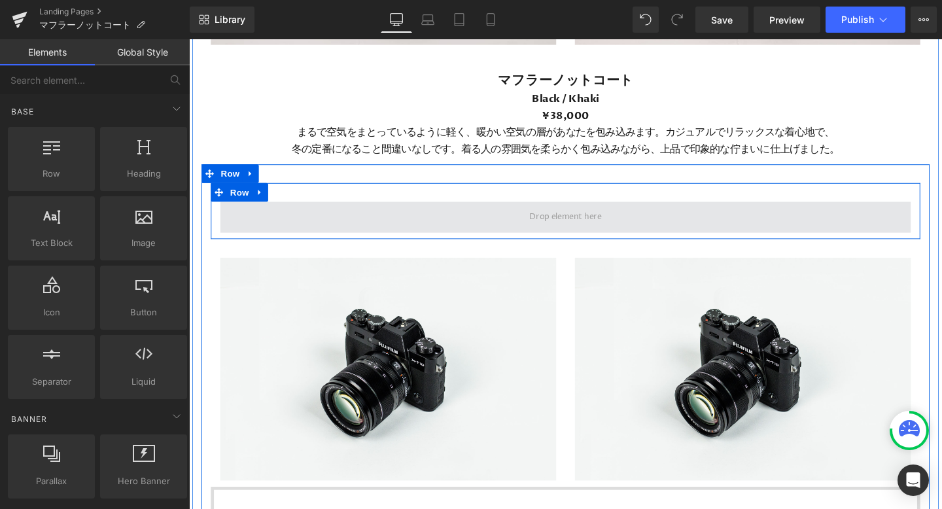
click at [581, 227] on span at bounding box center [584, 227] width 85 height 20
click at [593, 224] on span at bounding box center [584, 227] width 85 height 20
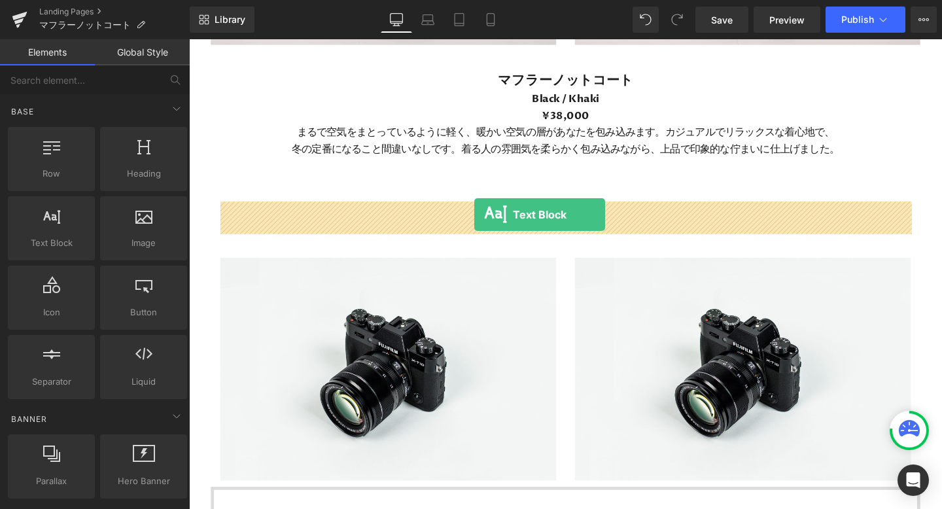
drag, startPoint x: 258, startPoint y: 256, endPoint x: 489, endPoint y: 224, distance: 233.2
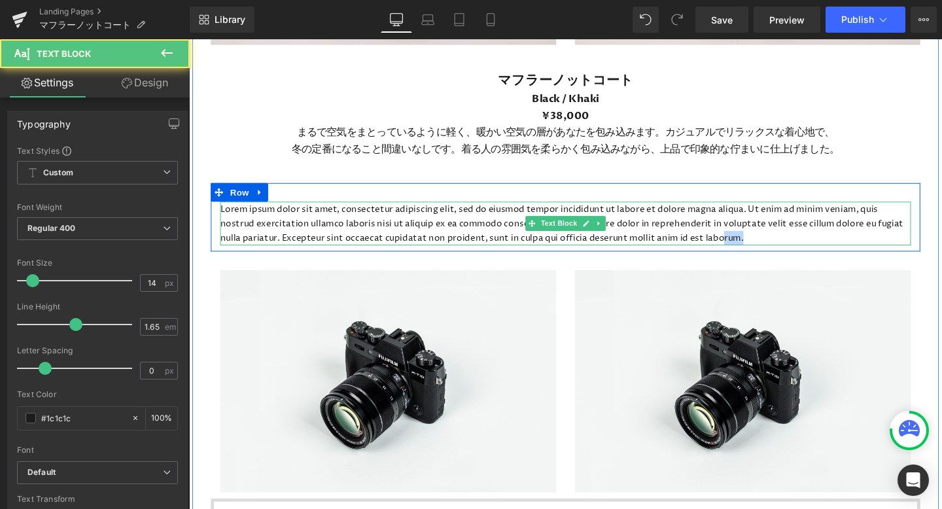
drag, startPoint x: 811, startPoint y: 250, endPoint x: 787, endPoint y: 250, distance: 24.2
click at [787, 250] on p "Lorem ipsum dolor sit amet, consectetur adipiscing elit, sed do eiusmod tempor …" at bounding box center [585, 232] width 726 height 45
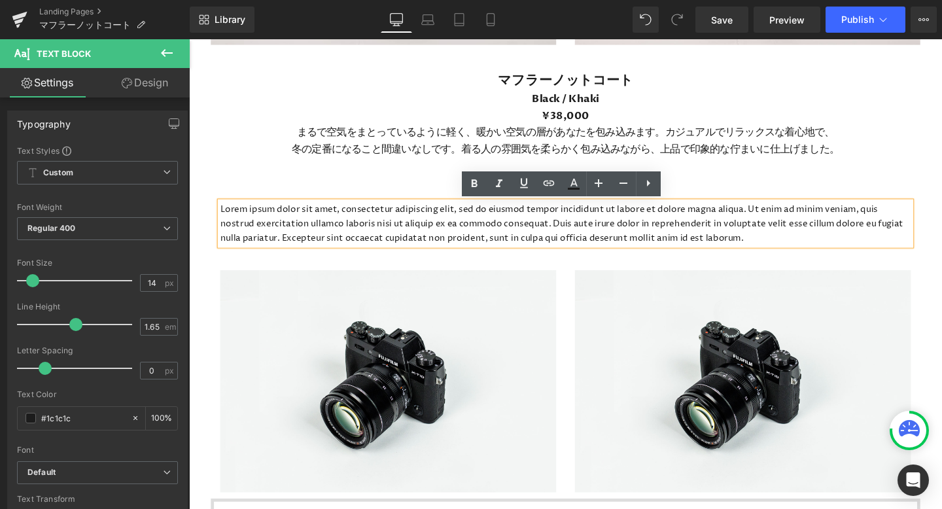
click at [871, 198] on div "Lorem ipsum dolor sit amet, consectetur adipiscing elit, sed do eiusmod tempor …" at bounding box center [585, 225] width 746 height 71
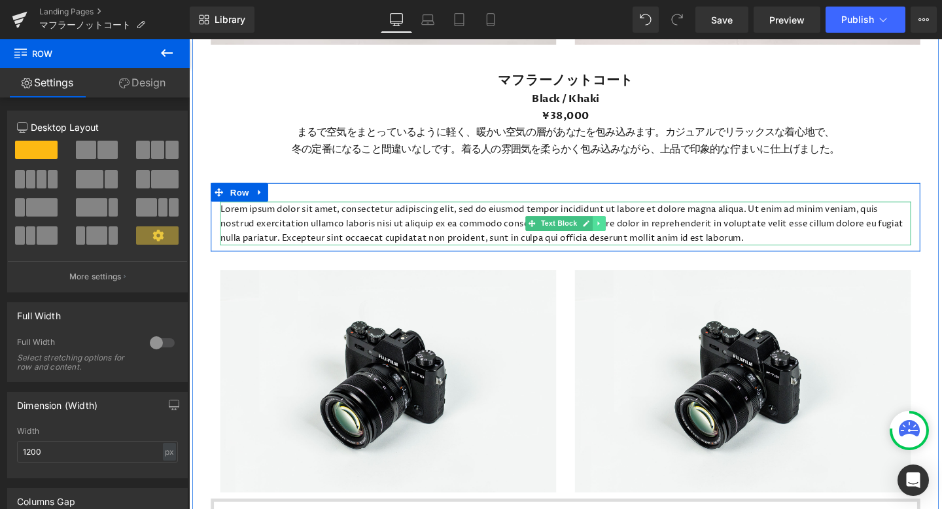
click at [624, 230] on link at bounding box center [621, 233] width 14 height 16
click at [629, 232] on icon at bounding box center [627, 232] width 7 height 7
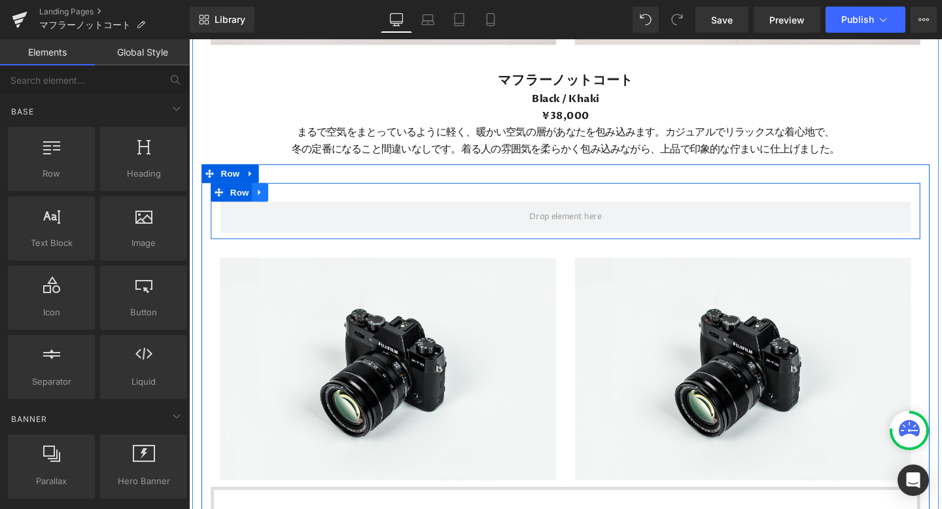
click at [266, 203] on icon at bounding box center [263, 201] width 9 height 10
click at [306, 199] on link at bounding box center [297, 200] width 17 height 20
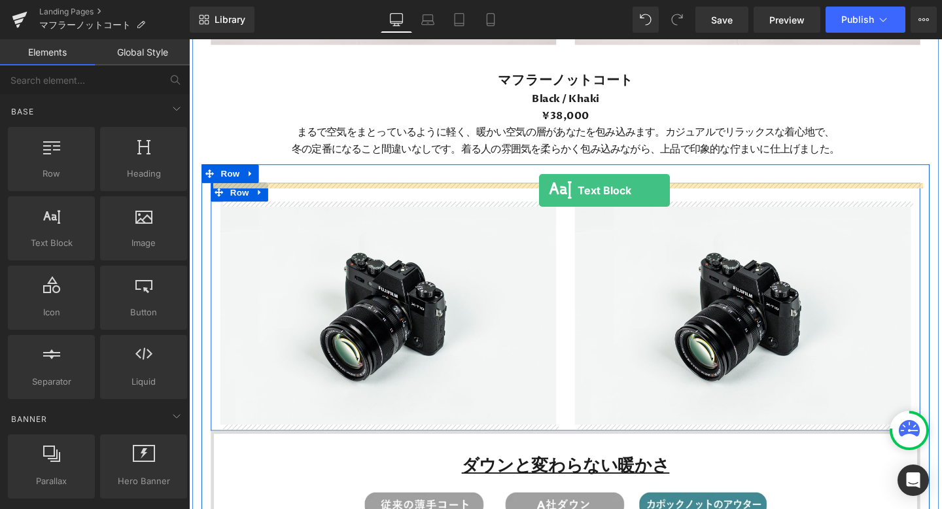
drag, startPoint x: 260, startPoint y: 283, endPoint x: 556, endPoint y: 198, distance: 307.5
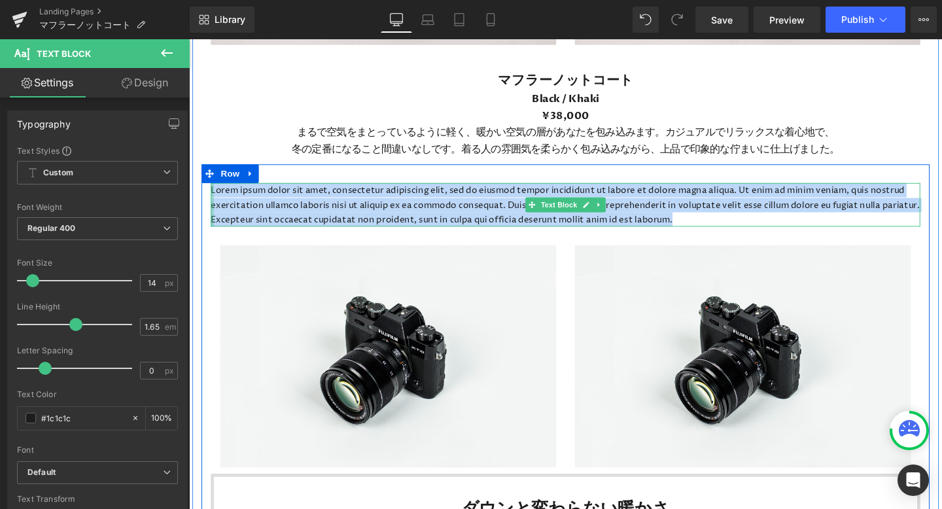
drag, startPoint x: 759, startPoint y: 229, endPoint x: 214, endPoint y: 200, distance: 545.8
click at [214, 200] on div "Lorem ipsum dolor sit amet, consectetur adipiscing elit, sed do eiusmod tempor …" at bounding box center [585, 212] width 746 height 45
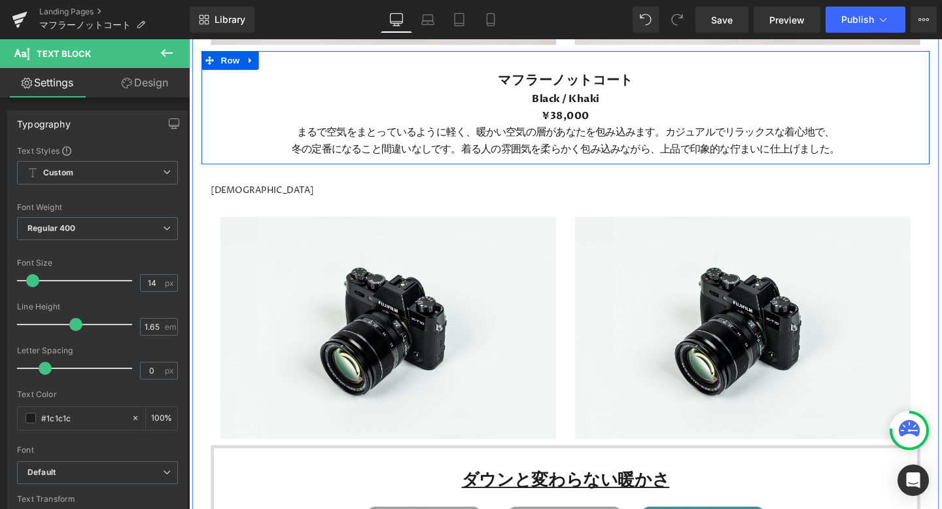
click at [214, 162] on div "まるで空気をまとっているように軽く、暖かい空気の層があなたを包み込みます。カジュアルでリラックスな着心地で、 冬の定番になること間違いなしです。着る人の雰囲気…" at bounding box center [585, 146] width 746 height 35
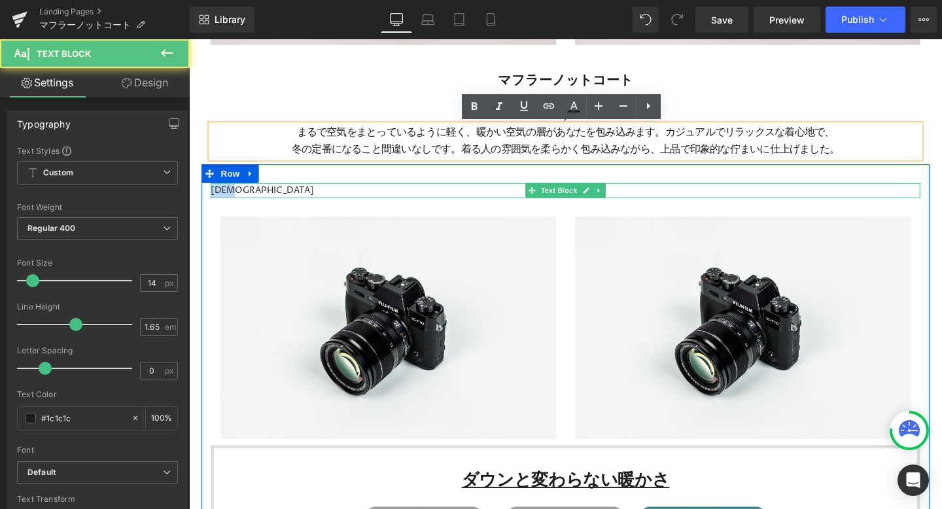
drag, startPoint x: 260, startPoint y: 198, endPoint x: 214, endPoint y: 197, distance: 45.8
click at [214, 197] on div "マフラー Text Block" at bounding box center [585, 197] width 746 height 15
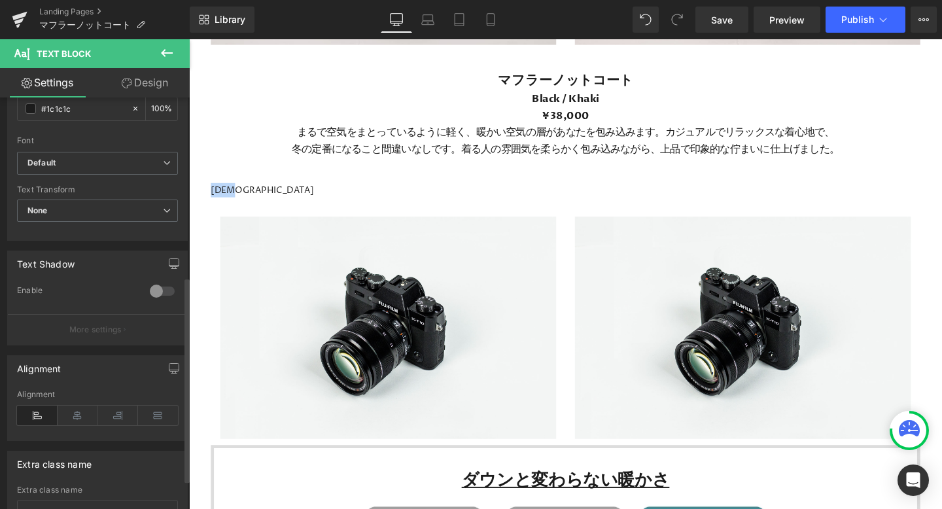
scroll to position [375, 0]
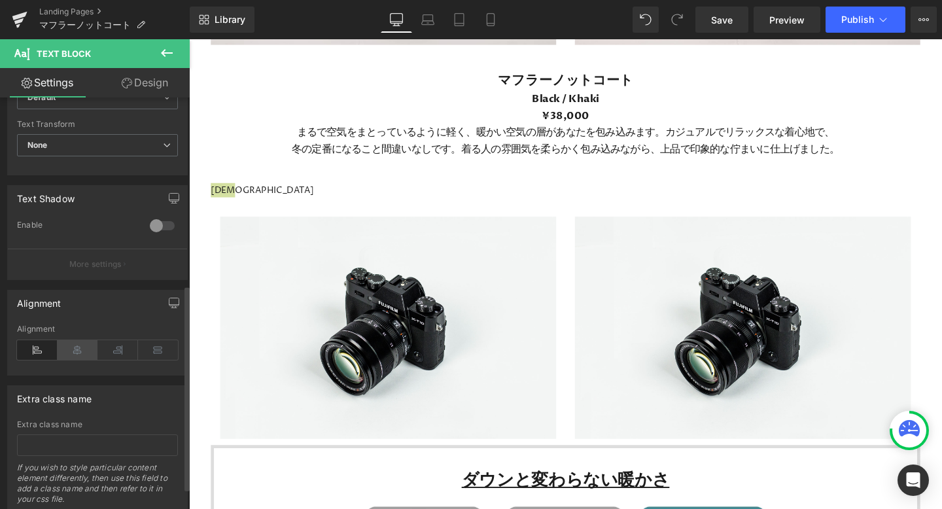
click at [79, 353] on icon at bounding box center [78, 350] width 41 height 20
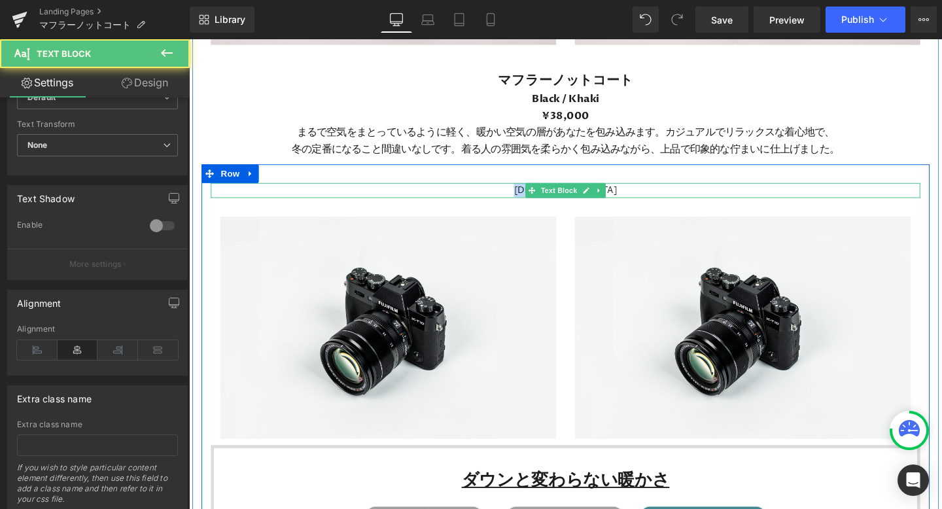
click at [654, 199] on p "マフラー" at bounding box center [585, 197] width 746 height 15
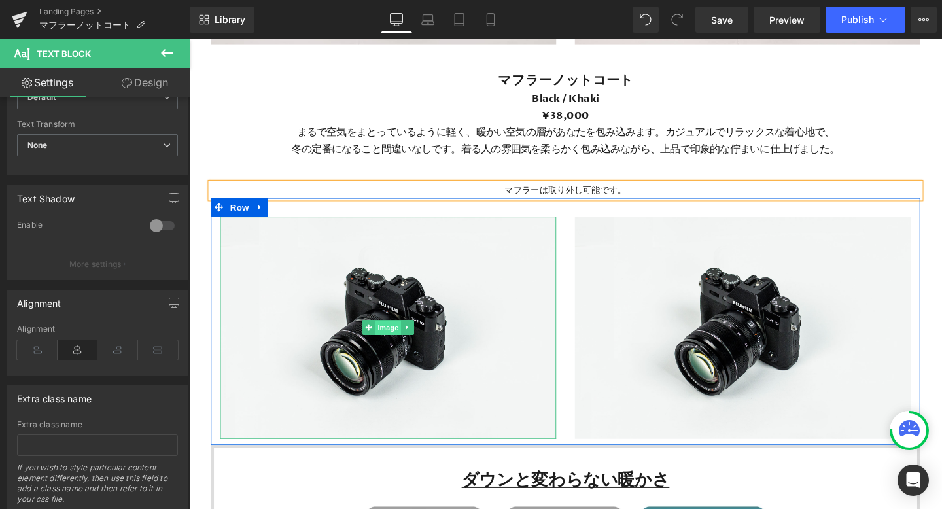
click at [402, 342] on span "Image" at bounding box center [398, 343] width 27 height 16
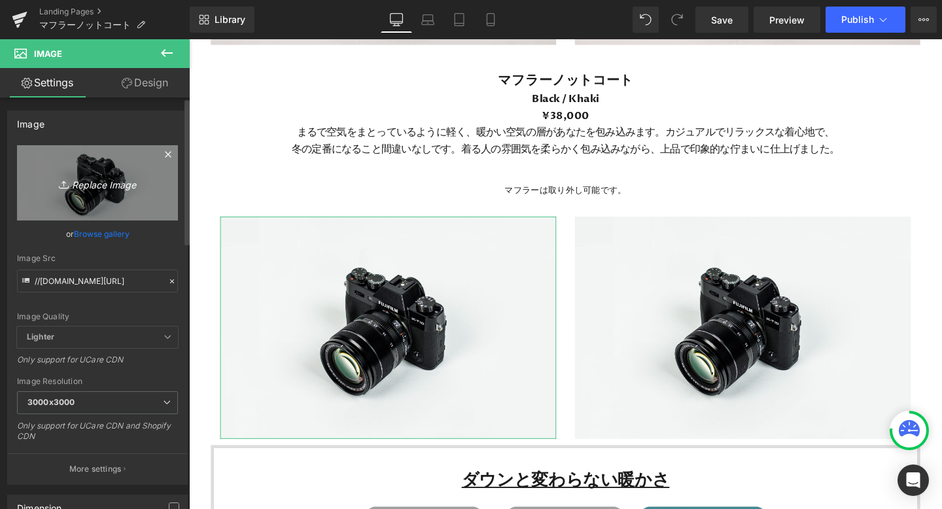
click at [102, 183] on icon "Replace Image" at bounding box center [97, 183] width 105 height 16
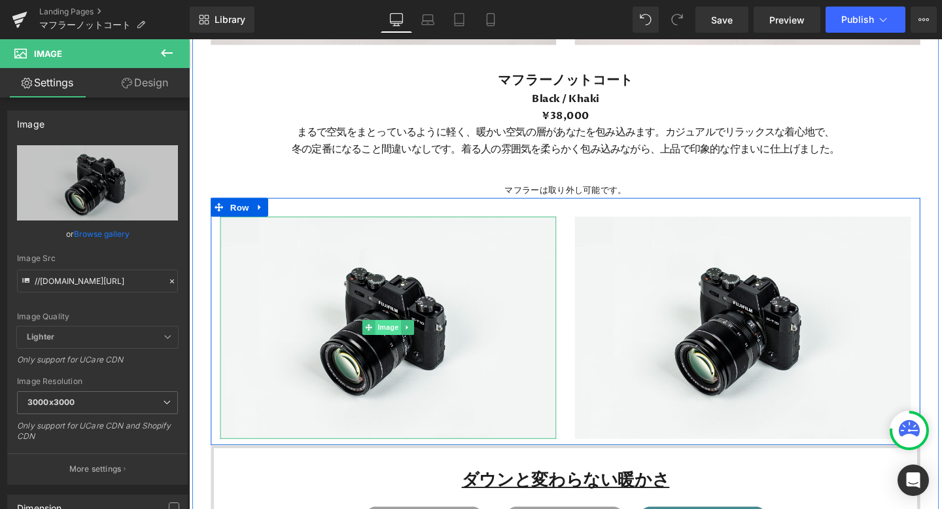
click at [402, 339] on span "Image" at bounding box center [398, 342] width 27 height 16
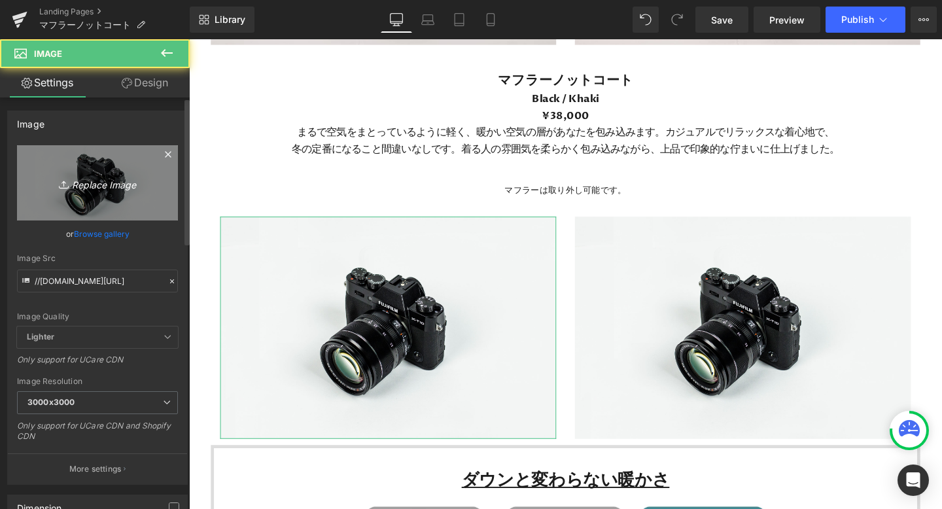
click at [95, 185] on icon "Replace Image" at bounding box center [97, 183] width 105 height 16
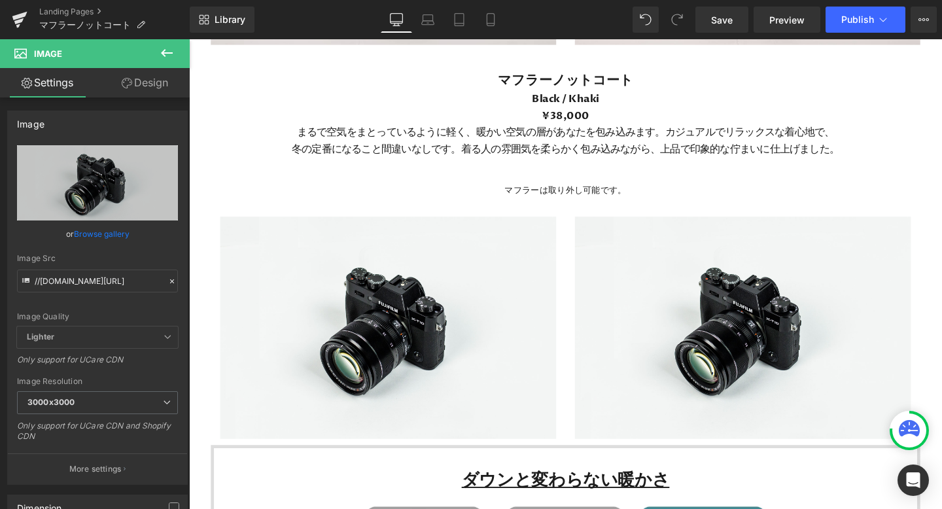
type input "C:\fakepath\77.png"
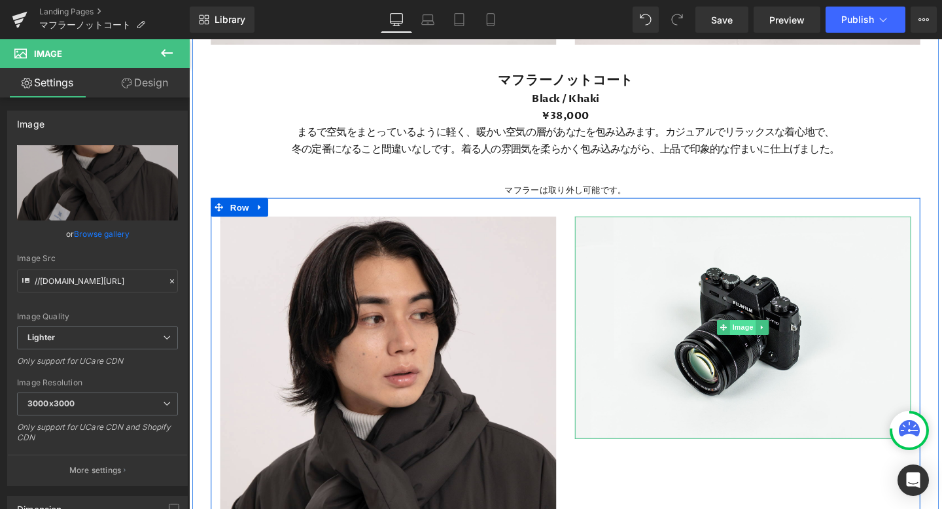
click at [771, 342] on span "Image" at bounding box center [771, 342] width 27 height 16
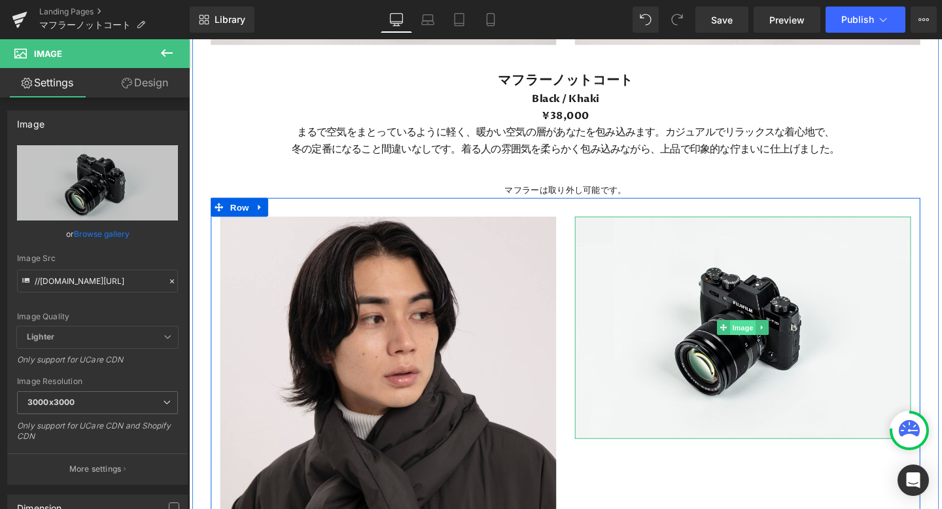
click at [770, 340] on span "Image" at bounding box center [771, 343] width 27 height 16
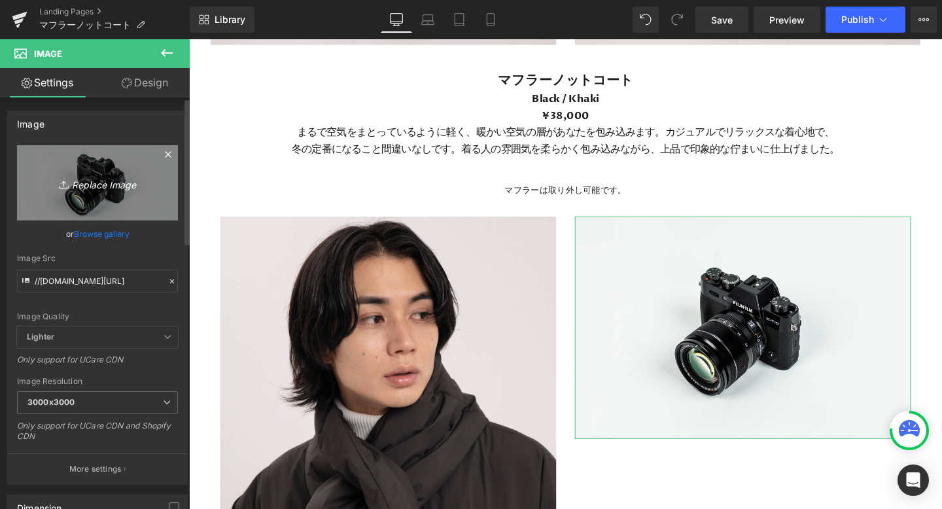
click at [101, 182] on icon "Replace Image" at bounding box center [97, 183] width 105 height 16
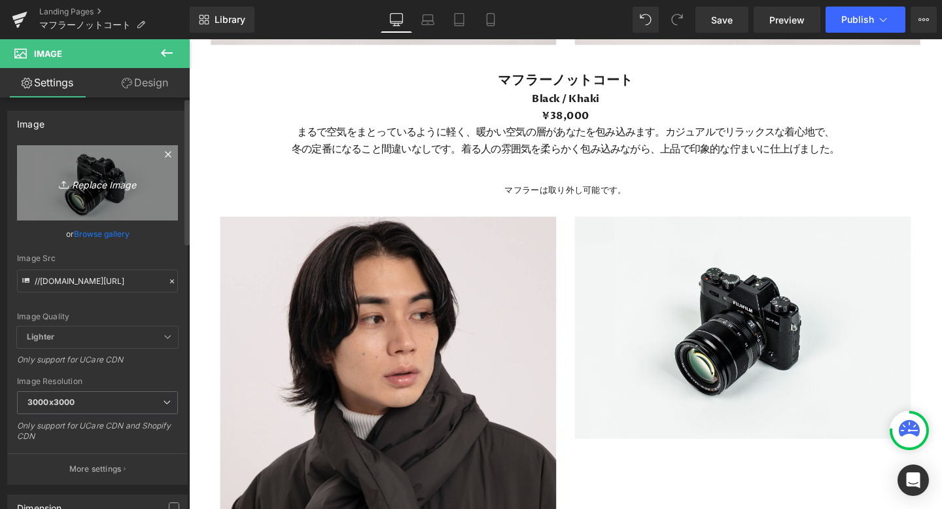
type input "C:\fakepath\78.png"
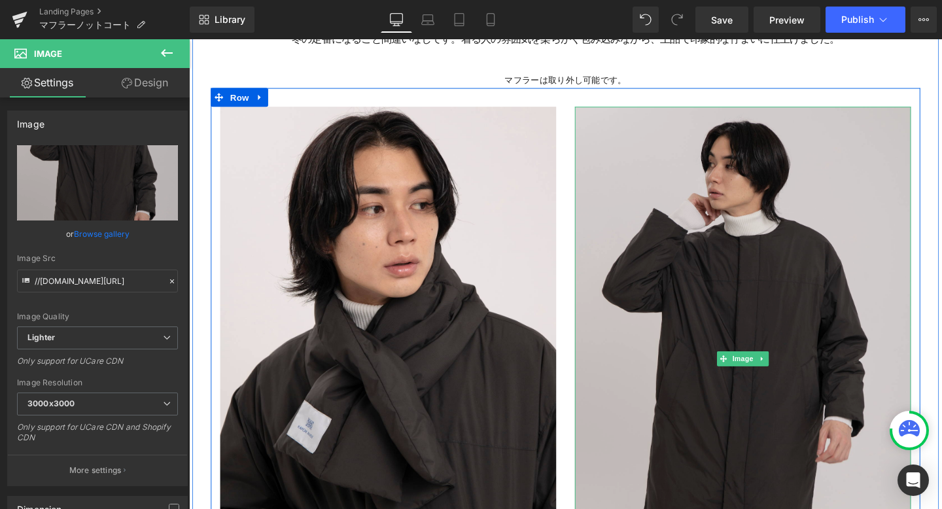
scroll to position [2113, 0]
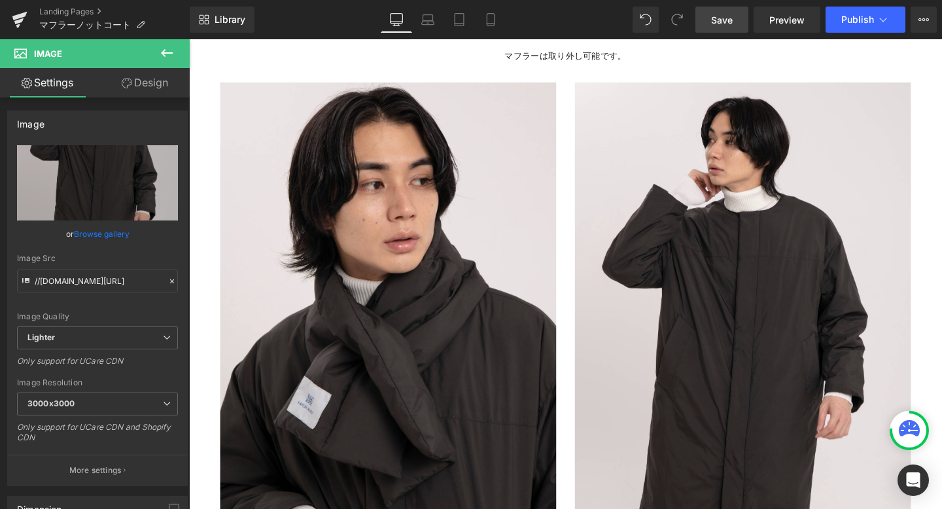
click at [724, 21] on span "Save" at bounding box center [722, 20] width 22 height 14
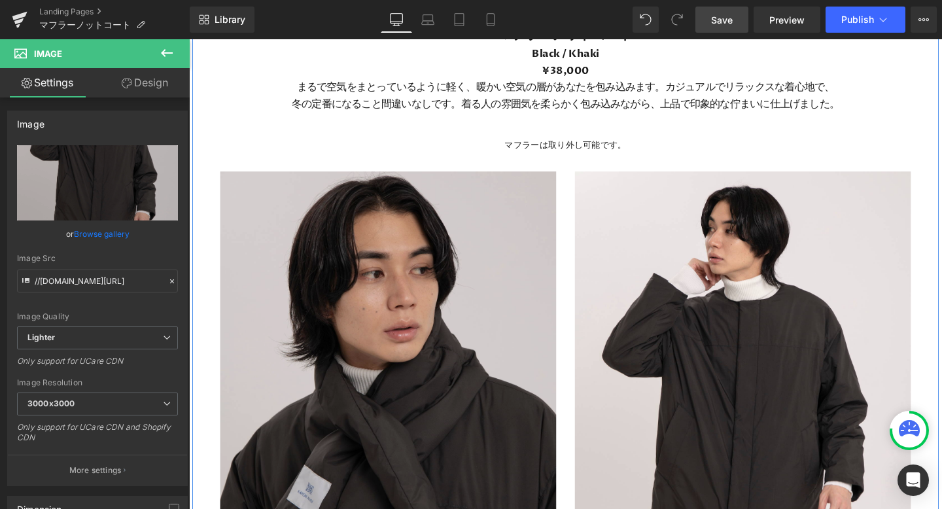
scroll to position [2010, 0]
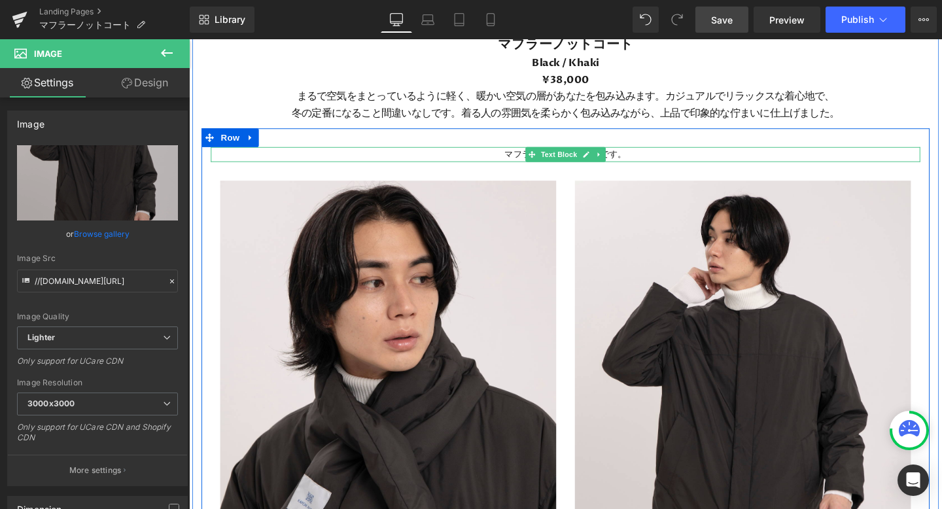
click at [648, 160] on p "マフラーは取り外し可能です。" at bounding box center [585, 159] width 746 height 15
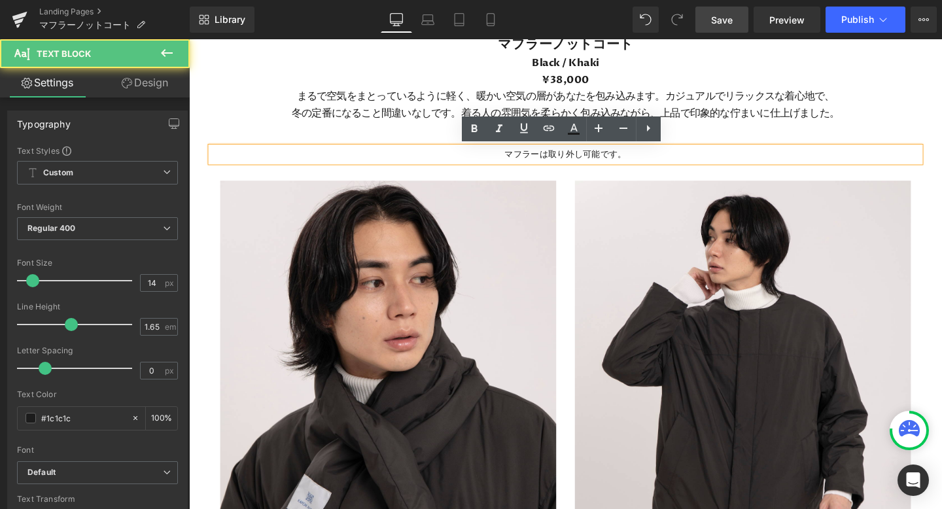
click at [656, 158] on p "マフラーは取り外し可能です。" at bounding box center [585, 159] width 746 height 15
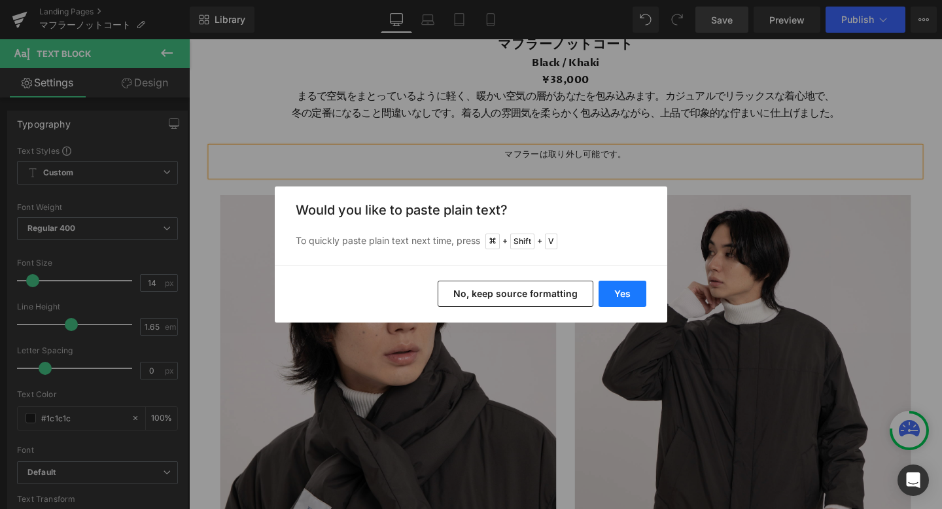
click at [619, 287] on button "Yes" at bounding box center [623, 294] width 48 height 26
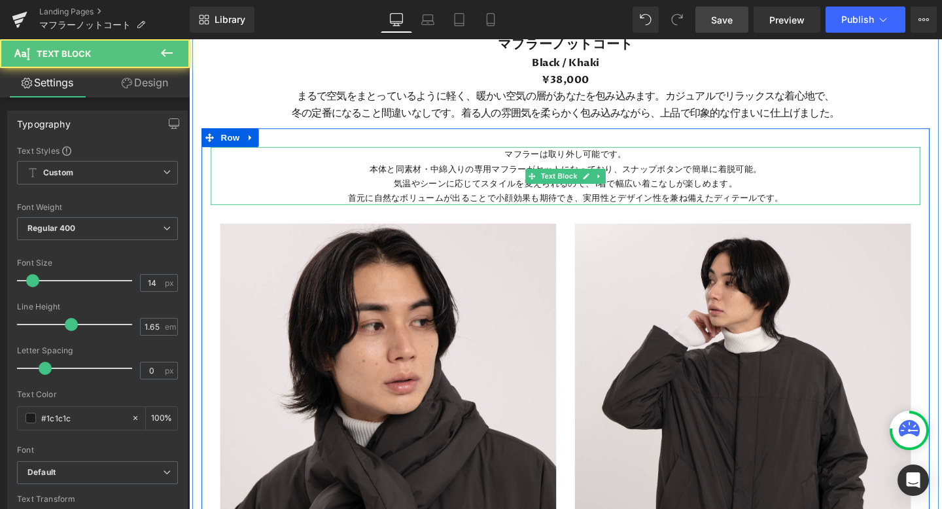
click at [682, 177] on p "本体と同素材・中綿入りの専用マフラーがセットになっており、スナップボタンで簡単に着脱可能。" at bounding box center [585, 175] width 746 height 15
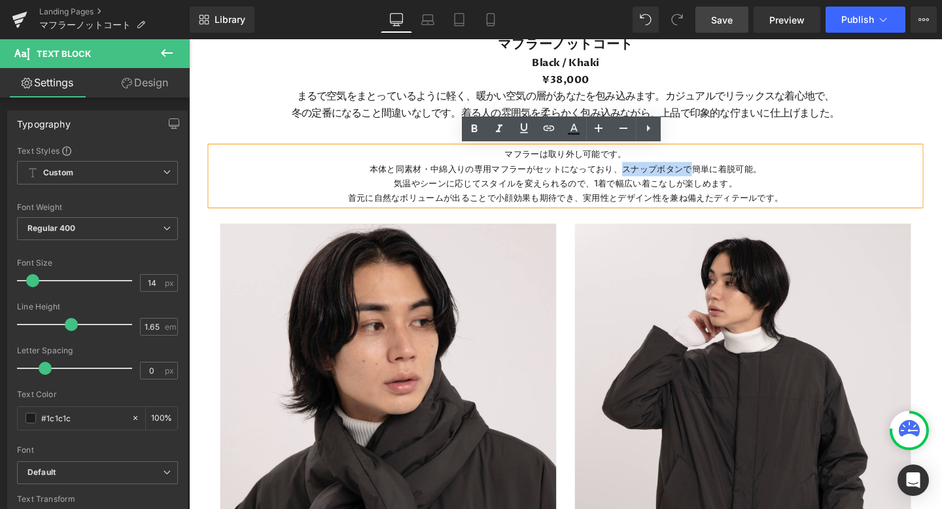
drag, startPoint x: 642, startPoint y: 176, endPoint x: 716, endPoint y: 176, distance: 73.9
click at [716, 176] on p "本体と同素材・中綿入りの専用マフラーがセットになっており、スナップボタンで簡単に着脱可能。" at bounding box center [585, 175] width 746 height 15
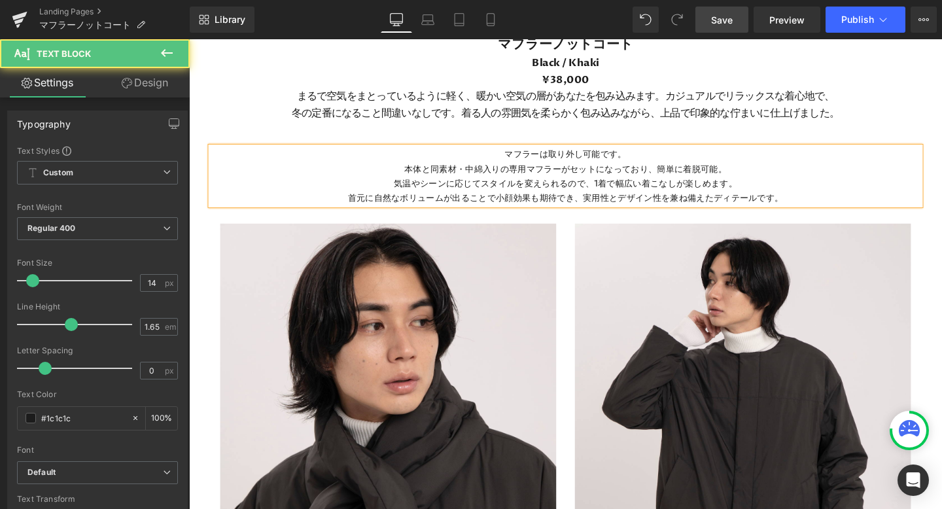
click at [418, 174] on p "本体と同素材・中綿入りの専用マフラーがセットになっており、簡単に着脱可能。" at bounding box center [585, 175] width 746 height 15
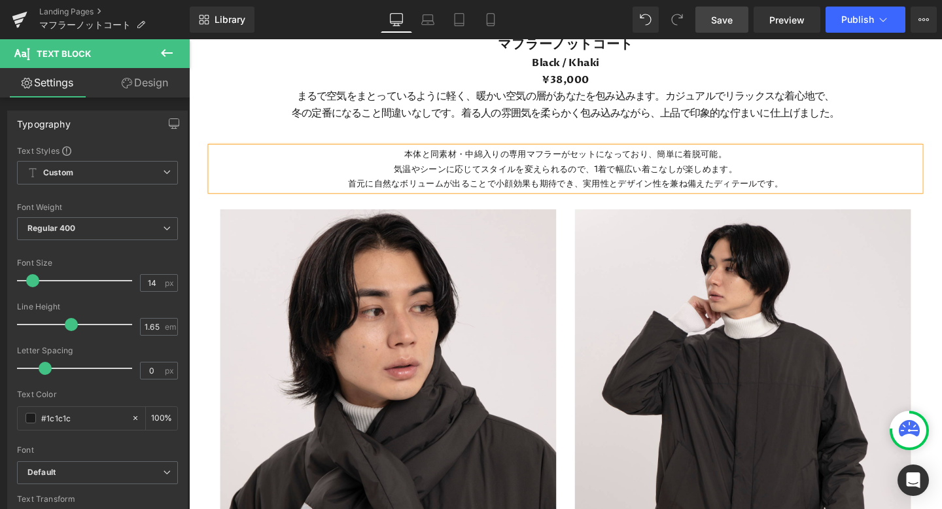
click at [813, 189] on p "首元に自然なボリュームが出ることで小顔効果も期待でき、実用性とデザイン性を兼ね備えたディテールです。" at bounding box center [585, 190] width 746 height 15
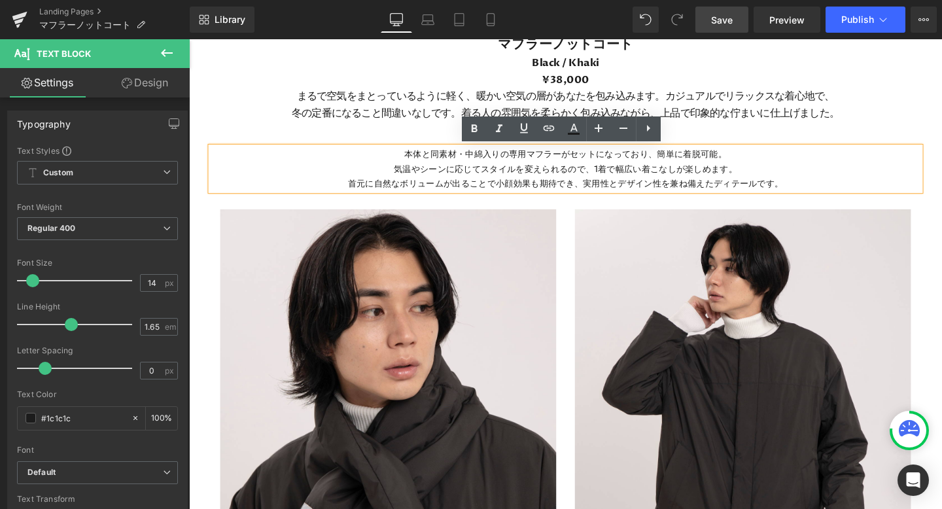
click at [810, 192] on p "首元に自然なボリュームが出ることで小顔効果も期待でき、実用性とデザイン性を兼ね備えたディテールです。" at bounding box center [585, 190] width 746 height 15
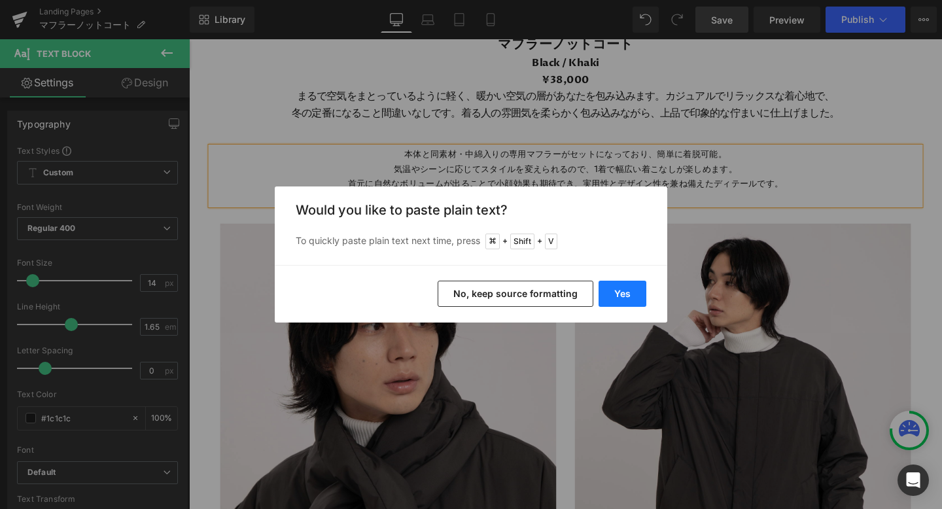
click at [631, 291] on button "Yes" at bounding box center [623, 294] width 48 height 26
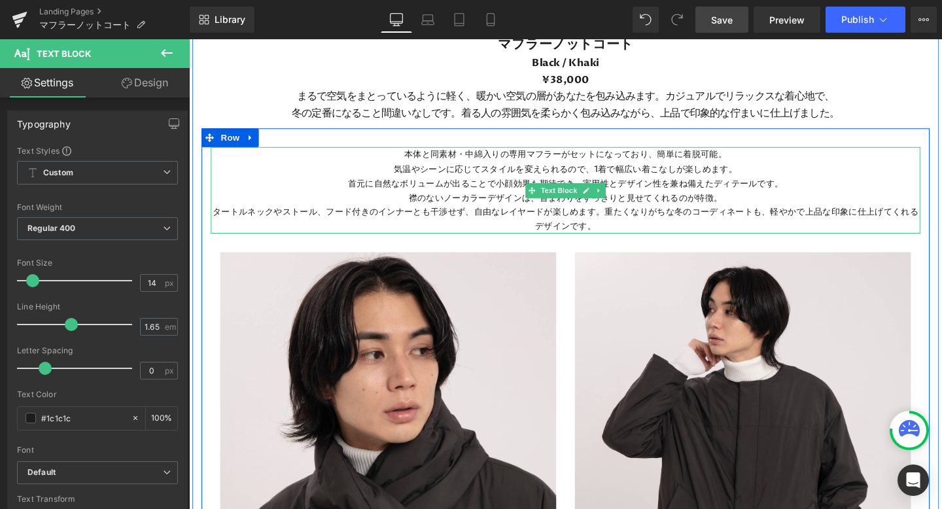
click at [625, 220] on p "タートルネックやストール、フード付きのインナーとも干渉せず、自由なレイヤードが楽しめます。重たくなりがちな冬のコーディネートも、軽やかで上品な印象に仕上げてく…" at bounding box center [585, 228] width 746 height 30
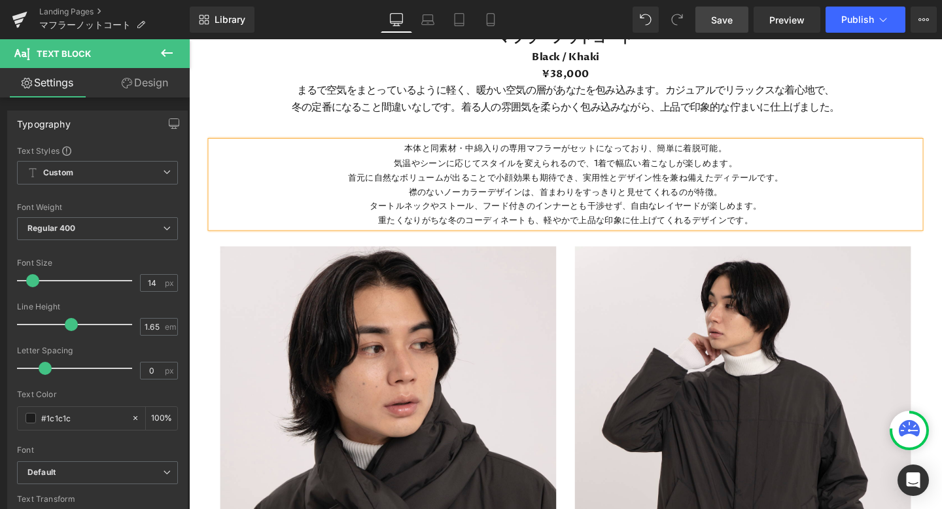
scroll to position [2016, 0]
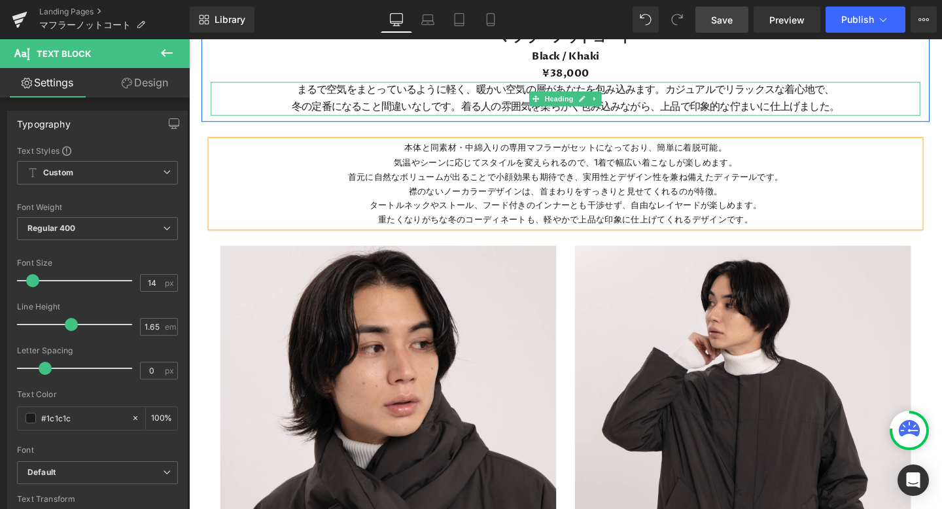
click at [707, 107] on h3 "まるで空気をまとっているように軽く、暖かい空気の層があなたを包み込みます。カジュアルでリラックスな着心地で、 冬の定番になること間違いなしです。着る人の雰囲気…" at bounding box center [585, 101] width 746 height 35
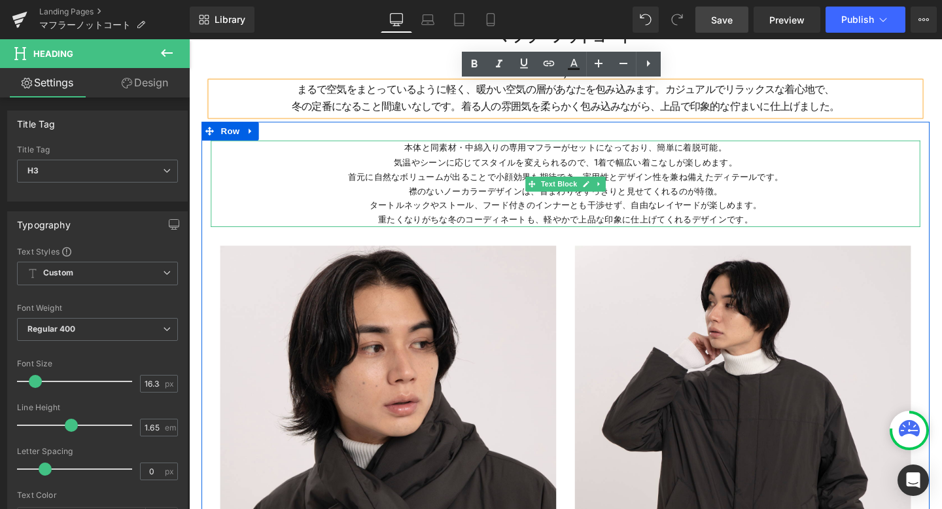
click at [488, 196] on p "襟のないノーカラーデザインは、首まわりをすっきりと見せてくれるのが特徴。" at bounding box center [585, 199] width 746 height 15
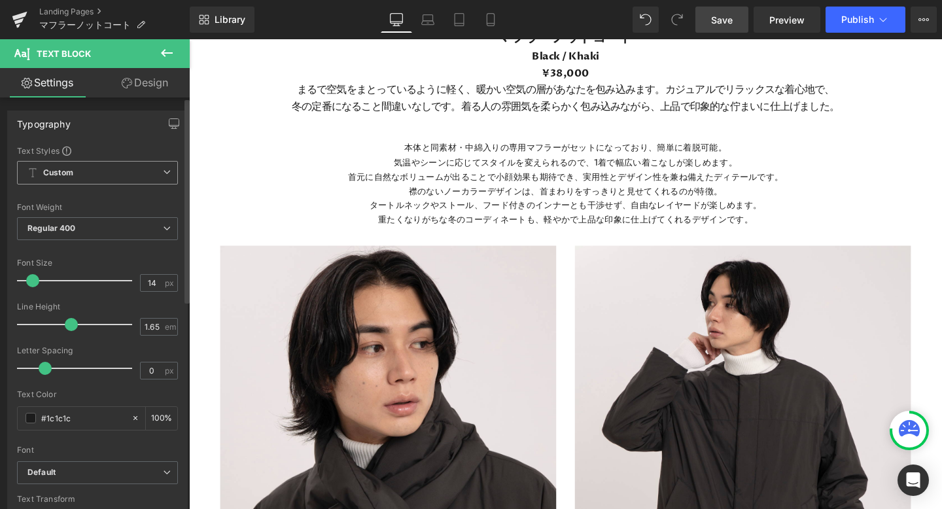
click at [156, 175] on span "Custom Setup Global Style" at bounding box center [97, 173] width 161 height 24
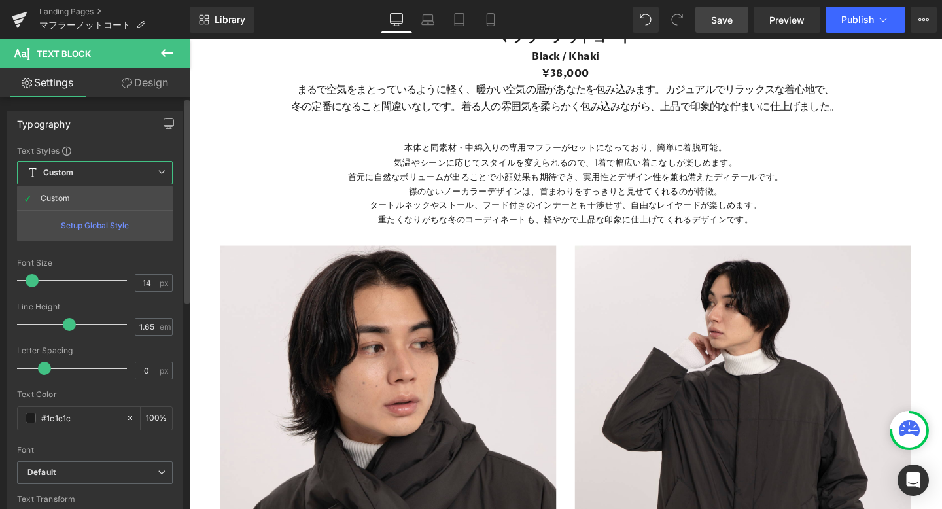
click at [156, 175] on span "Custom Setup Global Style" at bounding box center [95, 173] width 156 height 24
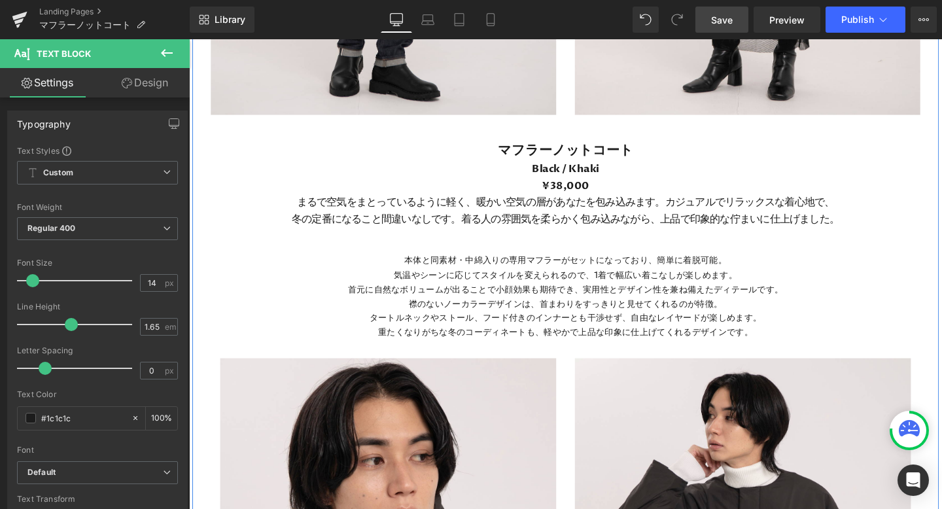
scroll to position [1904, 0]
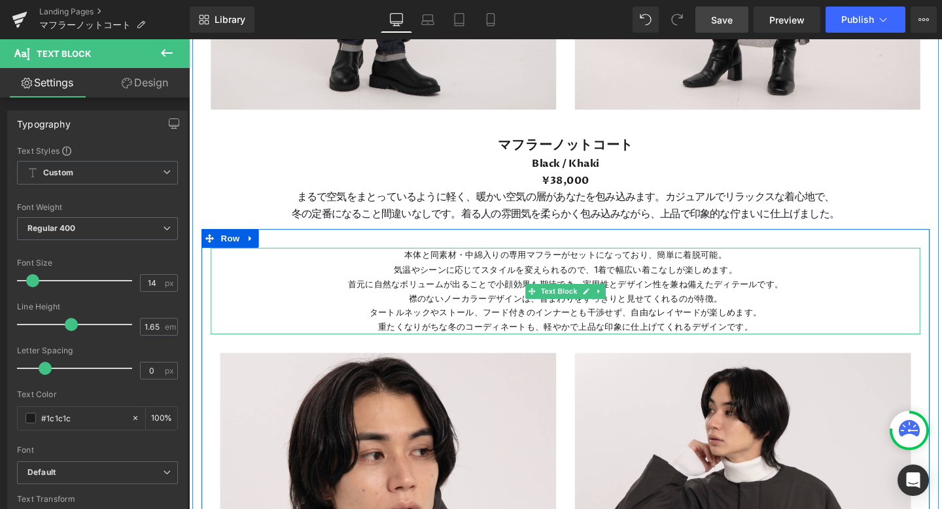
click at [449, 292] on p "首元に自然なボリュームが出ることで小顔効果も期待でき、実用性とデザイン性を兼ね備えたディテールです。" at bounding box center [585, 296] width 746 height 15
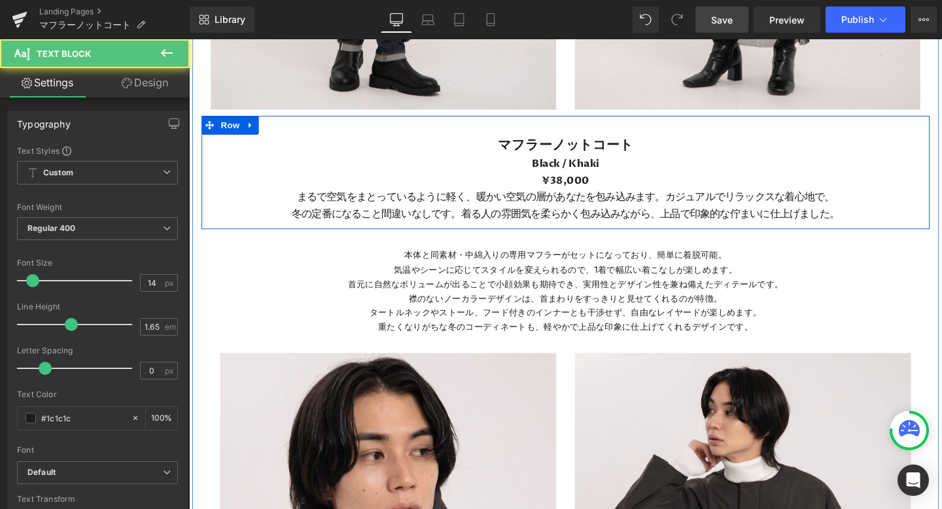
click at [320, 208] on h3 "まるで空気をまとっているように軽く、暖かい空気の層があなたを包み込みます。カジュアルでリラックスな着心地で、 冬の定番になること間違いなしです。着る人の雰囲気…" at bounding box center [585, 214] width 746 height 35
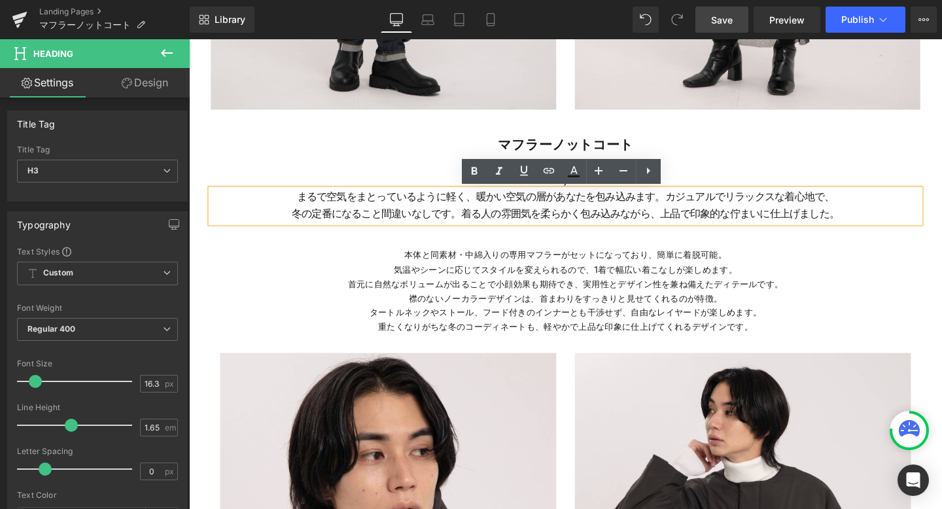
click at [399, 294] on p "首元に自然なボリュームが出ることで小顔効果も期待でき、実用性とデザイン性を兼ね備えたディテールです。" at bounding box center [585, 296] width 746 height 15
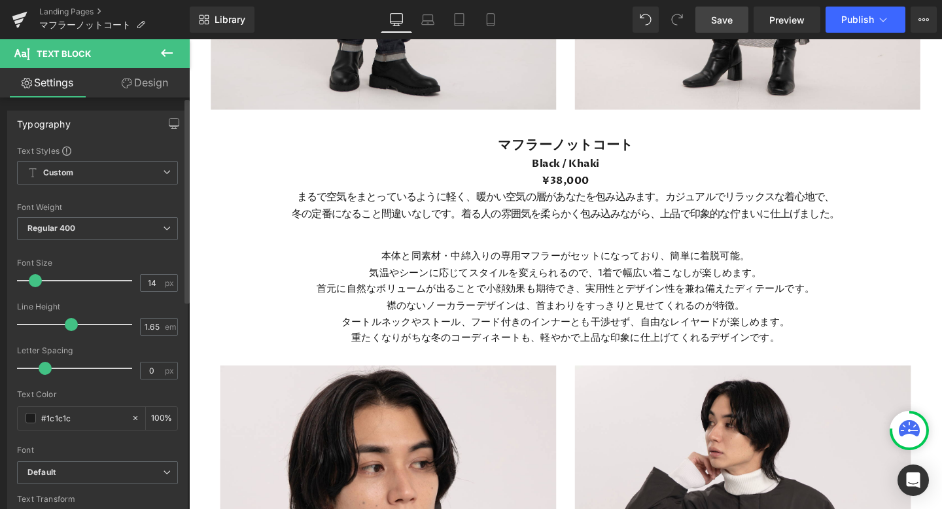
click at [37, 283] on span at bounding box center [35, 280] width 13 height 13
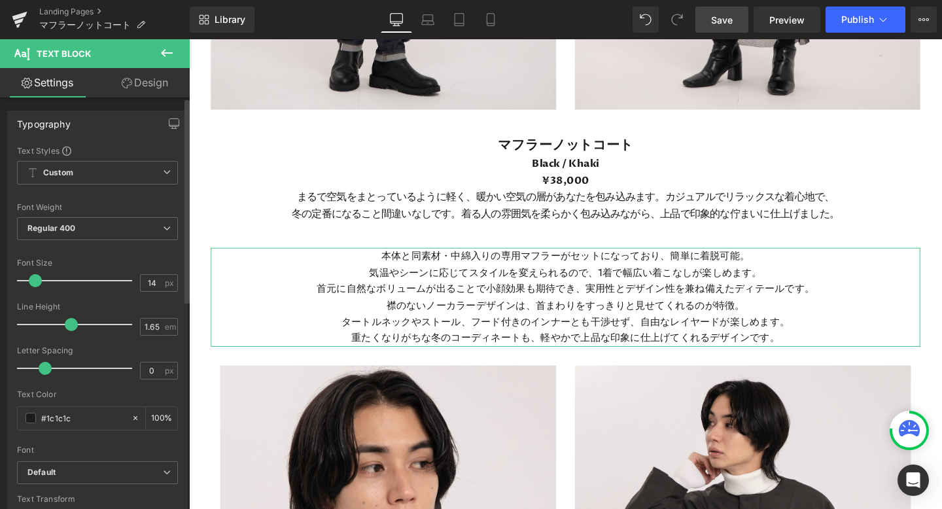
click at [35, 279] on span at bounding box center [35, 280] width 13 height 13
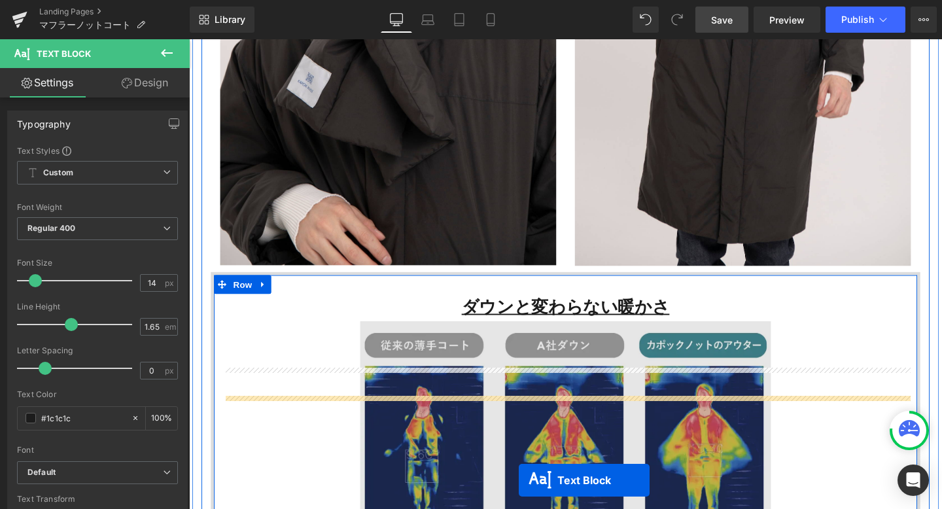
scroll to position [2494, 0]
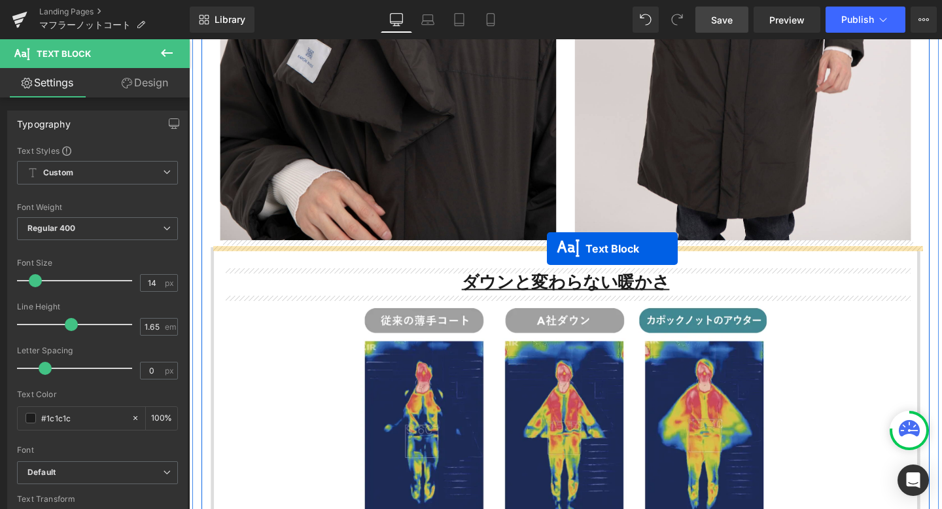
drag, startPoint x: 546, startPoint y: 187, endPoint x: 565, endPoint y: 260, distance: 75.1
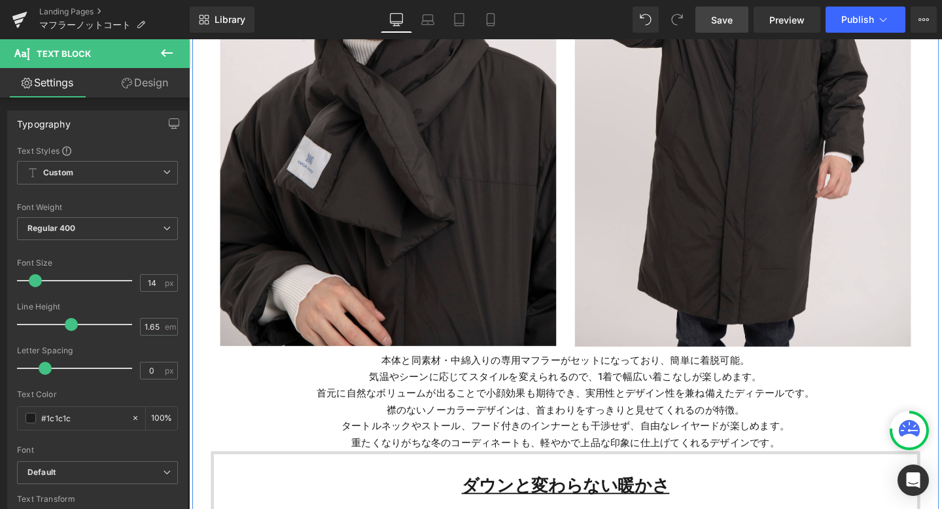
scroll to position [2353, 0]
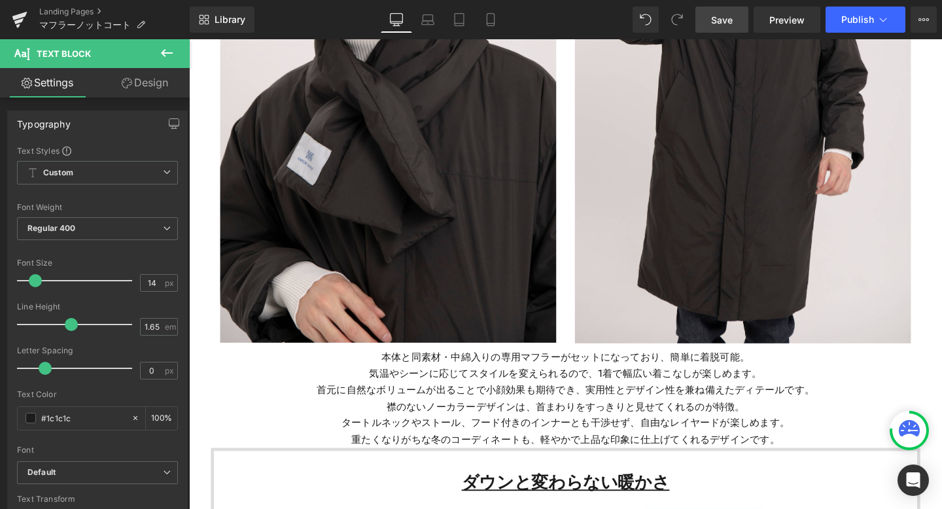
click at [726, 14] on span "Save" at bounding box center [722, 20] width 22 height 14
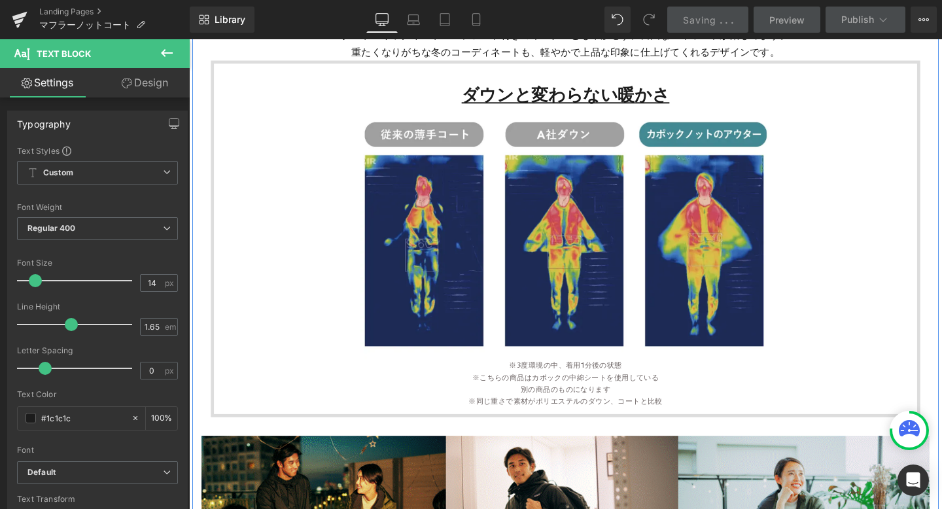
scroll to position [2780, 0]
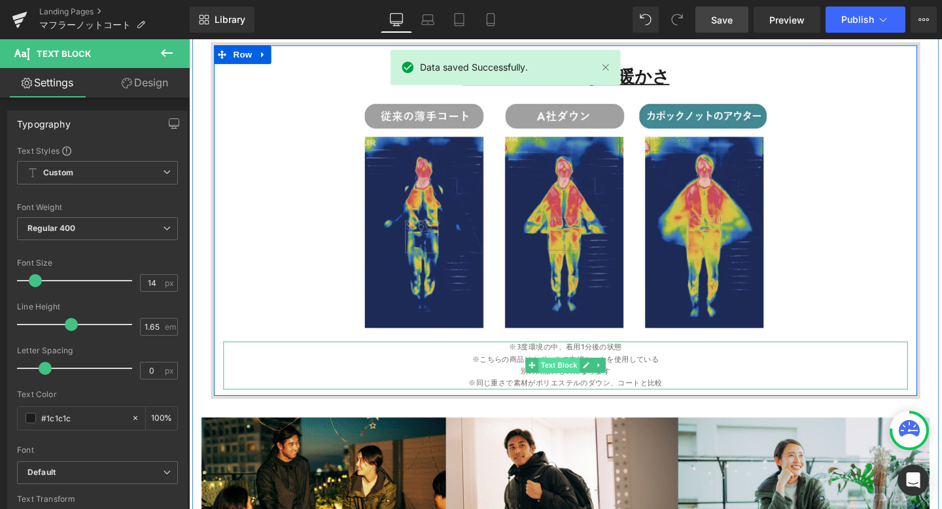
click at [587, 381] on span "Text Block" at bounding box center [577, 382] width 43 height 16
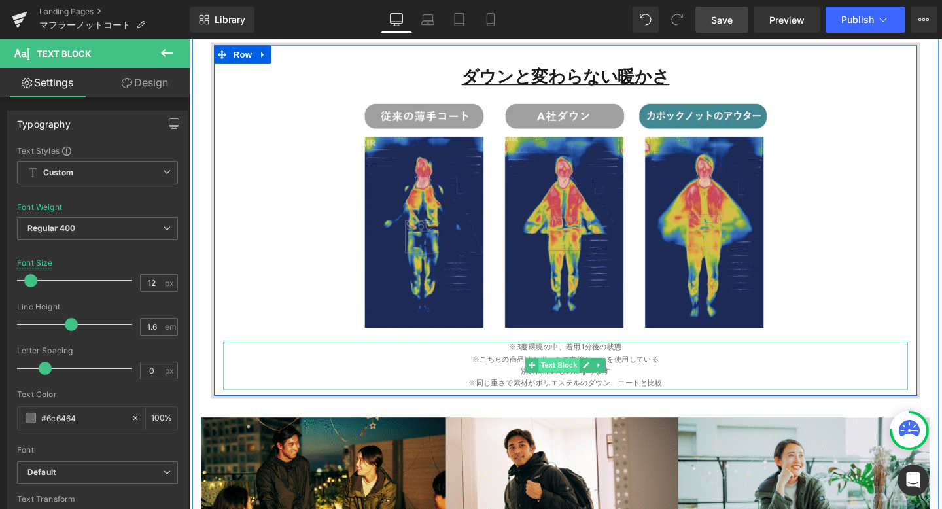
click at [586, 382] on span "Text Block" at bounding box center [577, 382] width 43 height 16
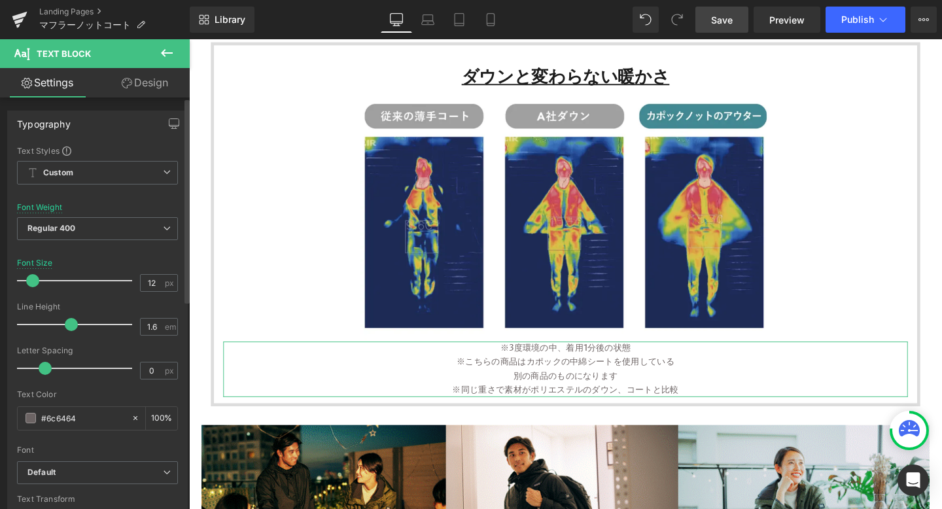
click at [33, 281] on span at bounding box center [32, 280] width 13 height 13
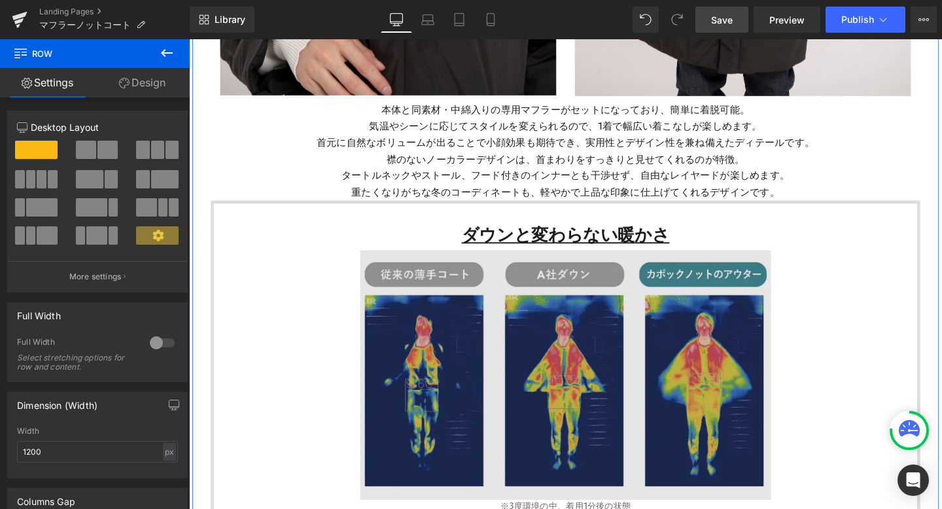
scroll to position [2546, 0]
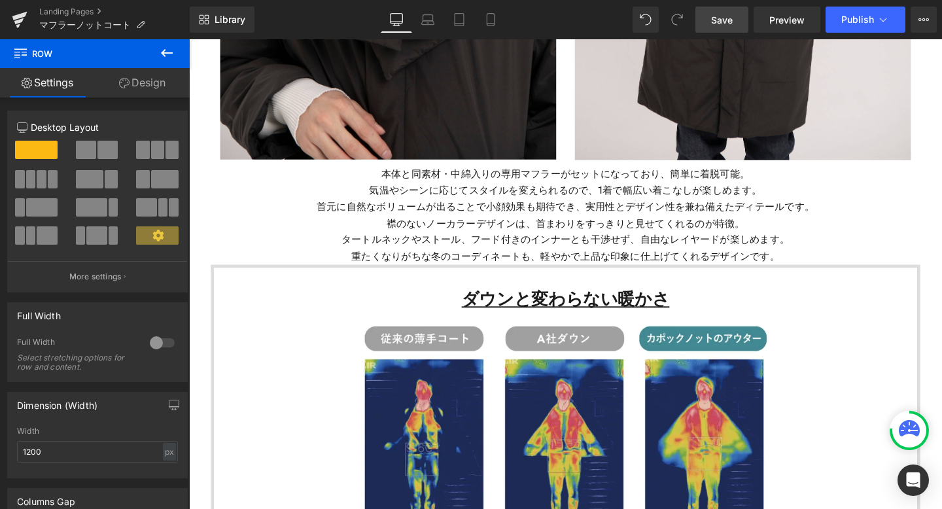
click at [718, 20] on span "Save" at bounding box center [722, 20] width 22 height 14
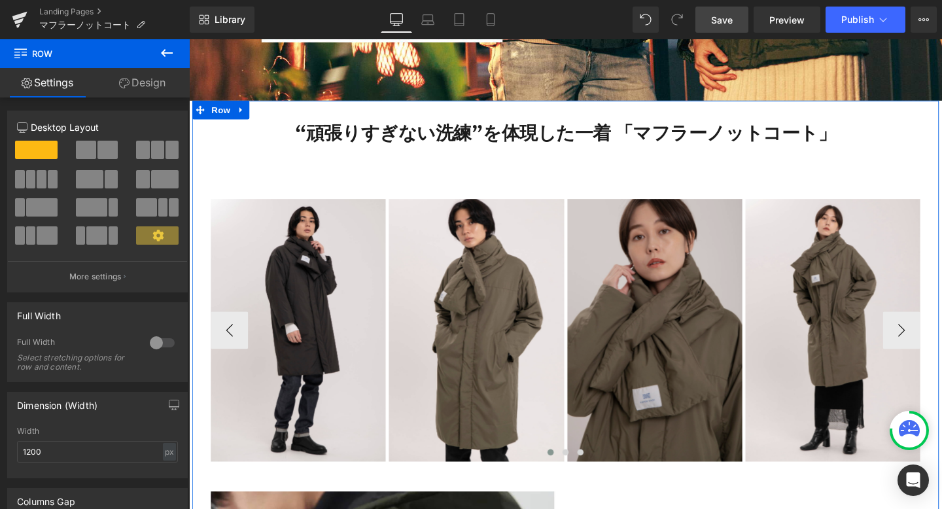
scroll to position [522, 0]
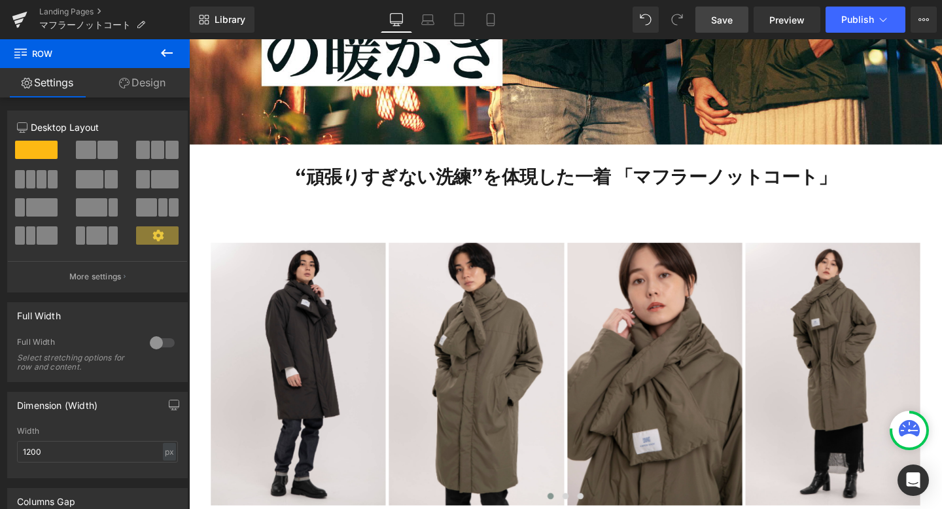
click at [722, 16] on span "Save" at bounding box center [722, 20] width 22 height 14
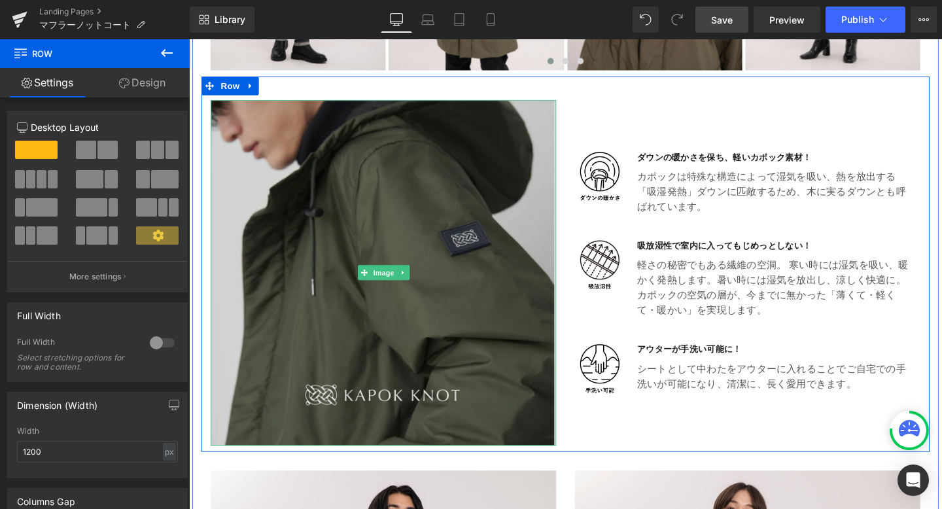
scroll to position [980, 0]
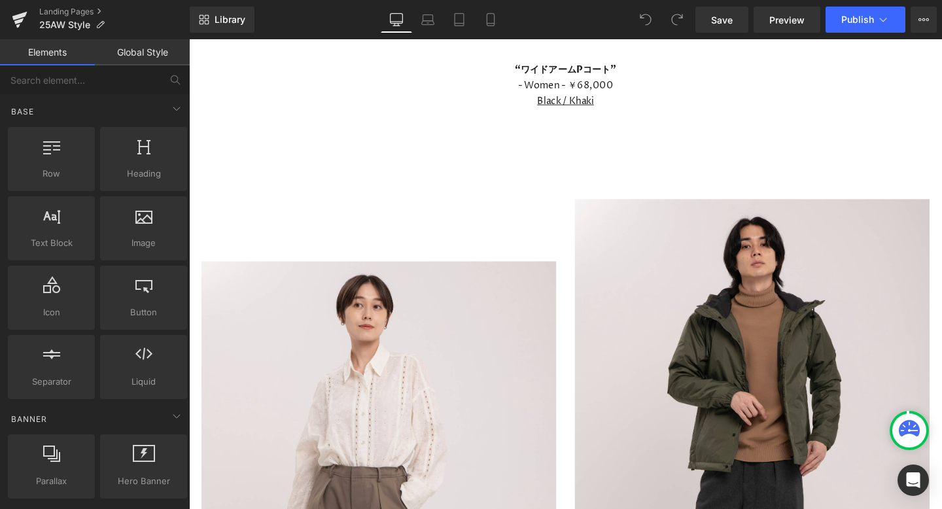
scroll to position [5155, 0]
